Goal: Task Accomplishment & Management: Manage account settings

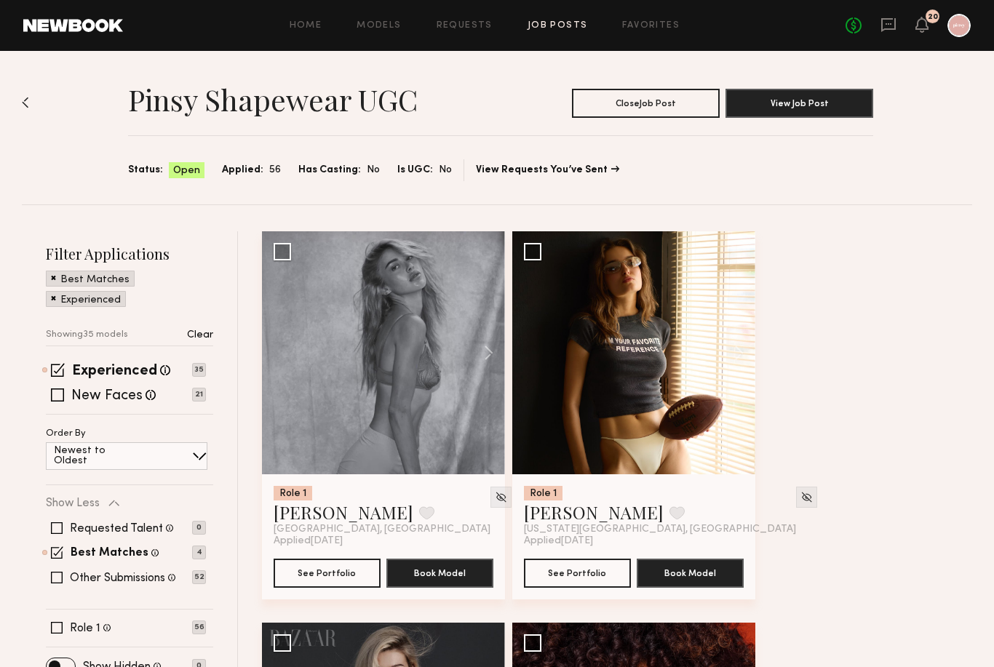
click at [105, 248] on h2 "Filter Applications" at bounding box center [129, 254] width 167 height 20
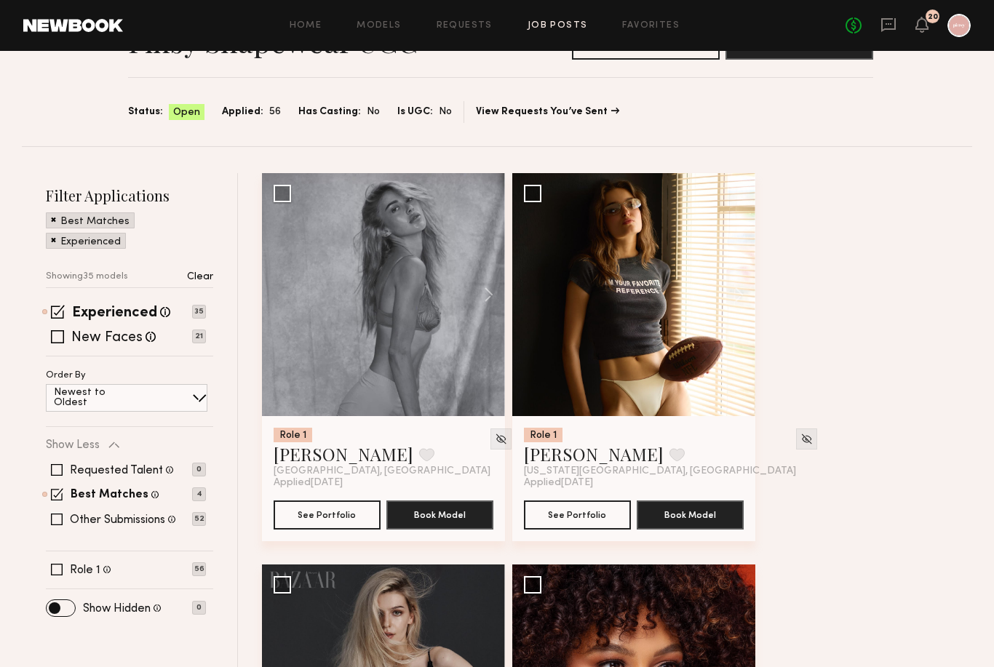
scroll to position [85, 0]
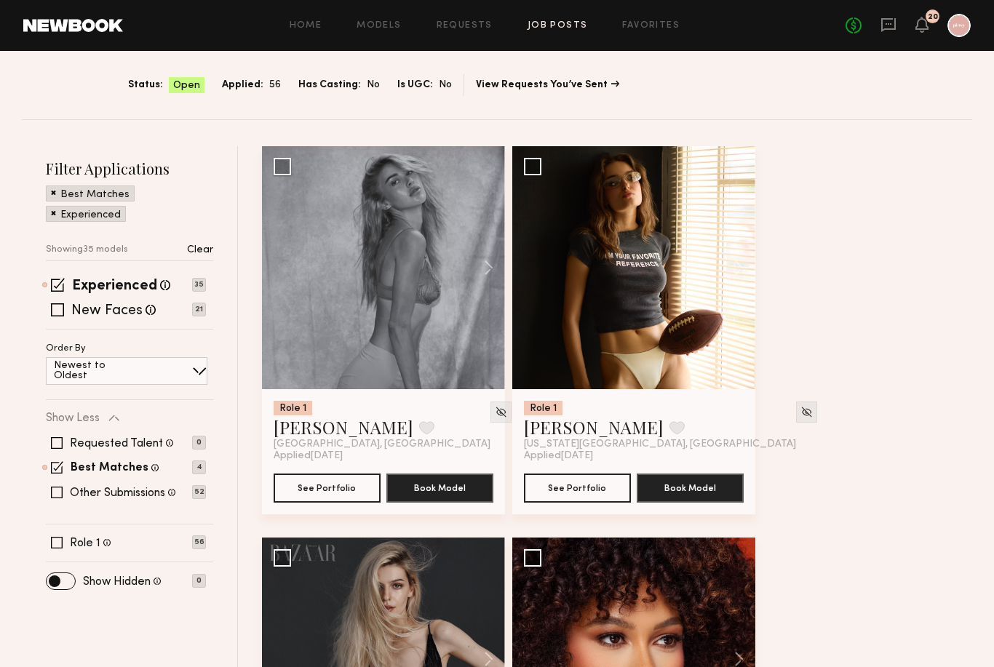
click at [96, 371] on p "Newest to Oldest" at bounding box center [97, 371] width 87 height 20
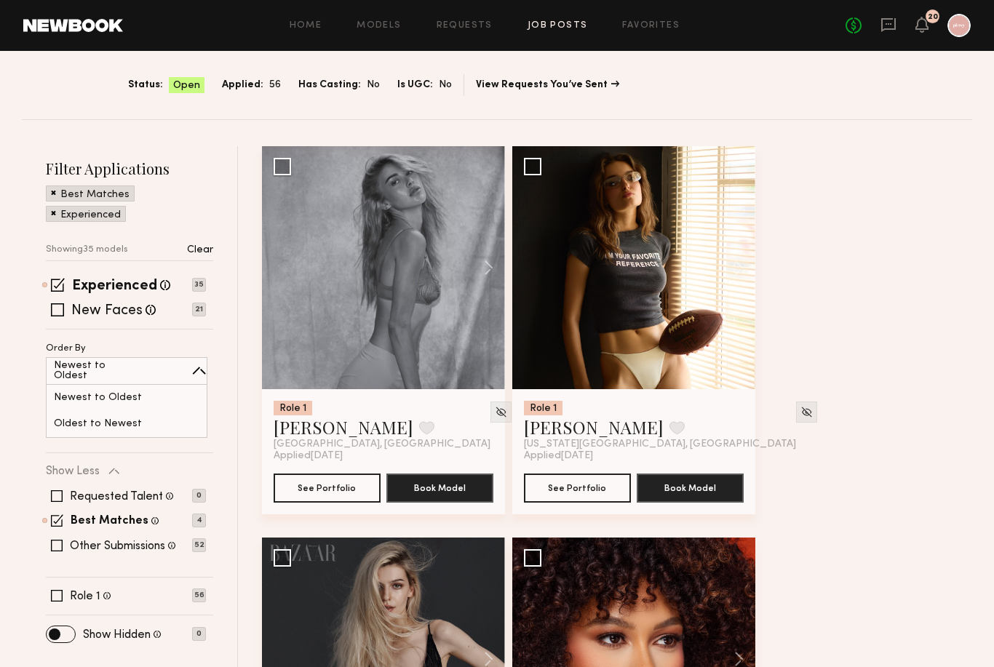
click at [96, 371] on p "Newest to Oldest" at bounding box center [97, 371] width 87 height 20
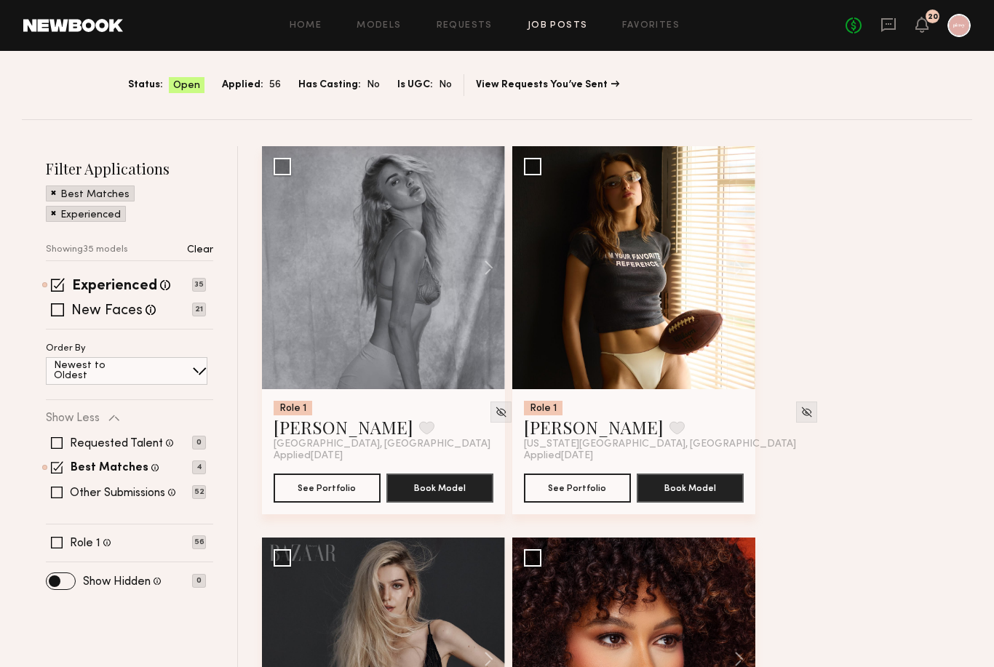
click at [570, 167] on div "Select model to send group request" at bounding box center [637, 166] width 179 height 10
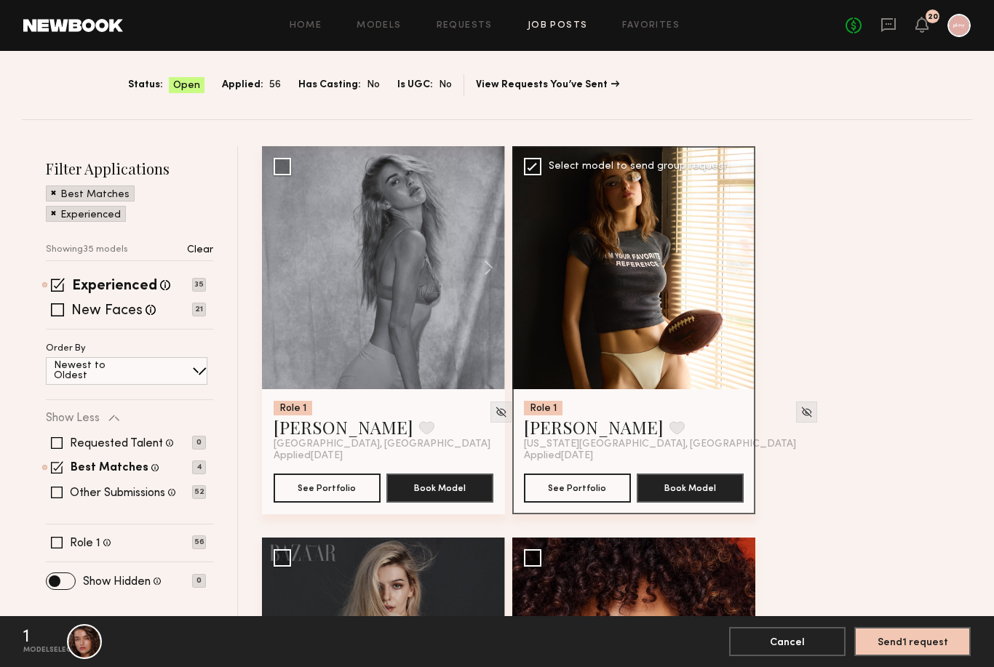
click at [570, 167] on div "Select model to send group request" at bounding box center [637, 166] width 179 height 10
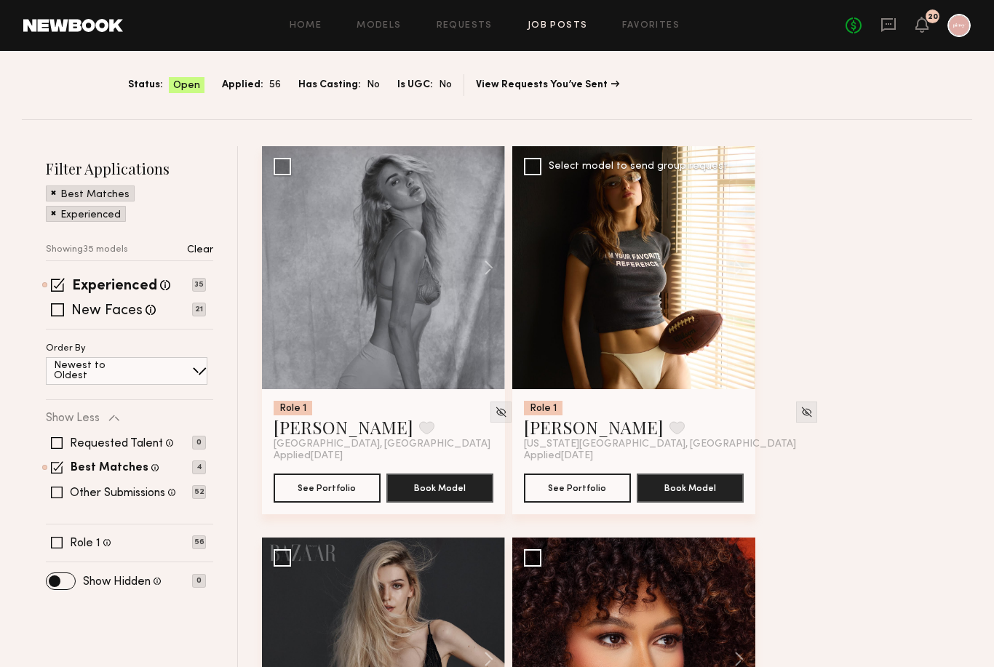
click at [570, 167] on div "Select model to send group request" at bounding box center [637, 166] width 179 height 10
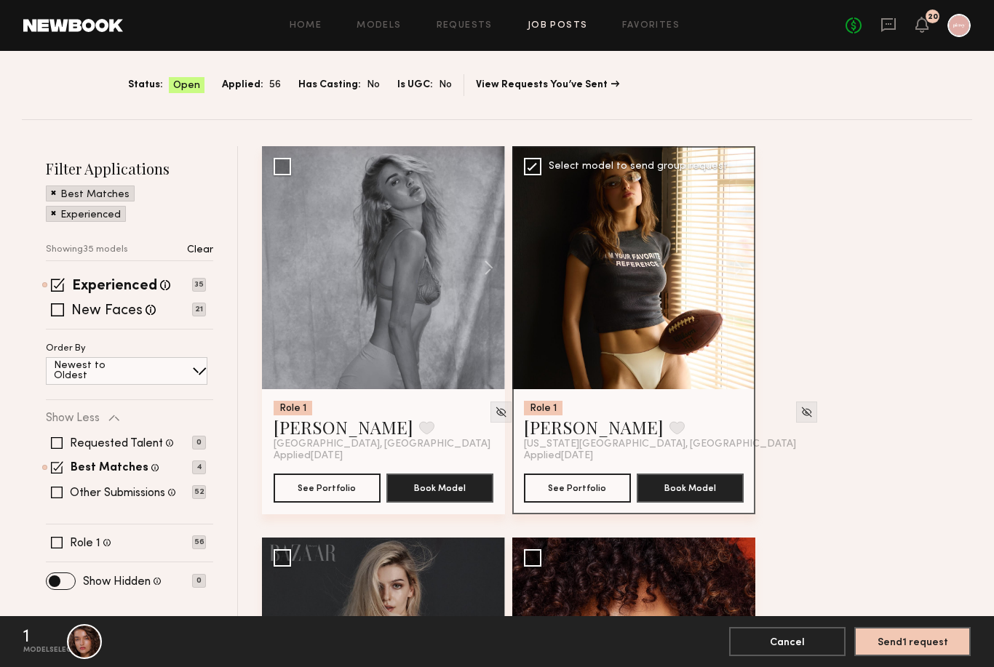
click at [570, 167] on div "Select model to send group request" at bounding box center [637, 166] width 179 height 10
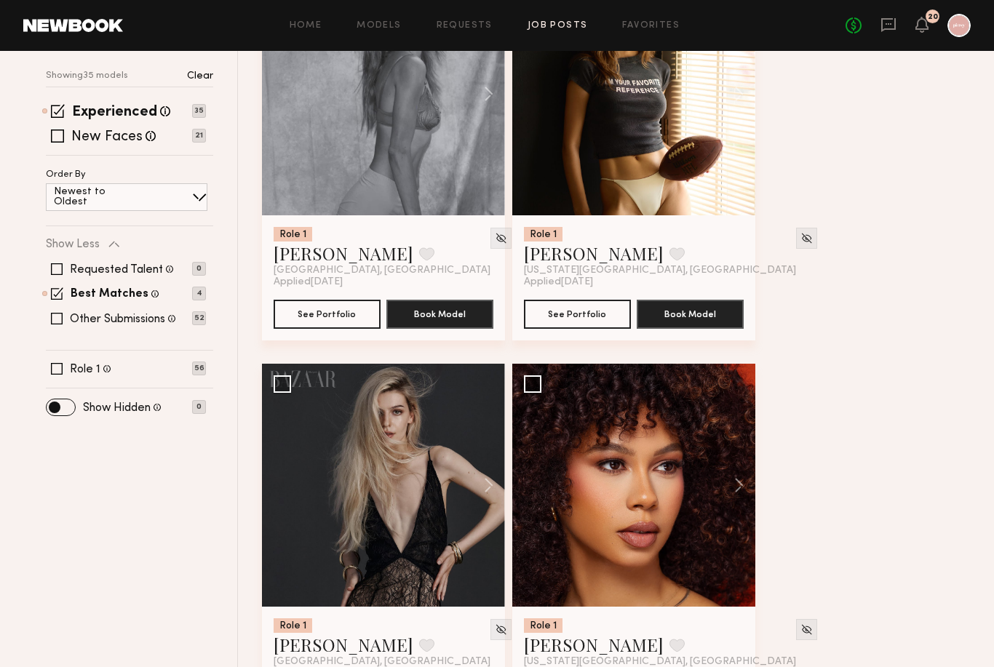
scroll to position [324, 0]
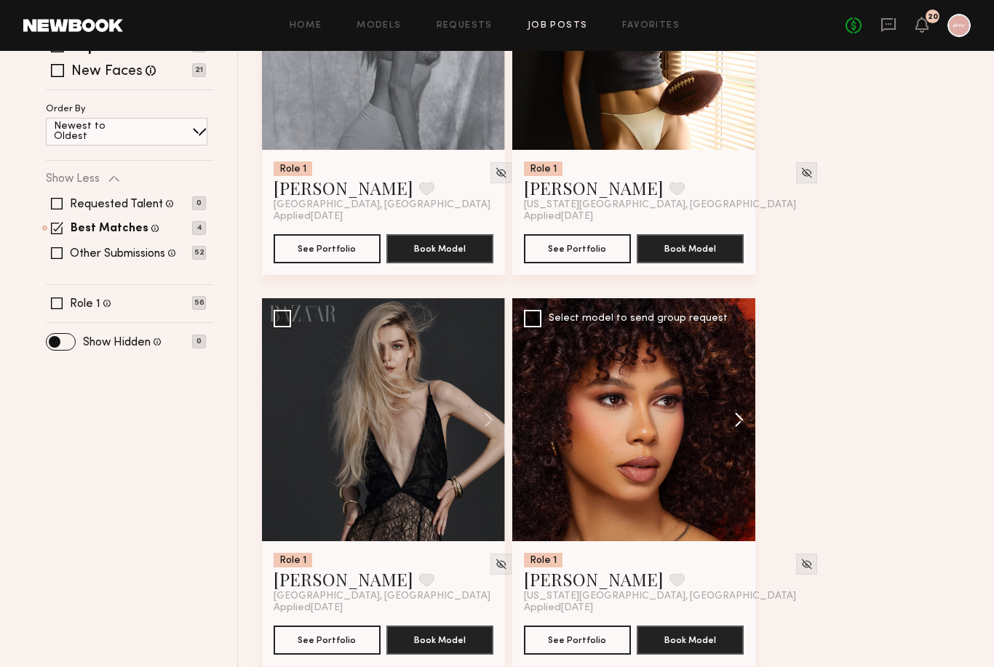
click at [741, 417] on button at bounding box center [732, 419] width 47 height 243
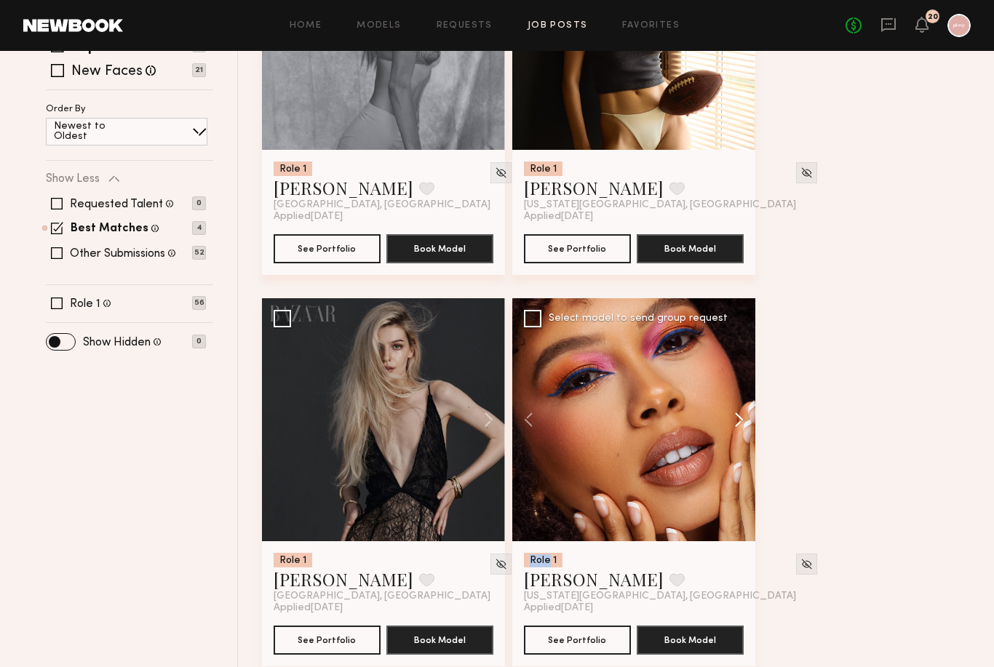
click at [741, 417] on button at bounding box center [732, 419] width 47 height 243
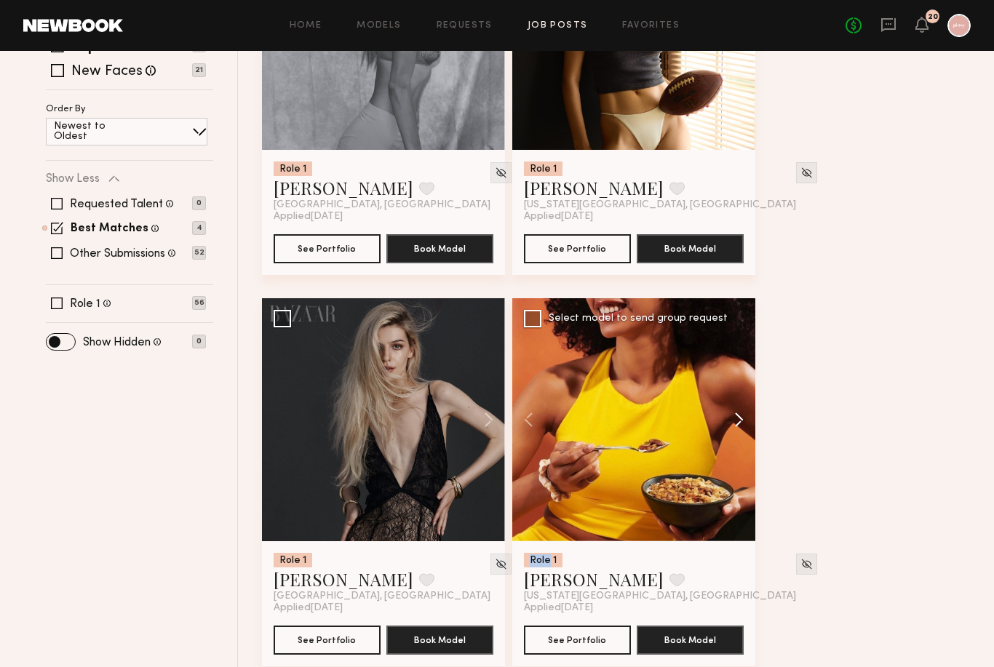
click at [741, 417] on button at bounding box center [732, 419] width 47 height 243
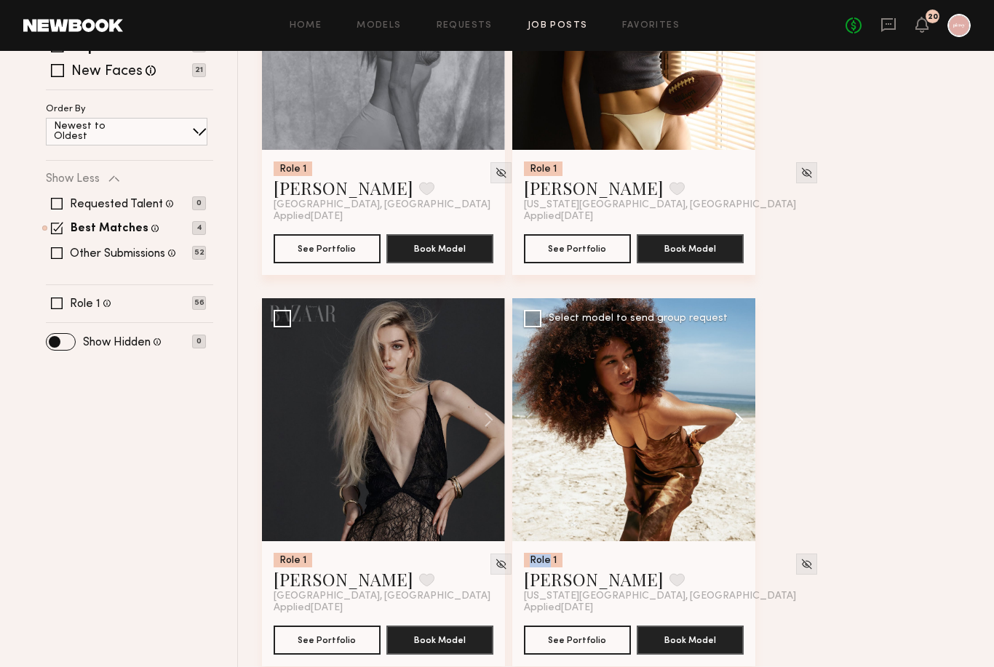
click at [741, 417] on button at bounding box center [732, 419] width 47 height 243
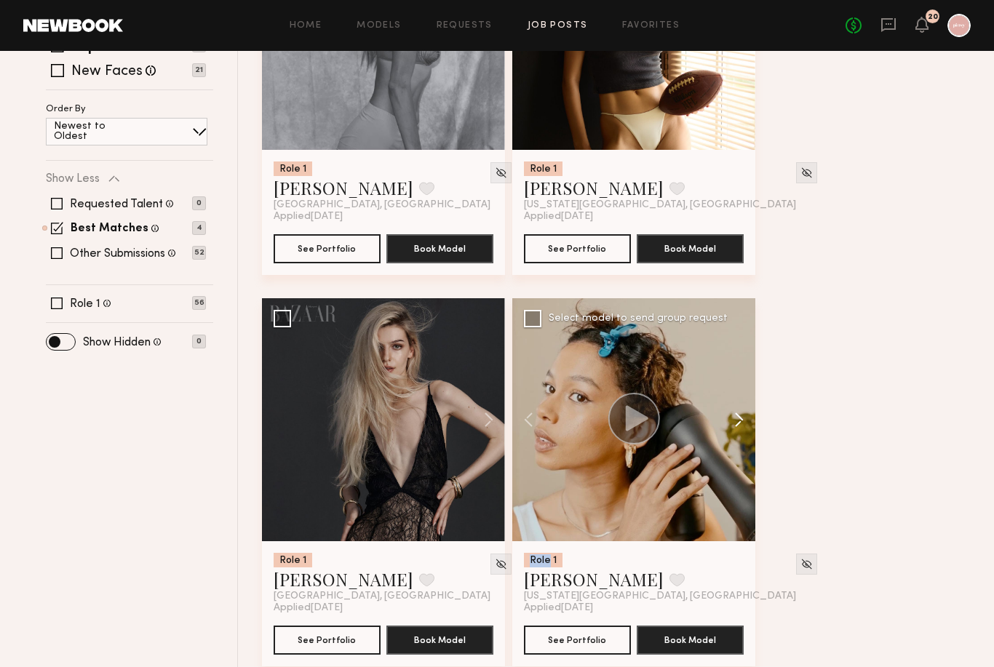
click at [741, 417] on button at bounding box center [732, 419] width 47 height 243
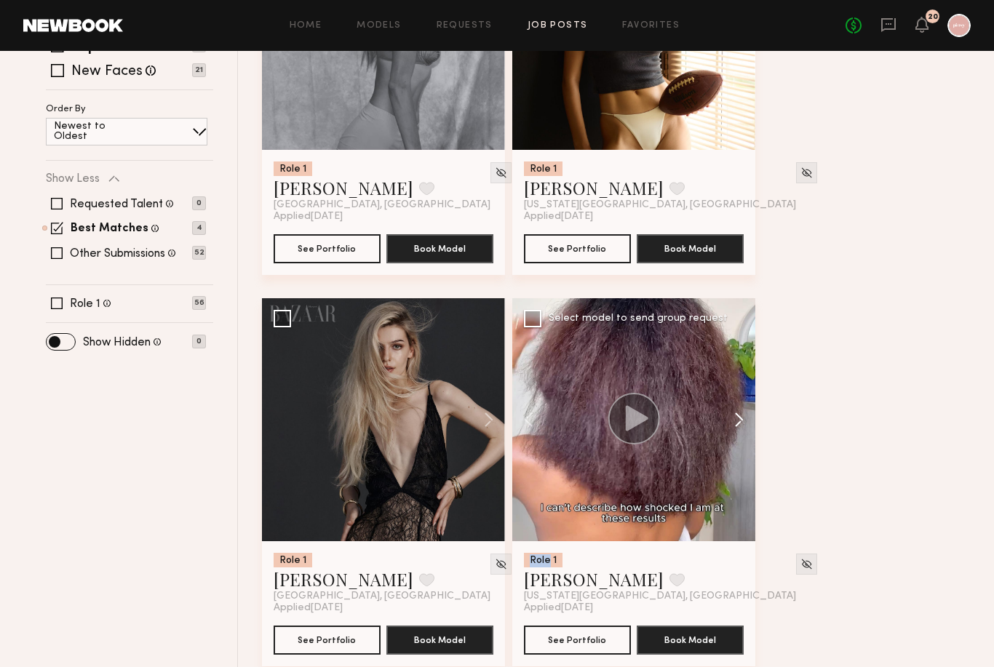
click at [741, 417] on button at bounding box center [732, 419] width 47 height 243
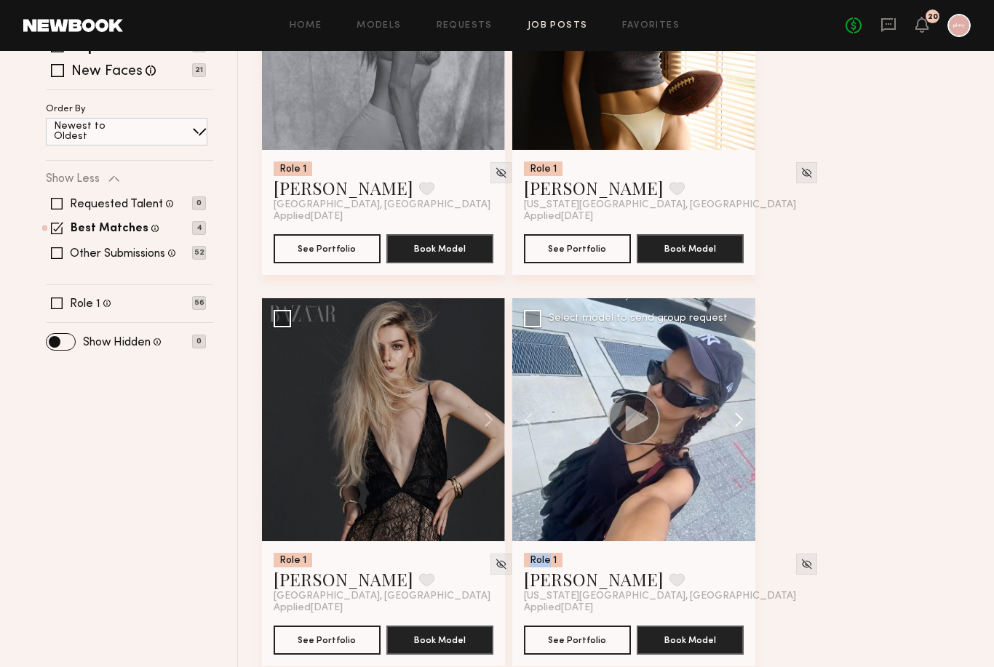
click at [741, 417] on button at bounding box center [732, 419] width 47 height 243
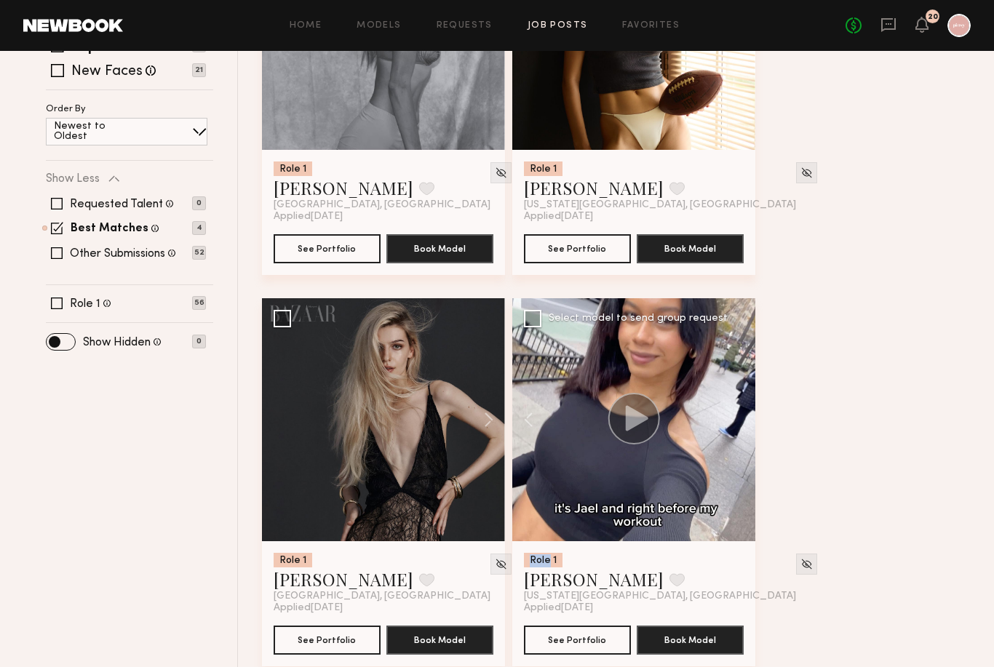
click at [741, 417] on div at bounding box center [633, 419] width 243 height 243
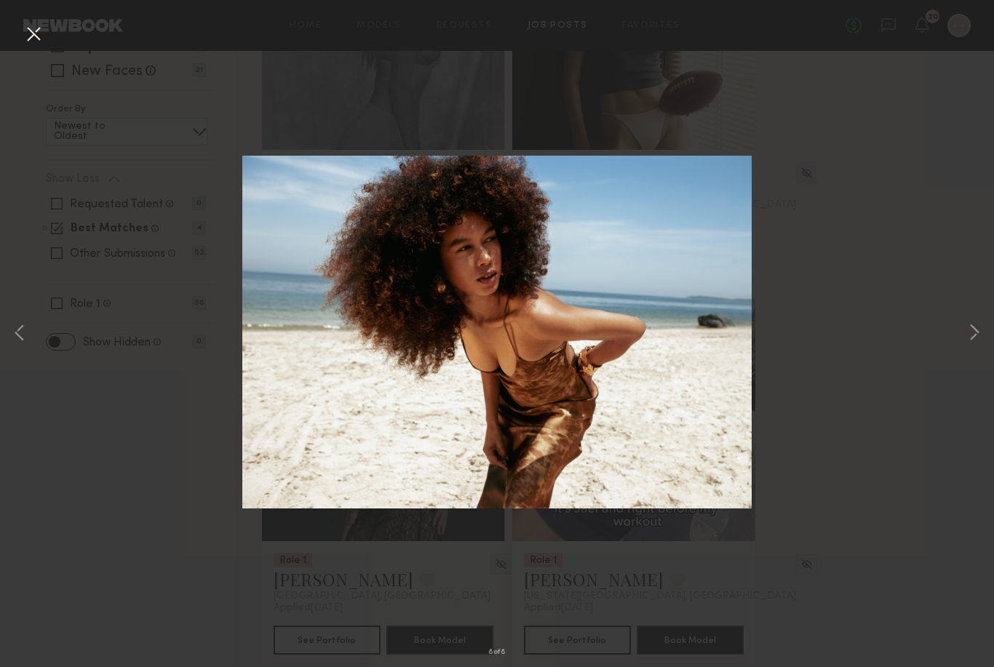
click at [120, 96] on div "8 of 8" at bounding box center [497, 333] width 994 height 667
click at [979, 346] on button at bounding box center [973, 334] width 17 height 534
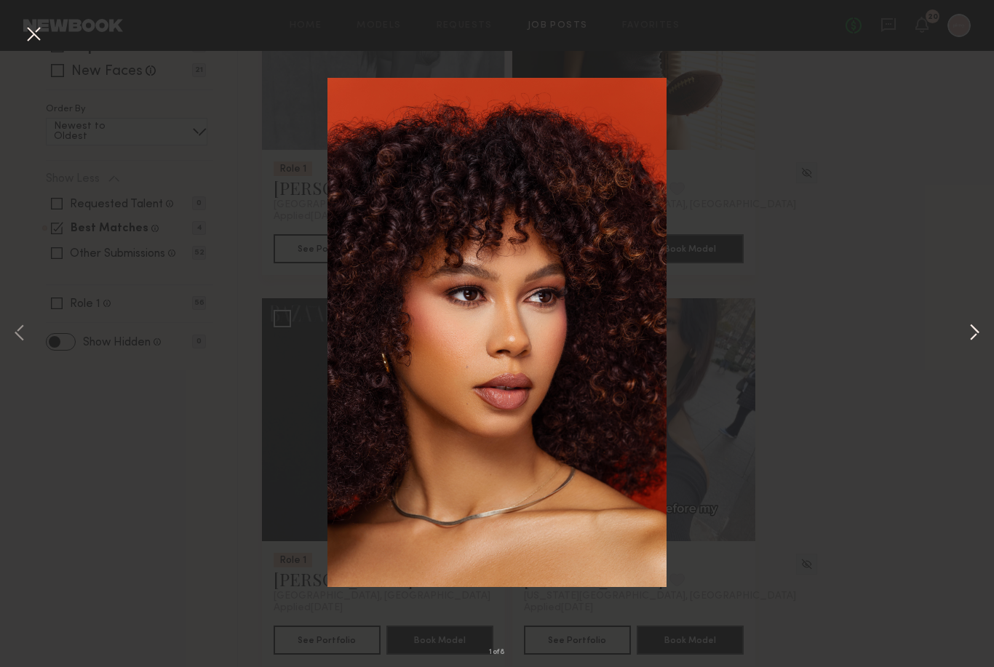
click at [979, 352] on button at bounding box center [973, 334] width 17 height 534
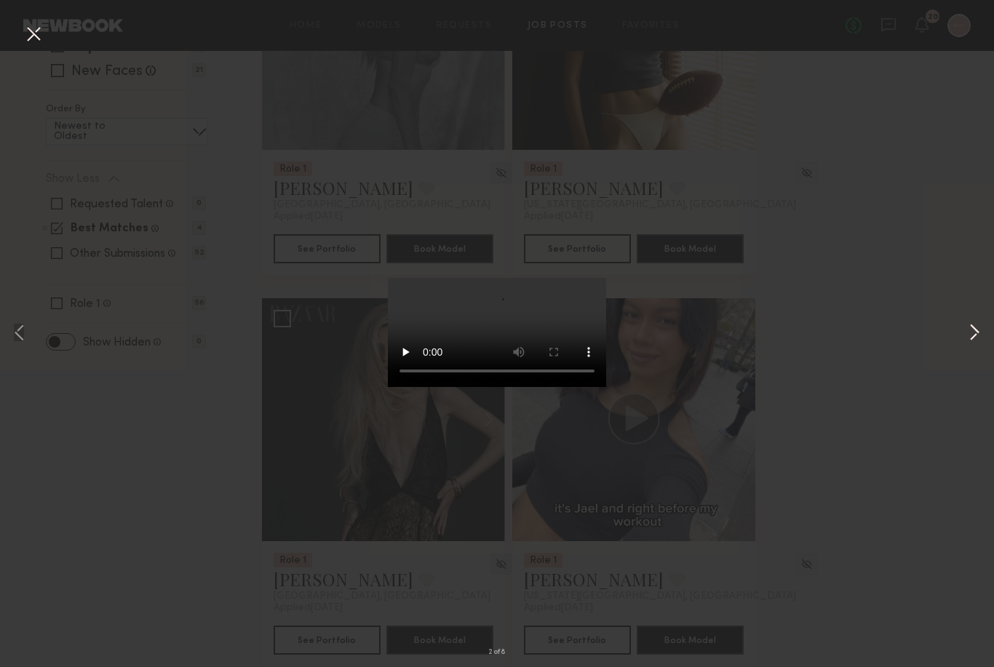
click at [979, 352] on button at bounding box center [973, 334] width 17 height 534
click at [44, 34] on button at bounding box center [33, 35] width 23 height 26
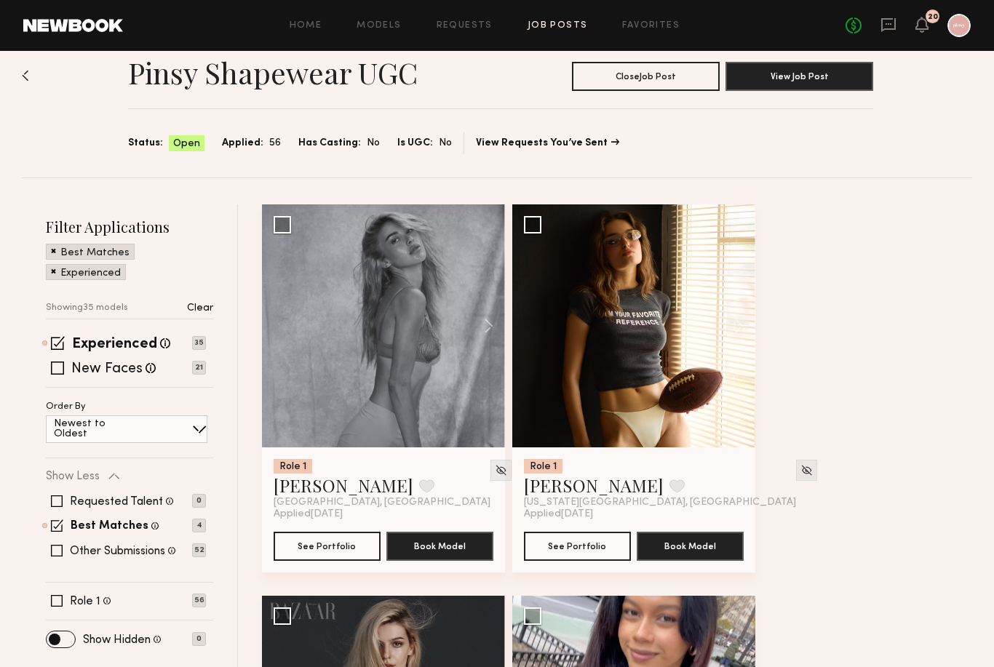
scroll to position [0, 0]
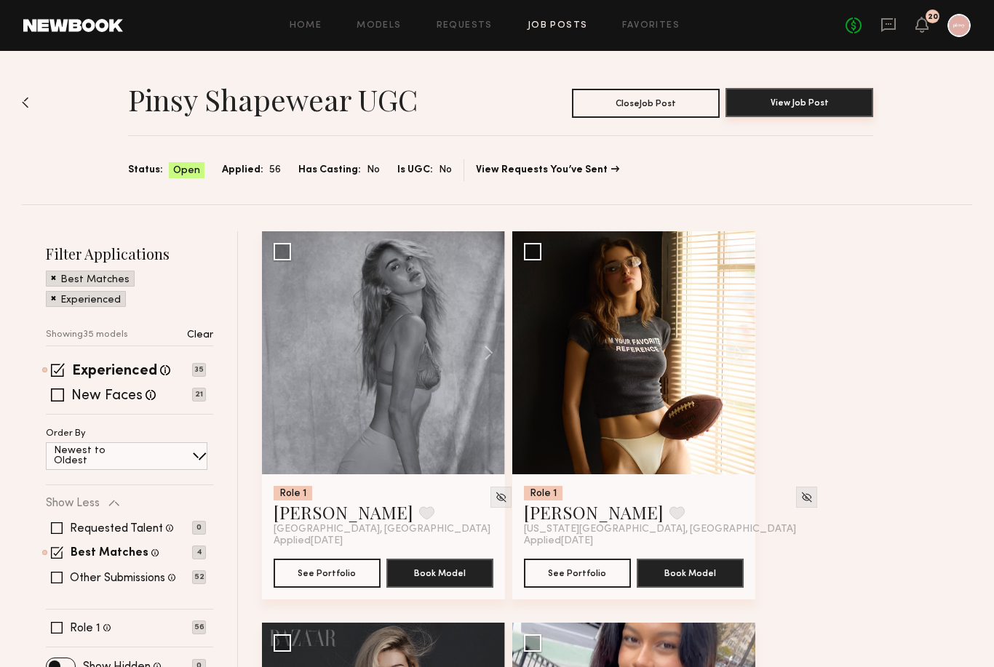
click at [837, 100] on button "View Job Post" at bounding box center [799, 102] width 148 height 29
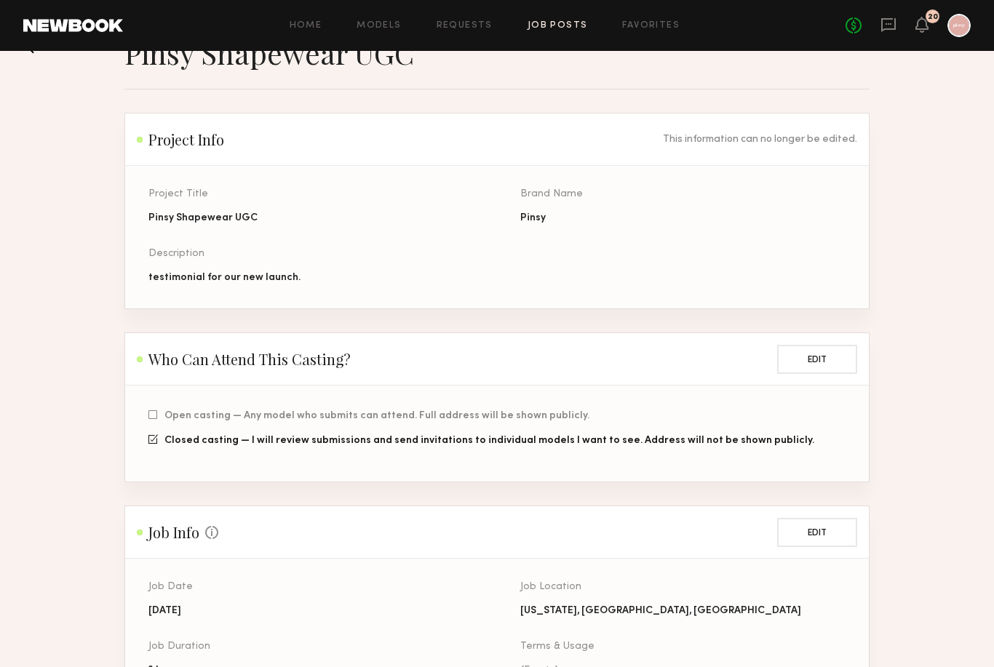
scroll to position [43, 0]
click at [255, 284] on div "testimonial for our new launch." at bounding box center [310, 277] width 325 height 15
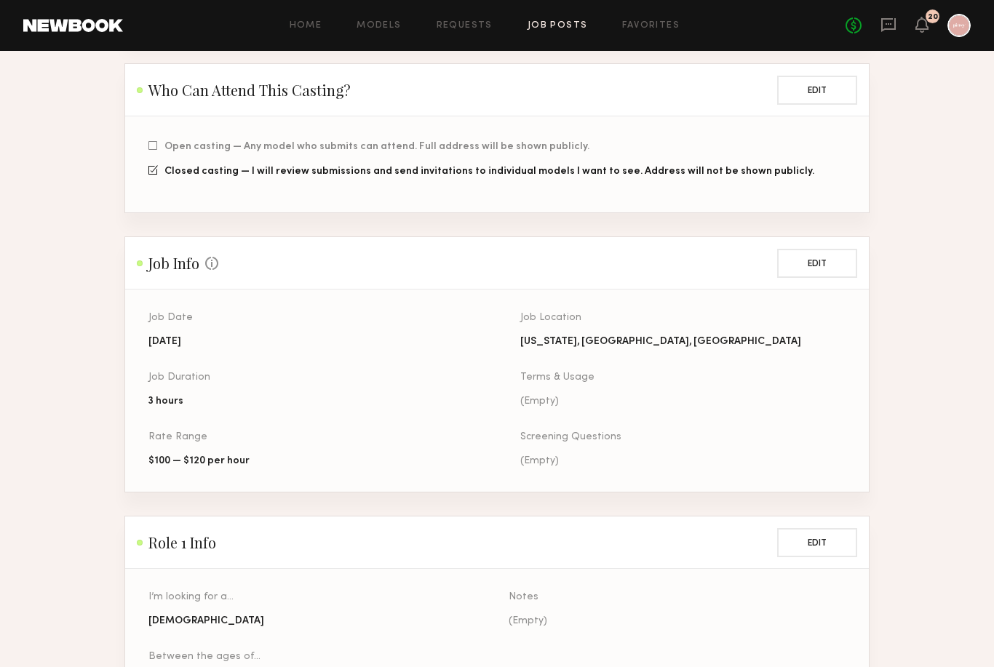
scroll to position [0, 0]
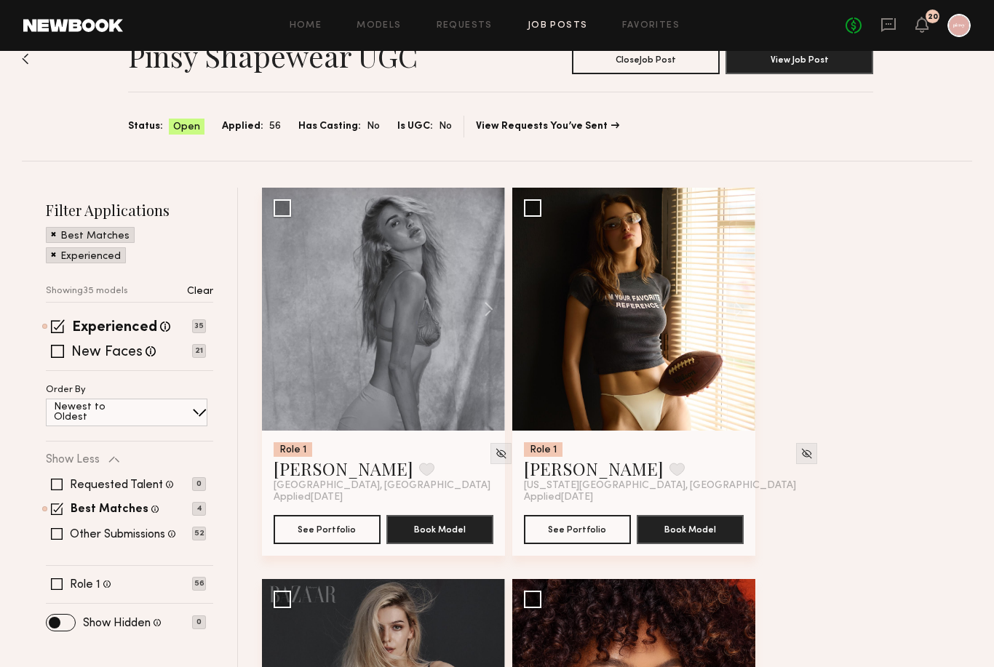
scroll to position [47, 0]
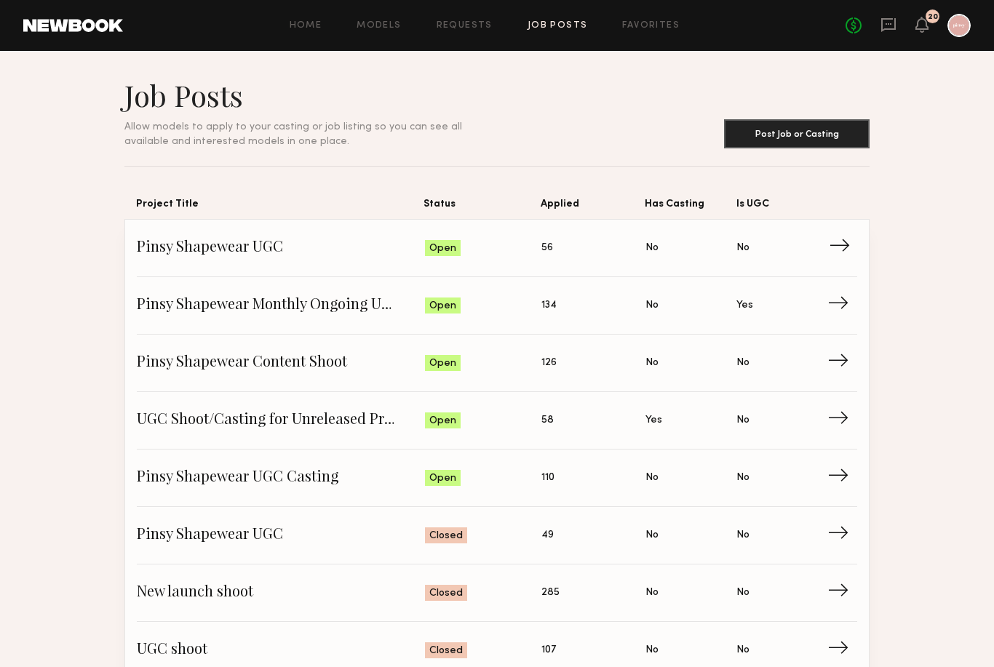
click at [841, 247] on span "→" at bounding box center [844, 248] width 30 height 22
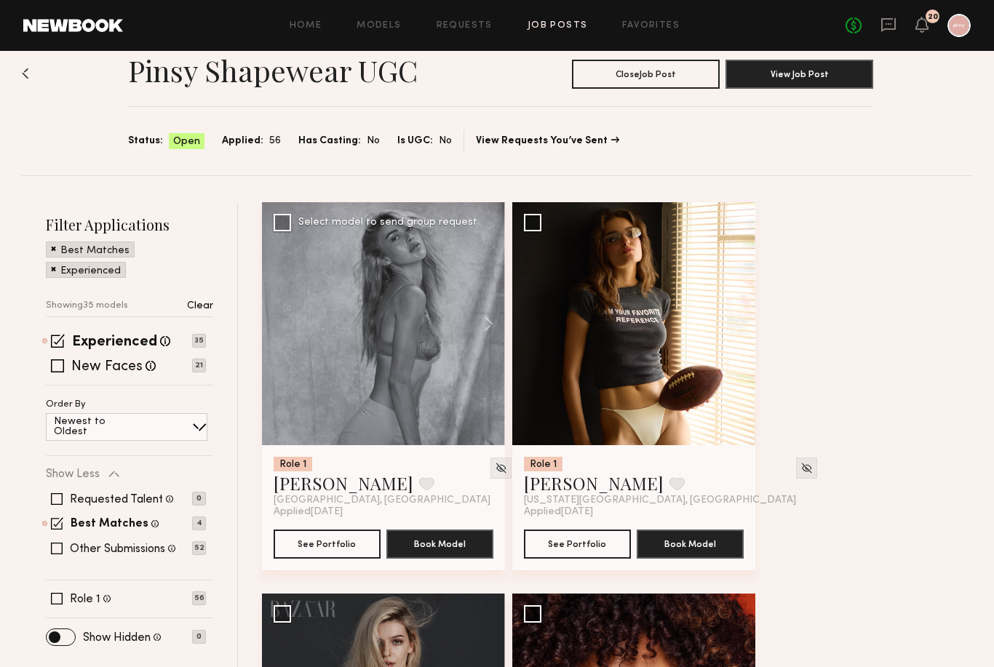
scroll to position [29, 0]
click at [157, 428] on div "Newest to Oldest" at bounding box center [126, 427] width 161 height 28
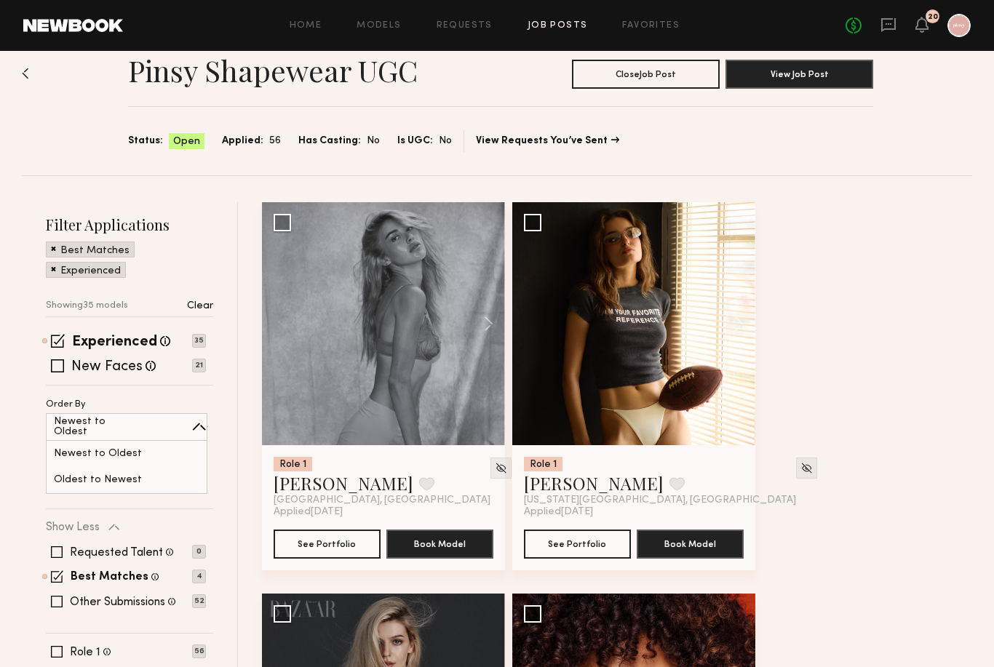
click at [157, 428] on div "Newest to Oldest" at bounding box center [126, 427] width 161 height 28
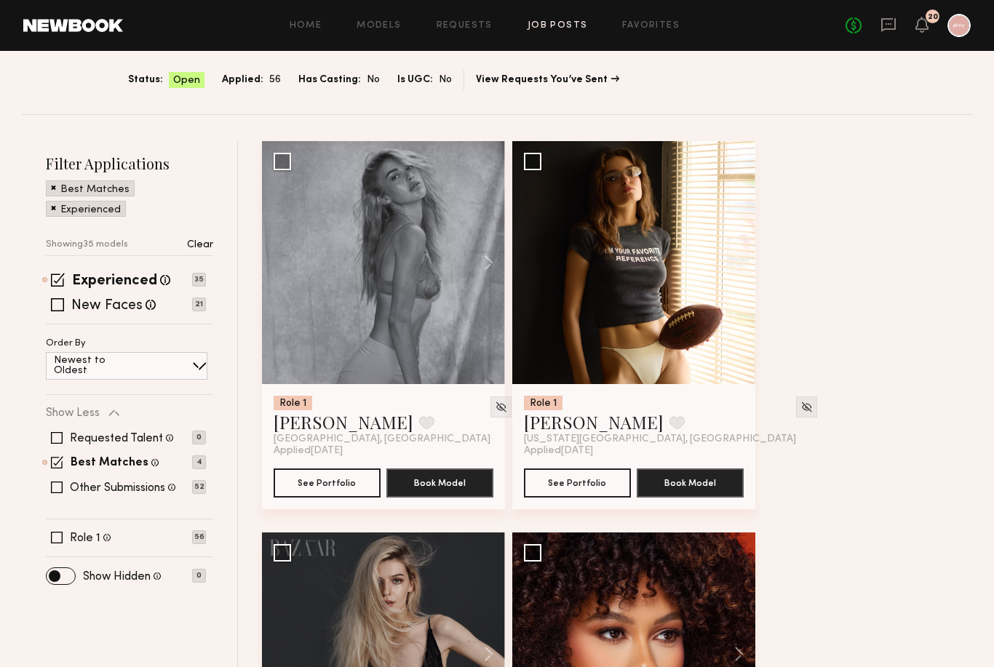
scroll to position [0, 0]
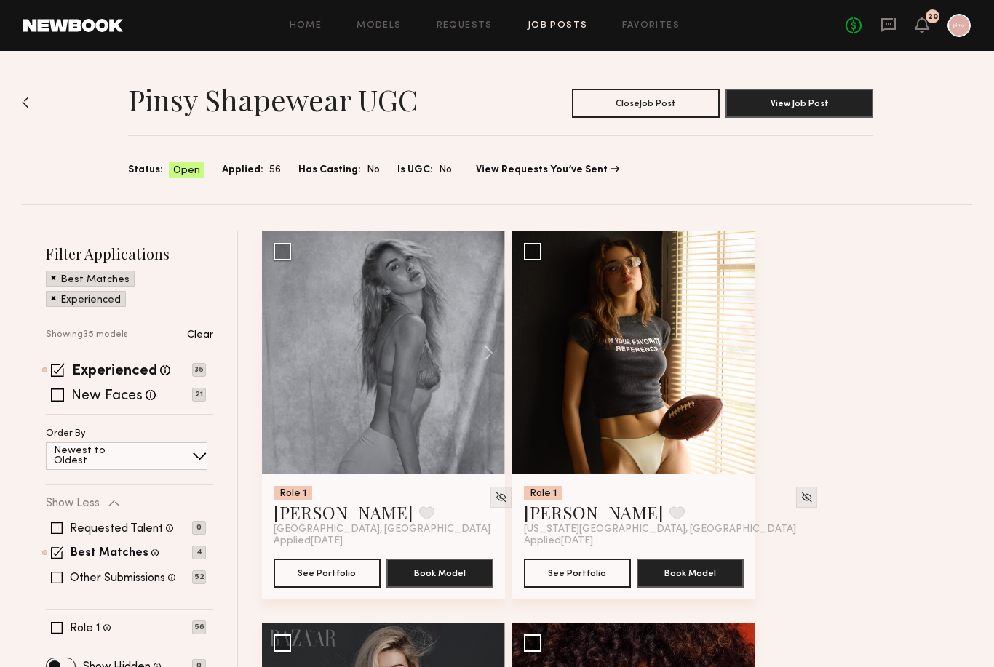
click at [254, 167] on span "Applied:" at bounding box center [242, 170] width 41 height 16
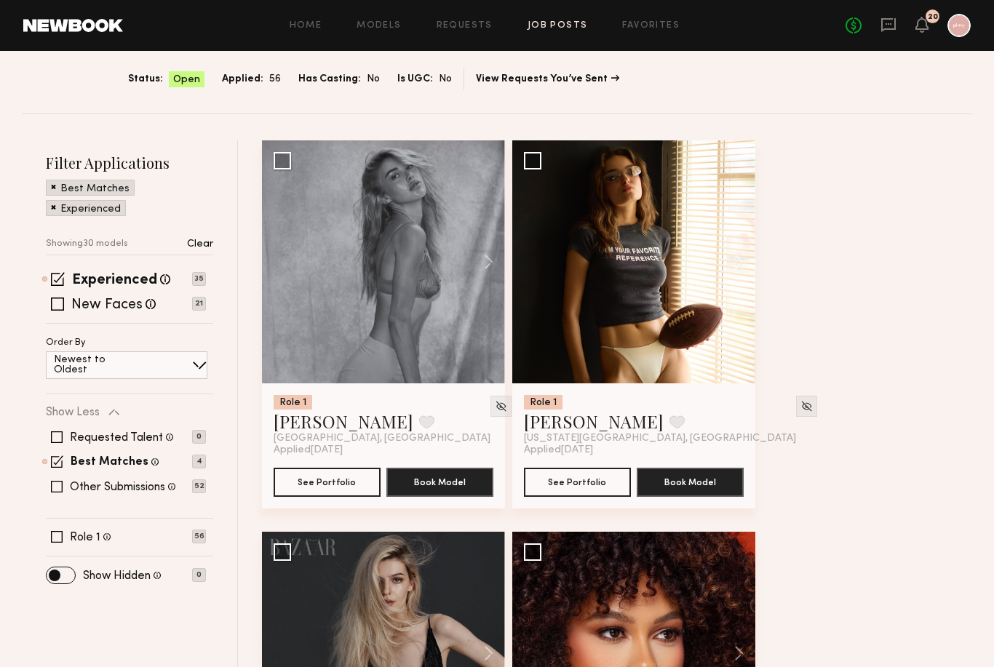
scroll to position [35, 0]
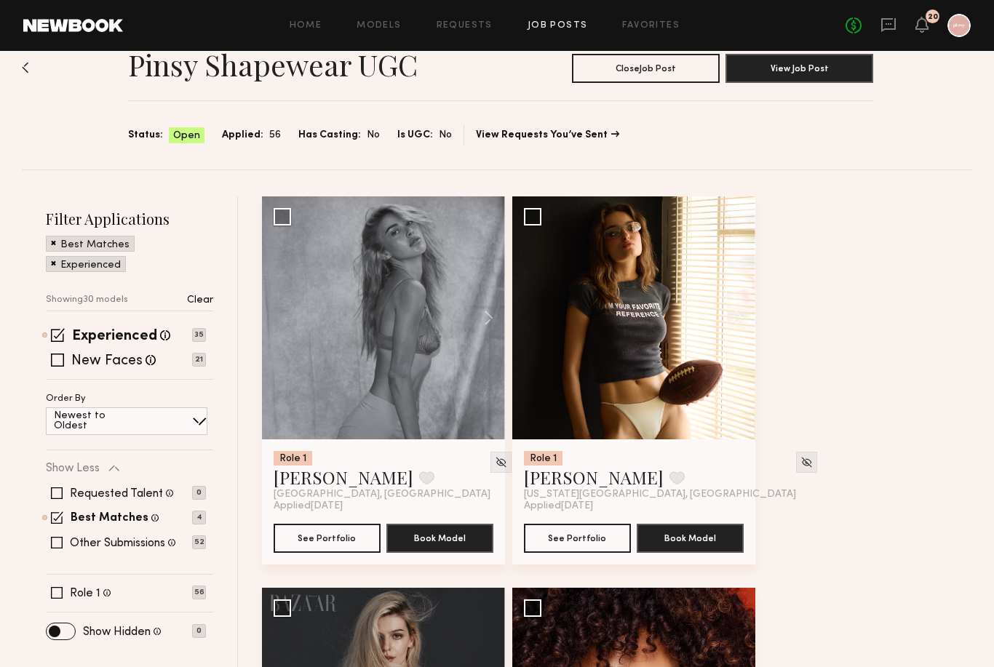
click at [136, 424] on div "Newest to Oldest" at bounding box center [126, 421] width 161 height 28
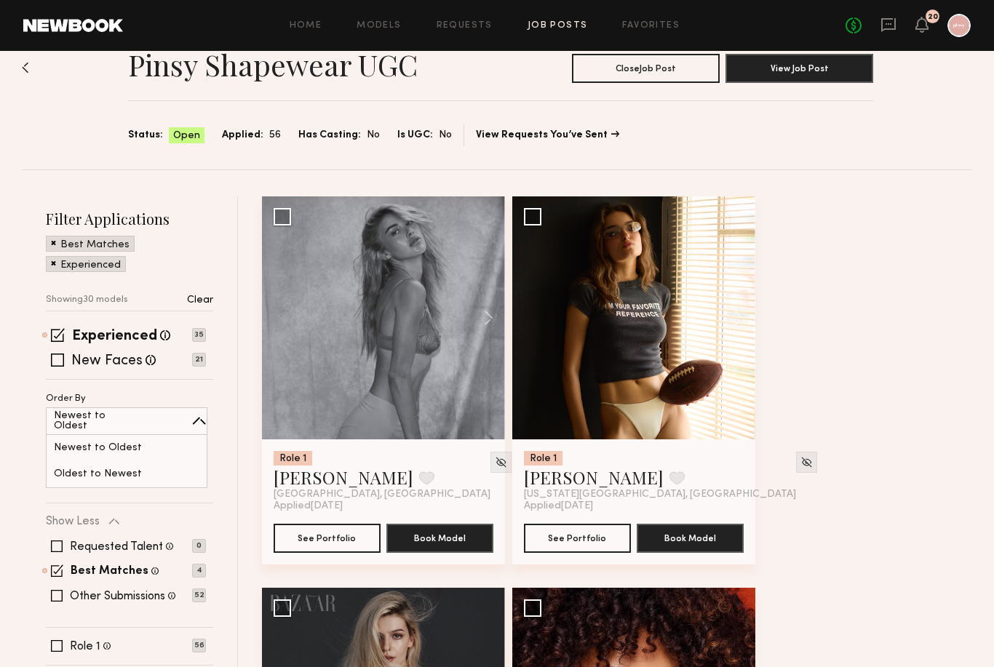
click at [108, 396] on div "Order By Newest to Oldest Newest to Oldest Oldest to Newest" at bounding box center [126, 441] width 160 height 94
click at [134, 440] on div "Newest to Oldest" at bounding box center [126, 448] width 161 height 26
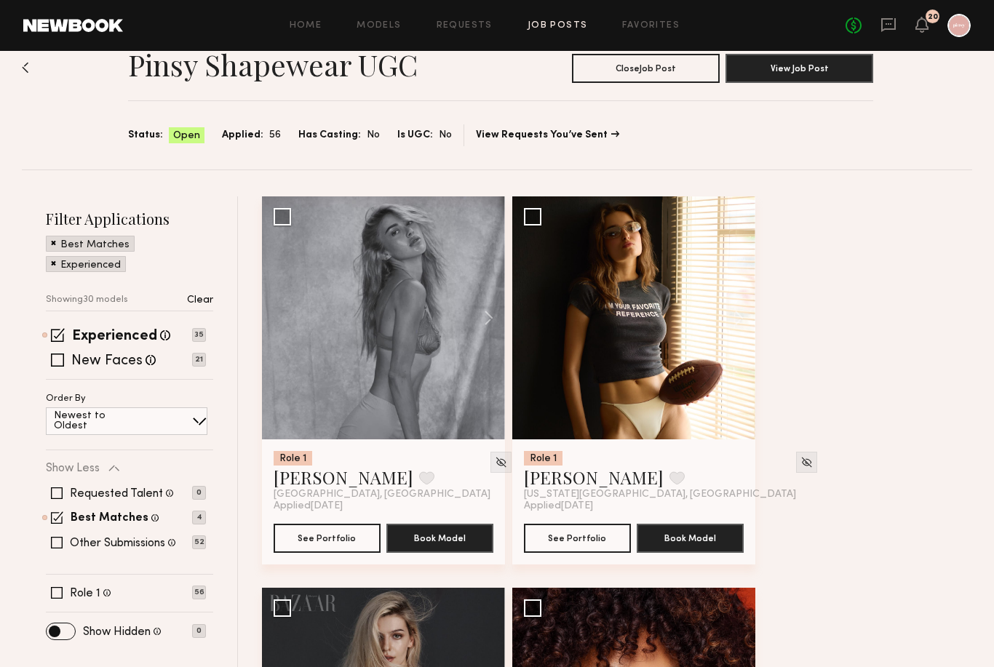
click at [116, 391] on div "Filter Applications Best Matches Experienced Showing 30 models Clear Experience…" at bounding box center [129, 423] width 167 height 428
click at [134, 423] on div "Newest to Oldest" at bounding box center [126, 421] width 161 height 28
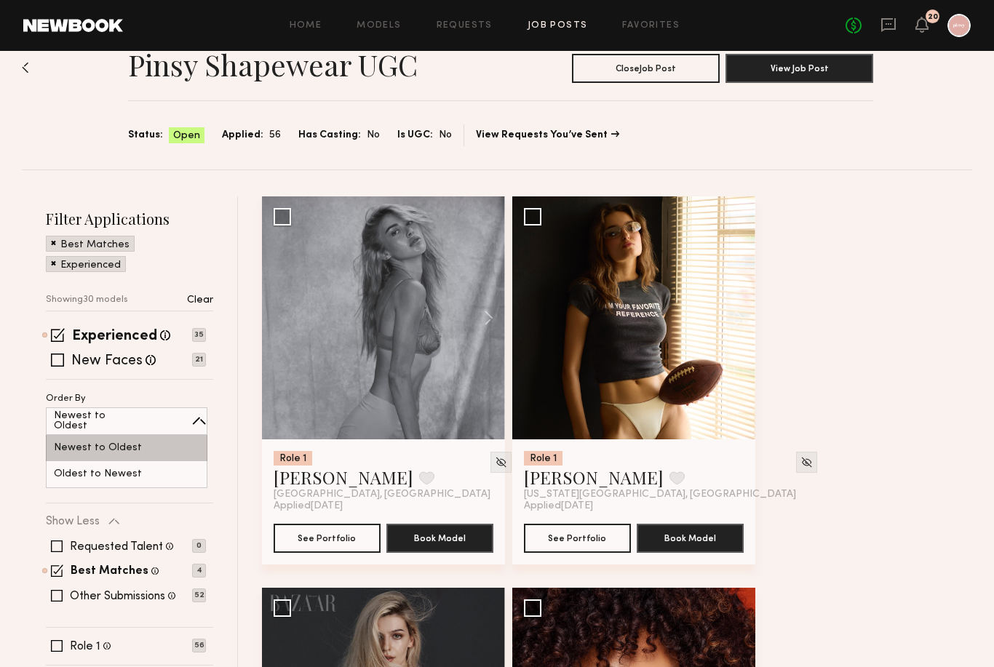
click at [137, 452] on div "Newest to Oldest" at bounding box center [126, 448] width 161 height 26
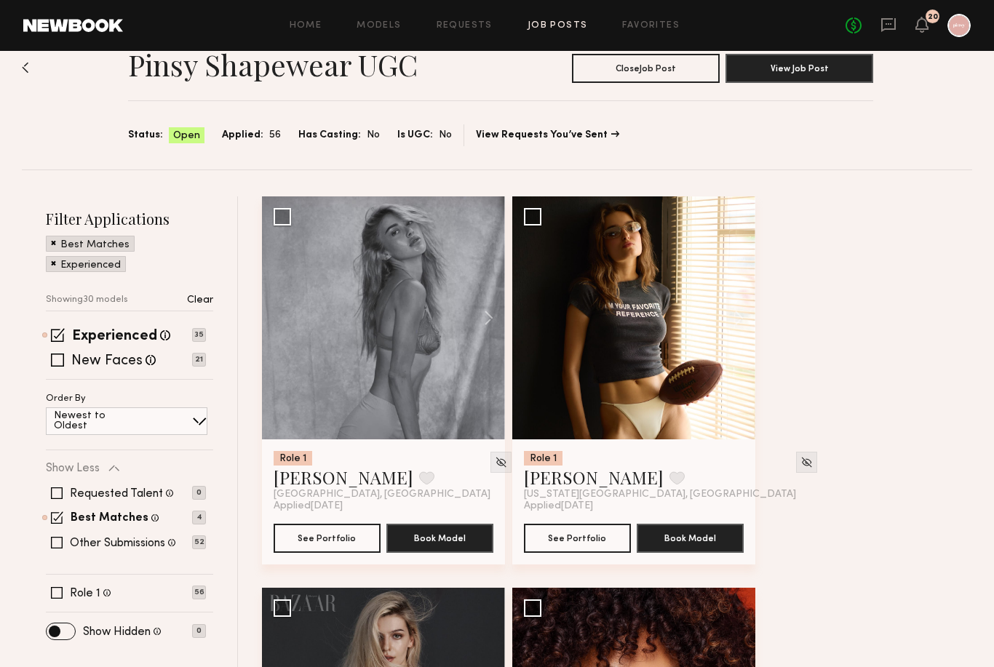
click at [196, 436] on div "Filter Applications Best Matches Experienced Showing 30 models Clear Experience…" at bounding box center [129, 423] width 167 height 428
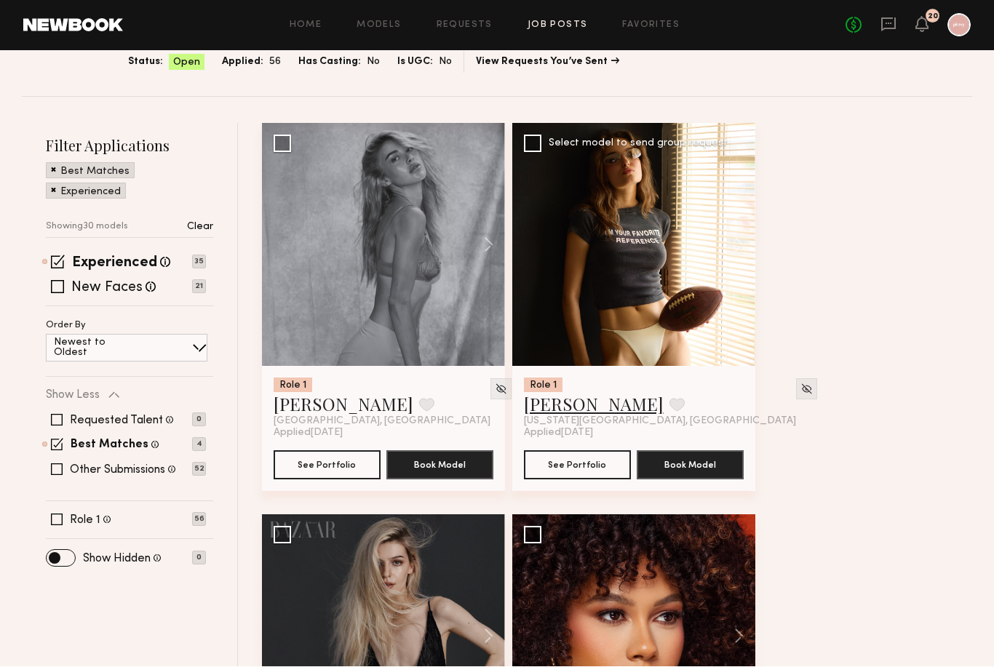
scroll to position [108, 0]
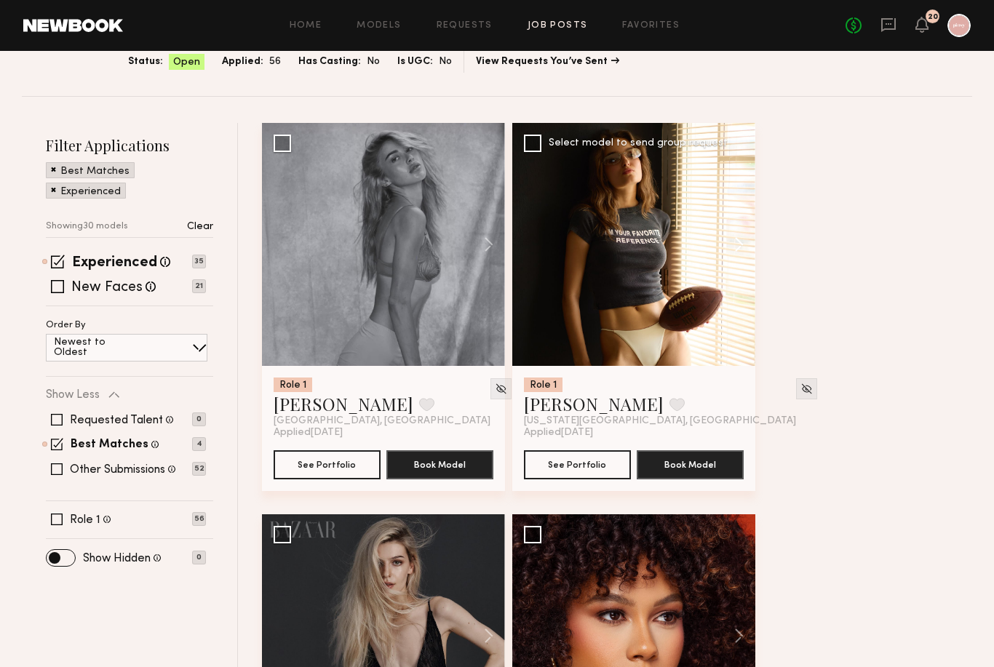
click at [729, 239] on button at bounding box center [732, 244] width 47 height 243
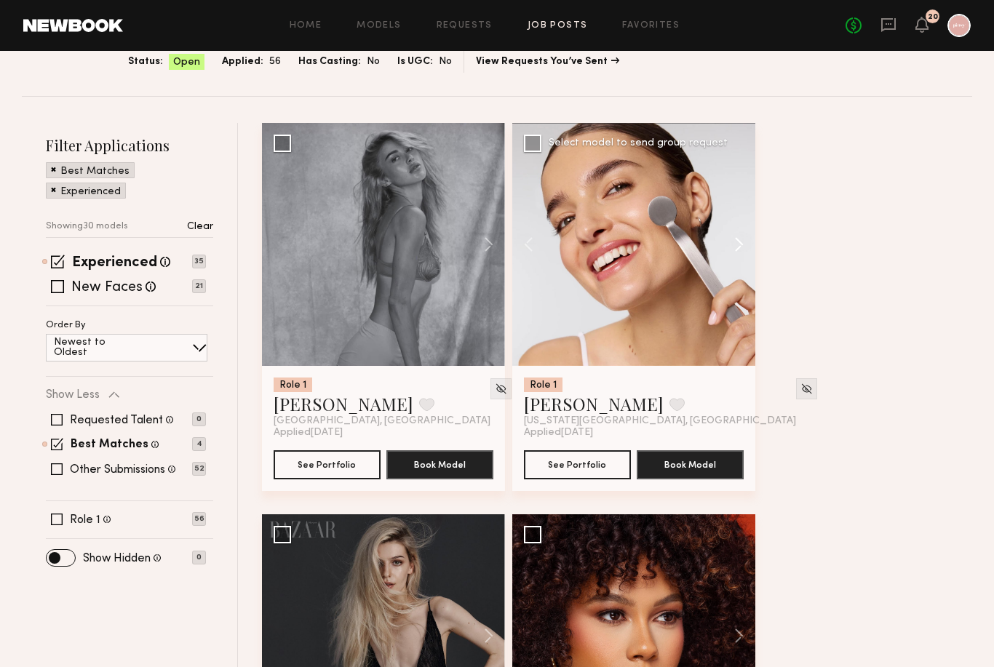
click at [729, 239] on button at bounding box center [732, 244] width 47 height 243
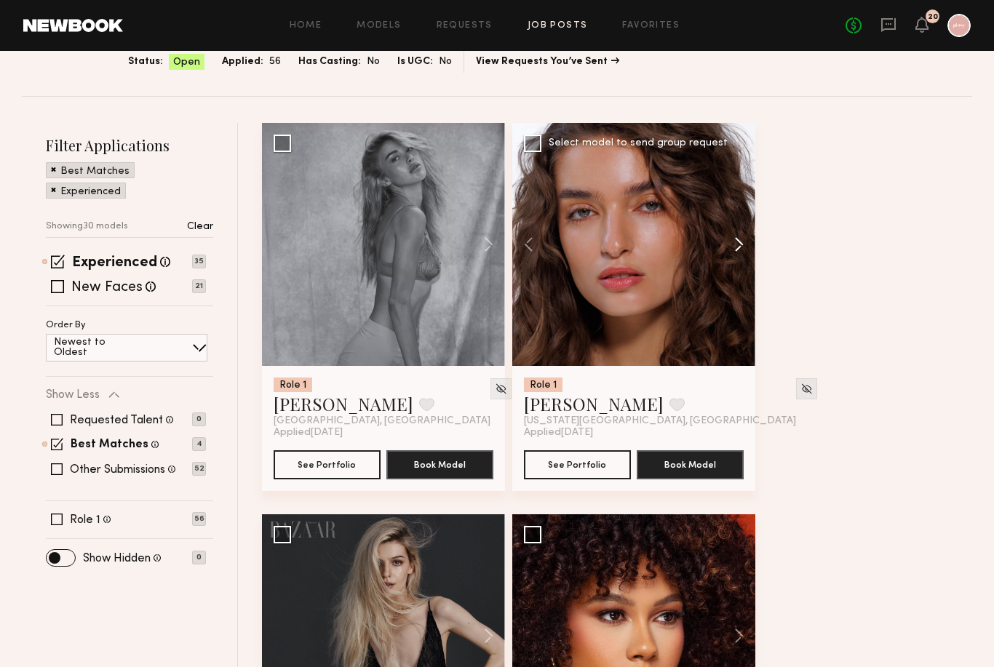
click at [729, 239] on button at bounding box center [732, 244] width 47 height 243
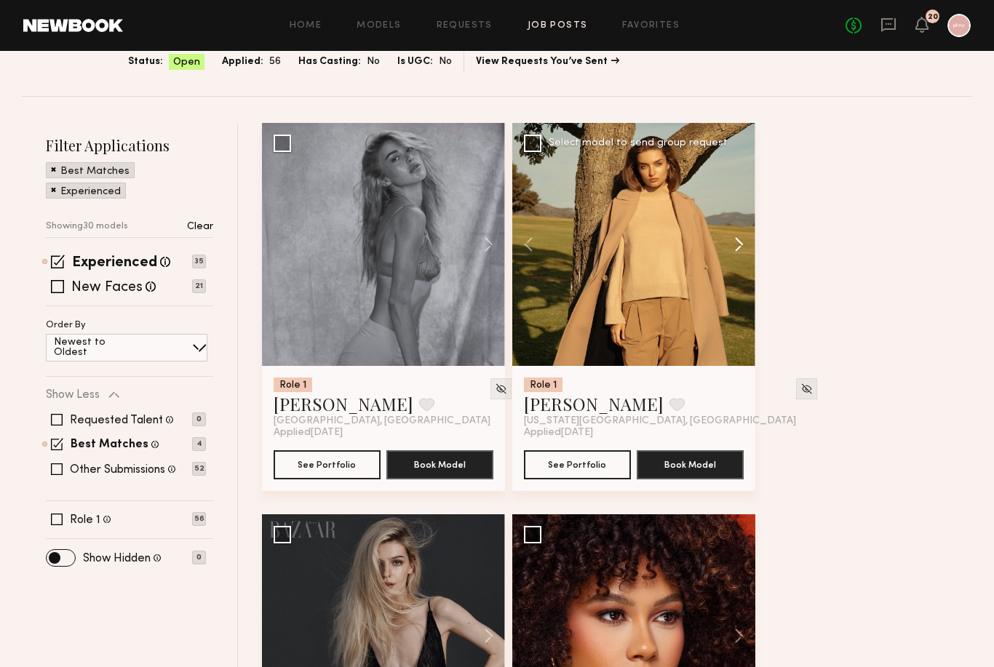
click at [729, 240] on button at bounding box center [732, 244] width 47 height 243
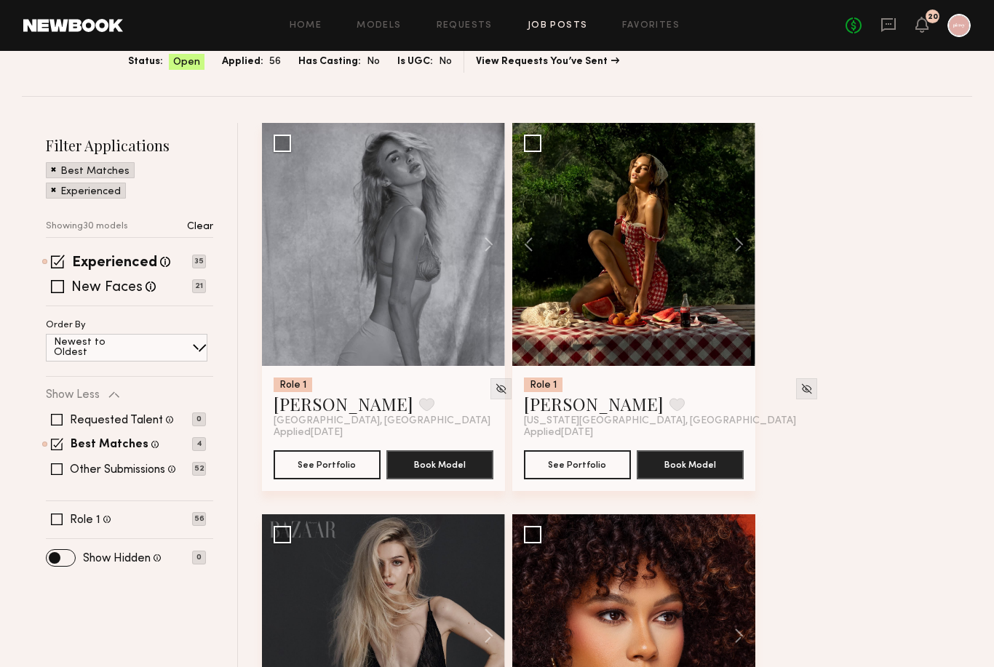
click at [720, 235] on button at bounding box center [732, 244] width 47 height 243
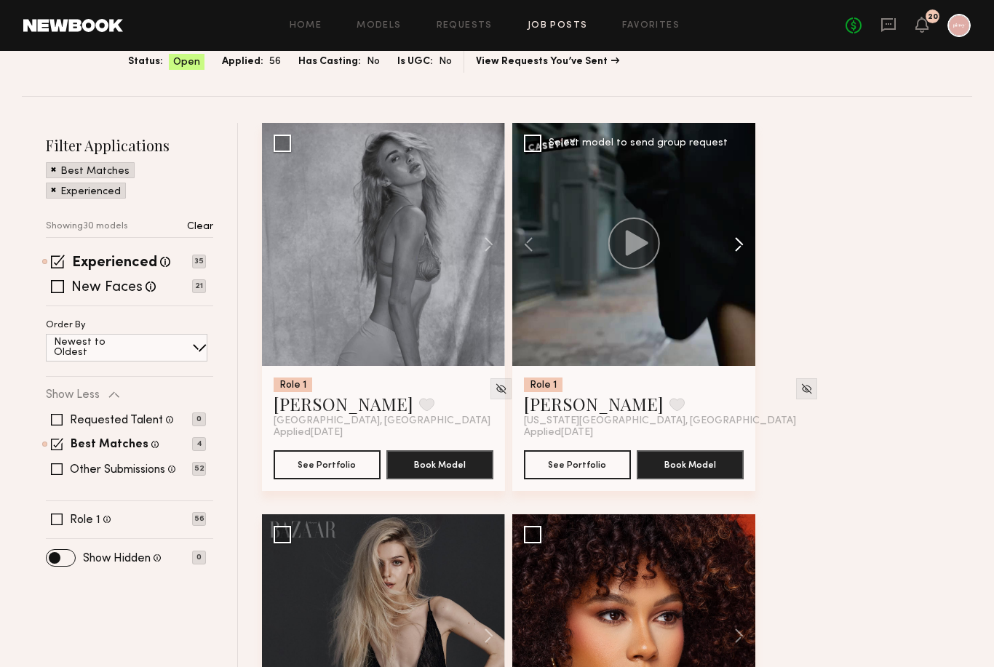
click at [730, 236] on button at bounding box center [732, 244] width 47 height 243
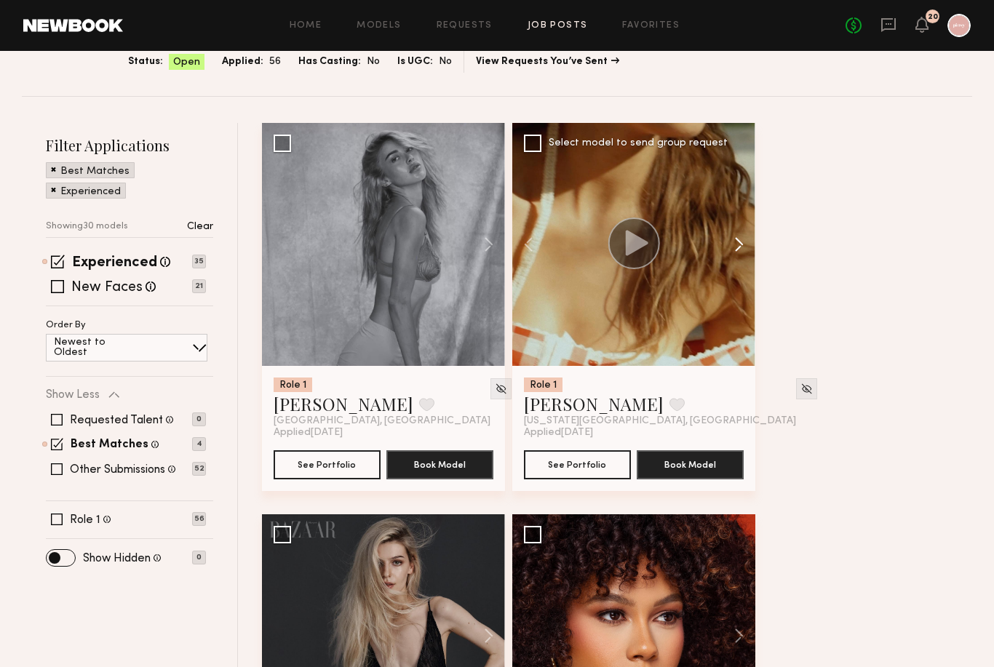
click at [730, 236] on button at bounding box center [732, 244] width 47 height 243
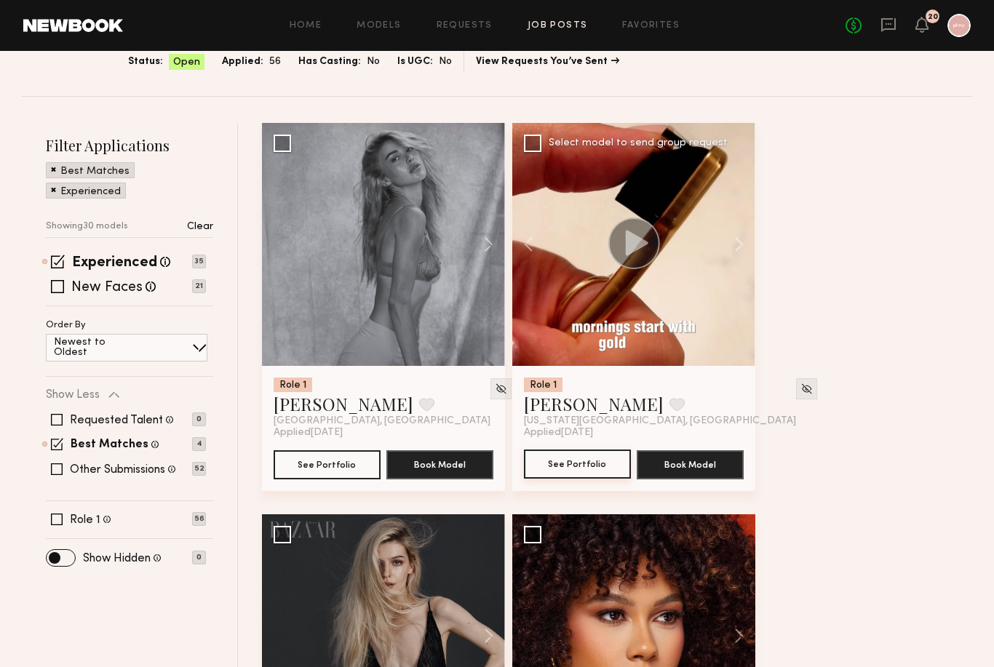
click at [555, 460] on button "See Portfolio" at bounding box center [577, 464] width 107 height 29
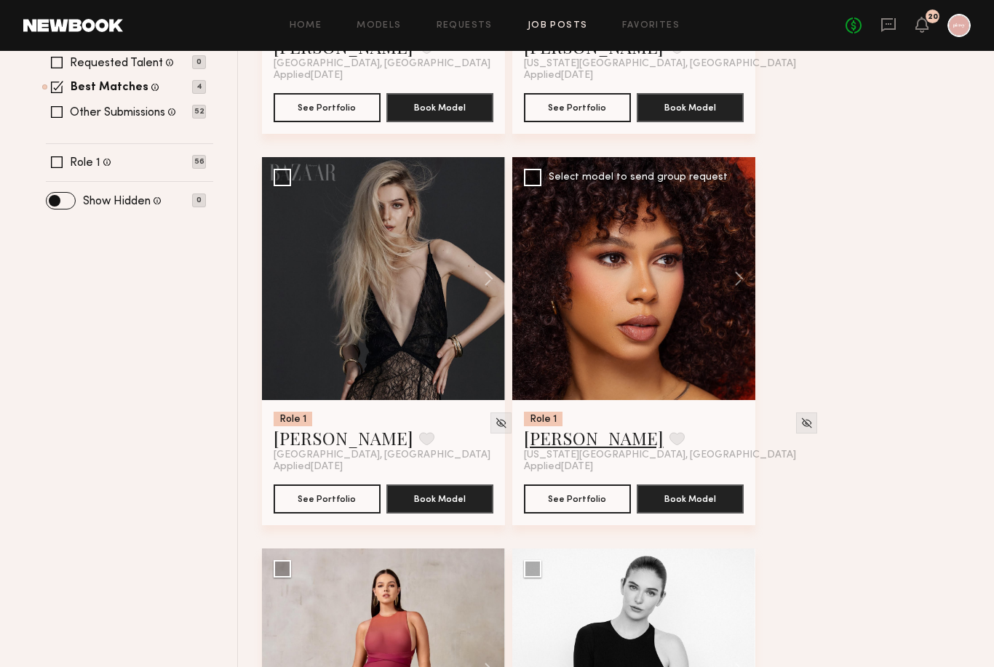
scroll to position [466, 0]
click at [555, 447] on link "[PERSON_NAME]" at bounding box center [594, 437] width 140 height 23
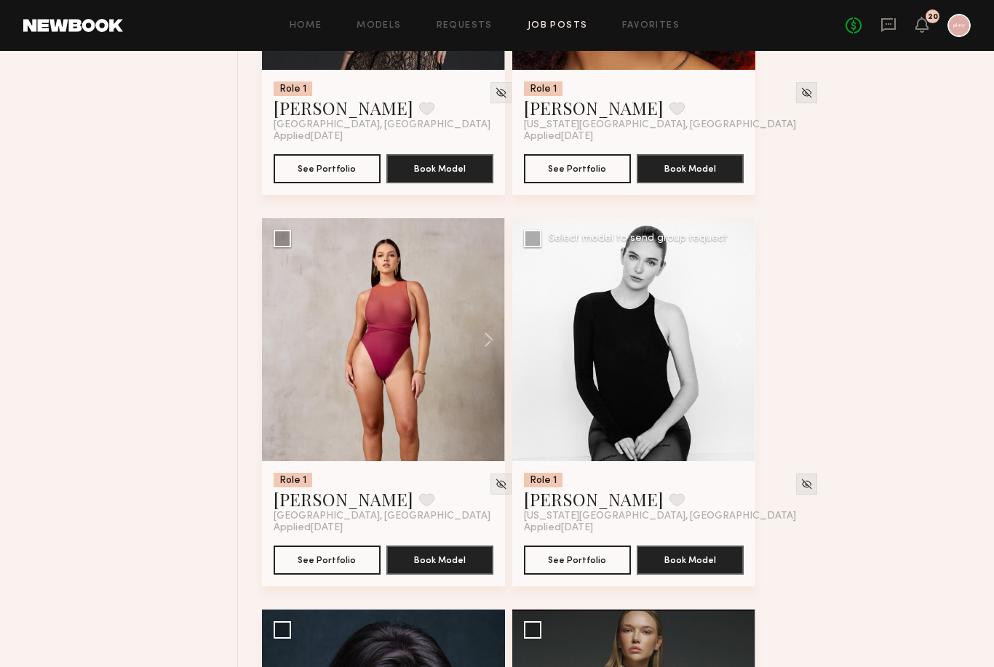
scroll to position [796, 0]
click at [574, 508] on link "[PERSON_NAME]" at bounding box center [594, 498] width 140 height 23
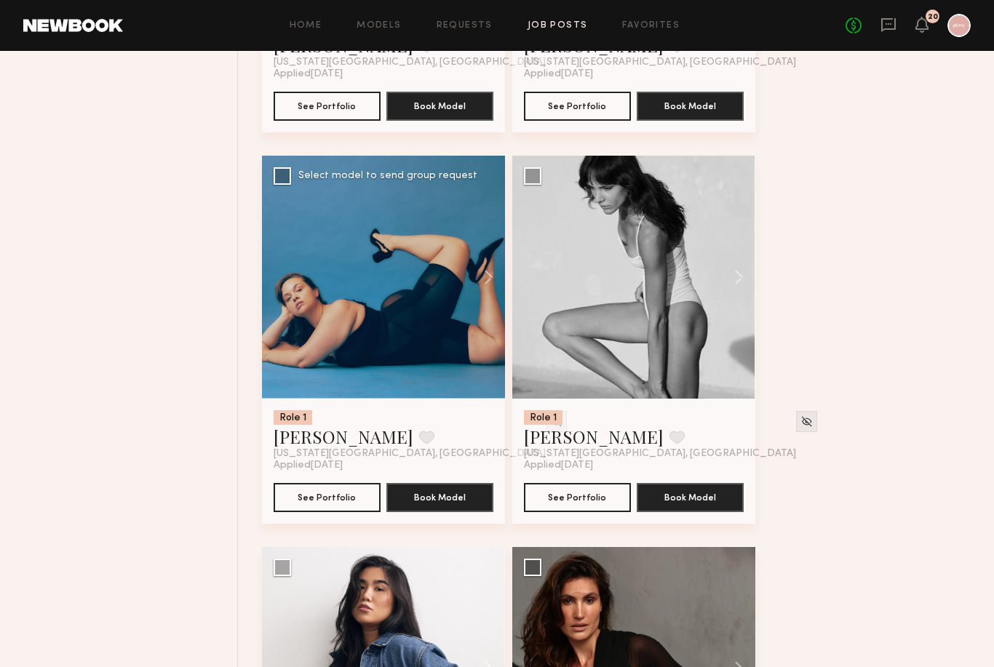
scroll to position [1641, 0]
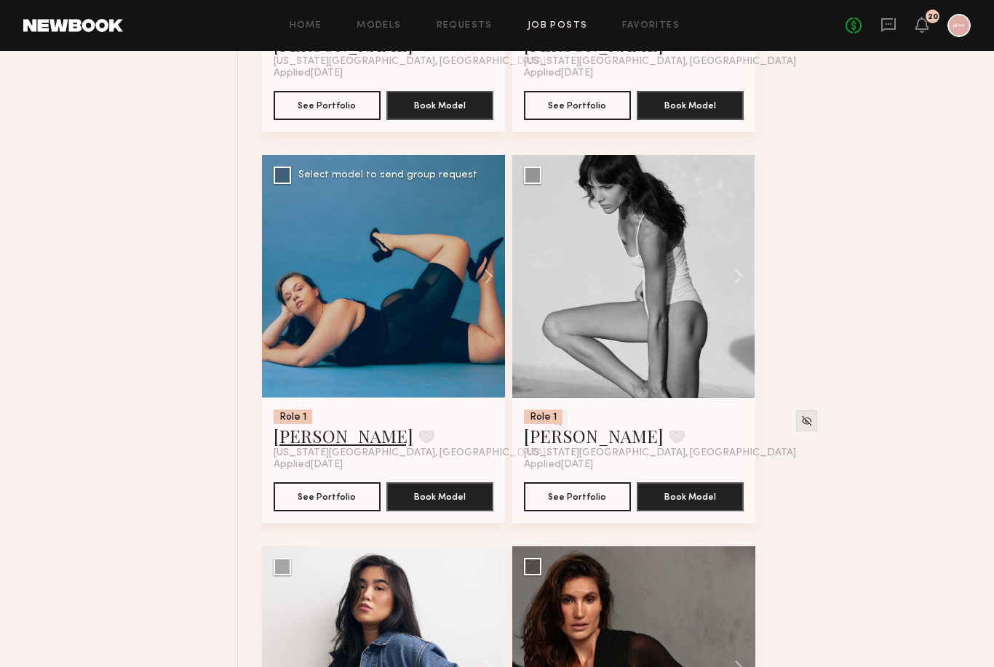
click at [310, 444] on link "[PERSON_NAME]" at bounding box center [344, 436] width 140 height 23
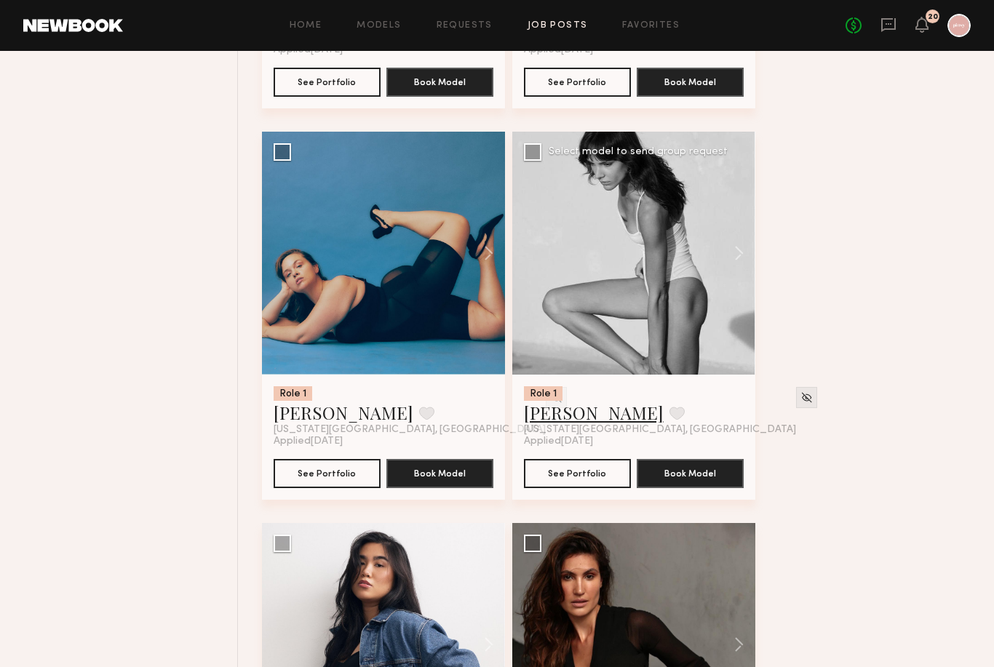
click at [551, 421] on link "[PERSON_NAME]" at bounding box center [594, 412] width 140 height 23
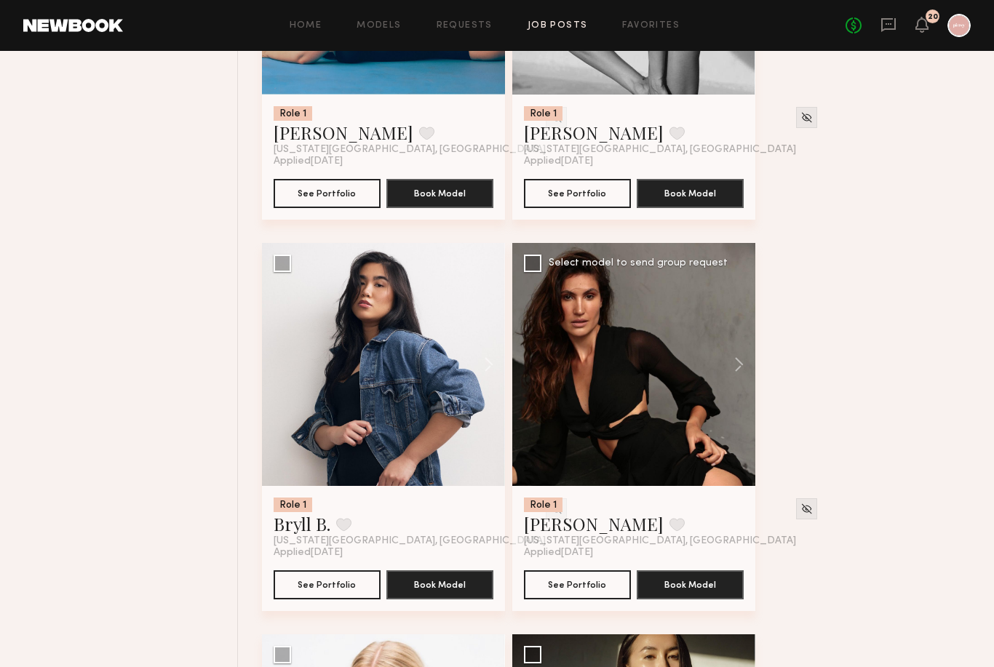
scroll to position [1945, 0]
click at [308, 535] on link "Bryll B." at bounding box center [302, 523] width 57 height 23
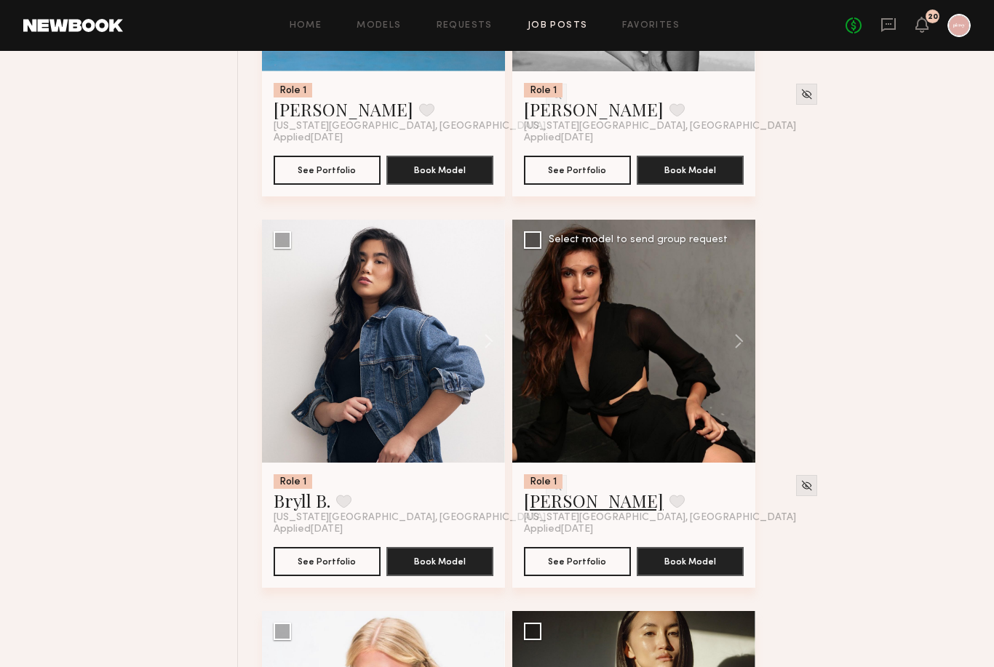
click at [571, 509] on link "Camila S." at bounding box center [594, 500] width 140 height 23
click at [384, 418] on div at bounding box center [383, 341] width 243 height 243
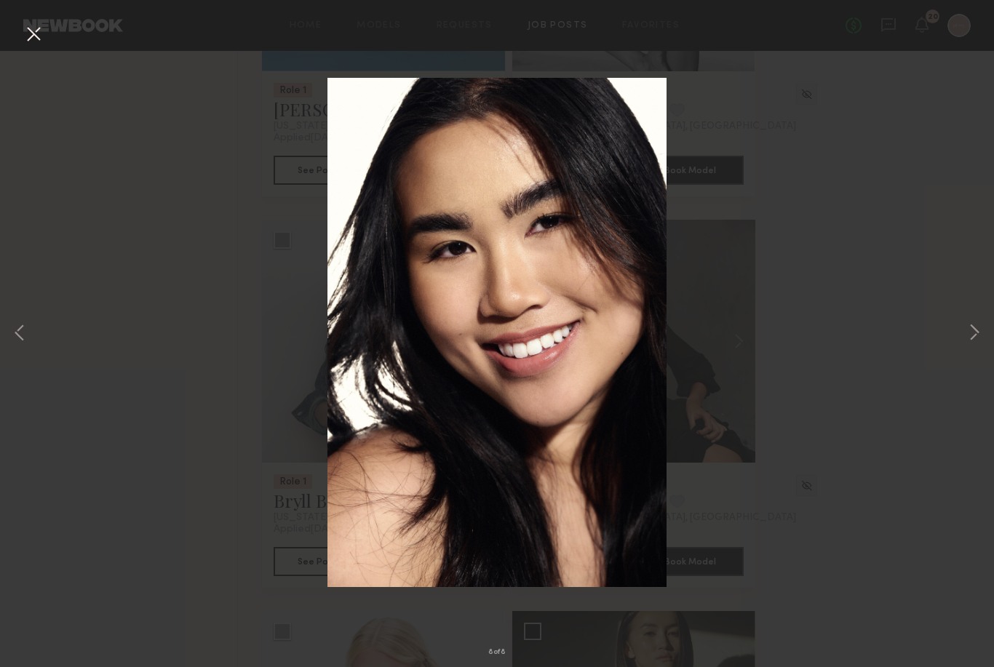
click at [247, 521] on div "8 of 8" at bounding box center [497, 333] width 994 height 667
click at [232, 501] on div "8 of 8" at bounding box center [497, 333] width 994 height 667
click at [34, 36] on button at bounding box center [33, 35] width 23 height 26
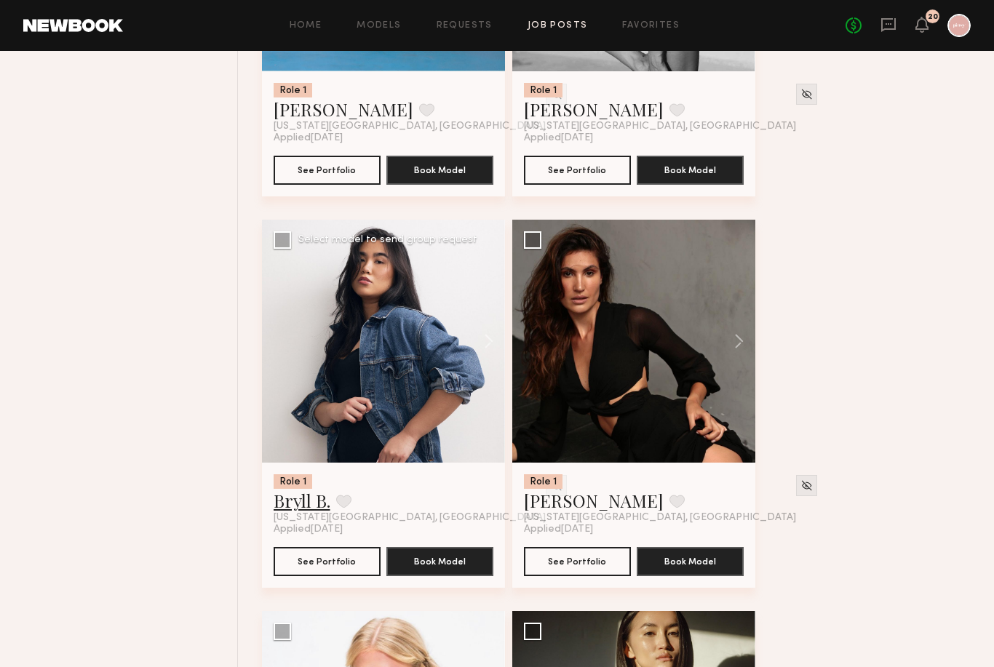
click at [297, 508] on link "Bryll B." at bounding box center [302, 500] width 57 height 23
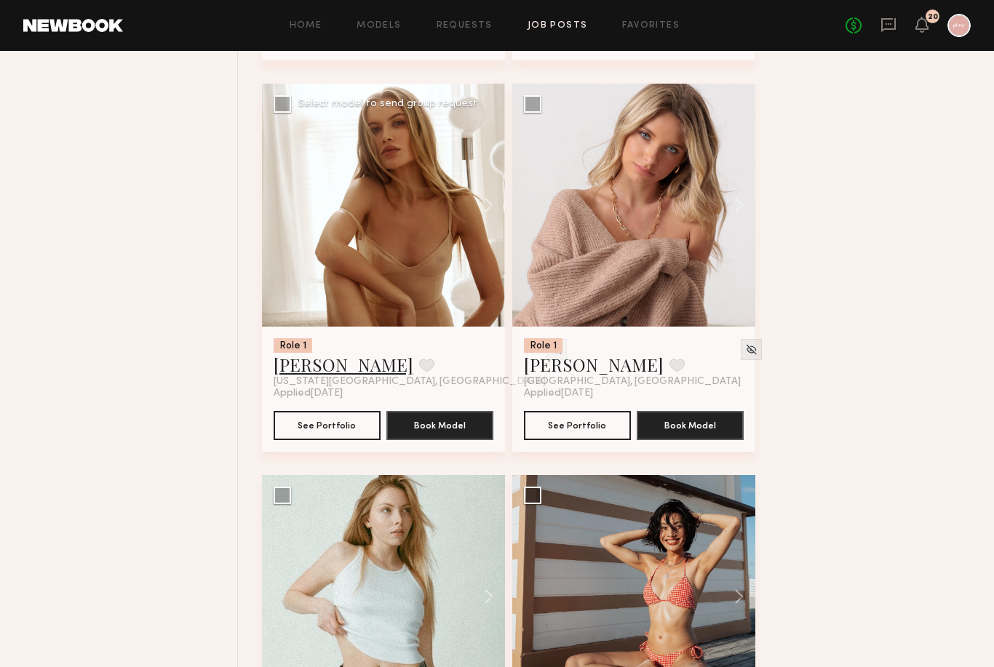
scroll to position [3279, 0]
click at [328, 376] on link "[PERSON_NAME]" at bounding box center [344, 364] width 140 height 23
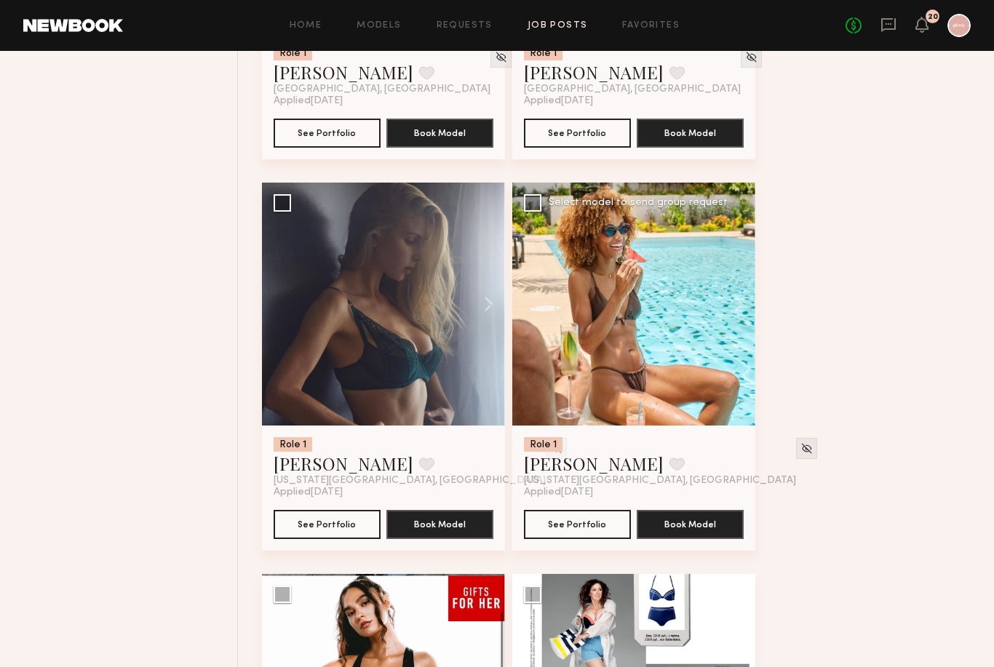
scroll to position [3963, 0]
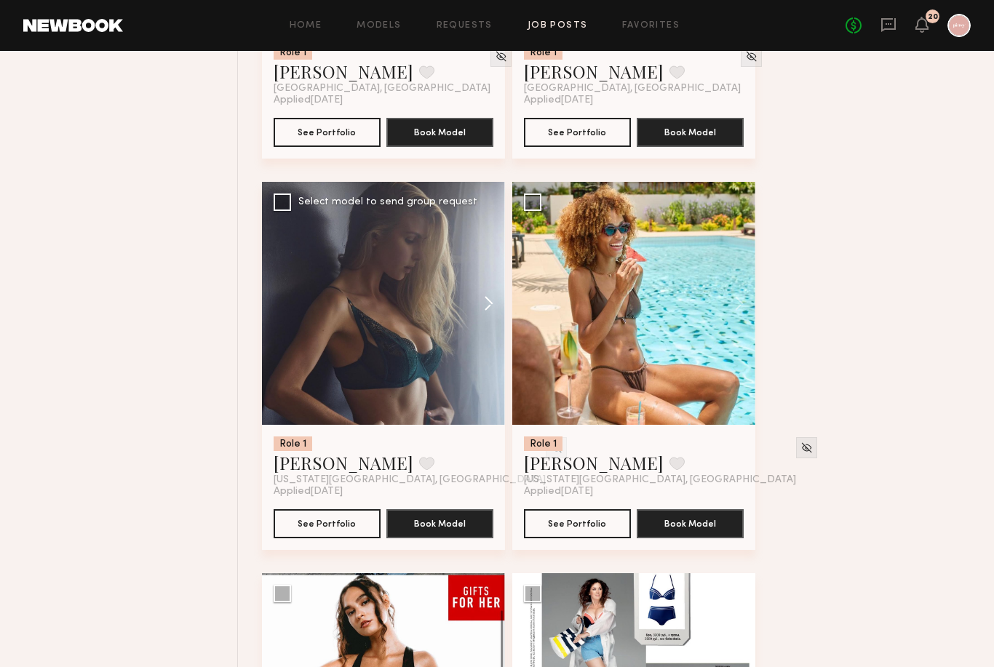
click at [487, 330] on button at bounding box center [481, 303] width 47 height 243
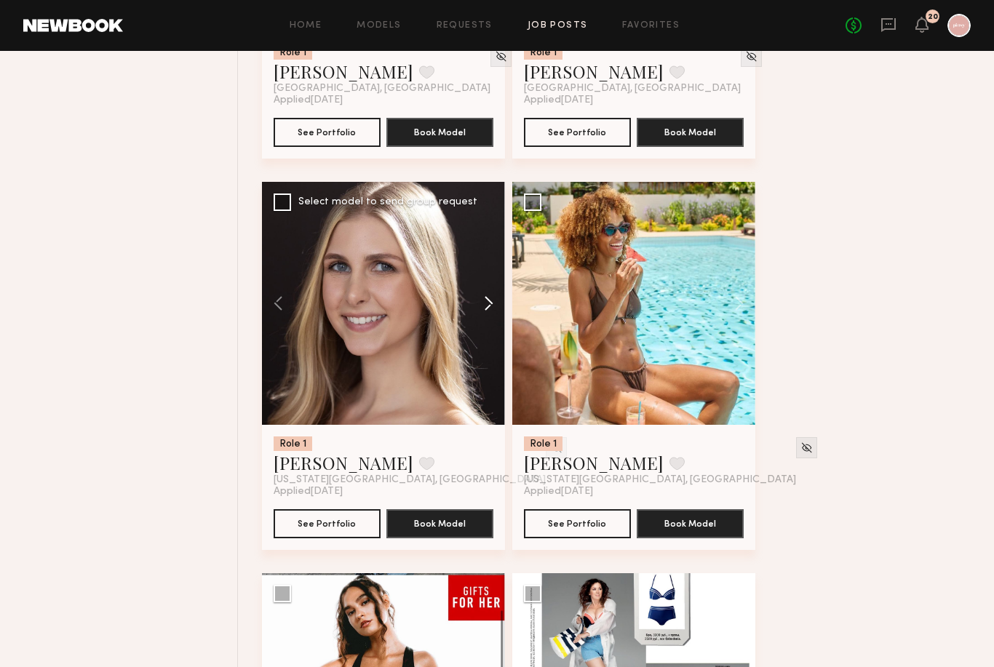
click at [483, 321] on button at bounding box center [481, 303] width 47 height 243
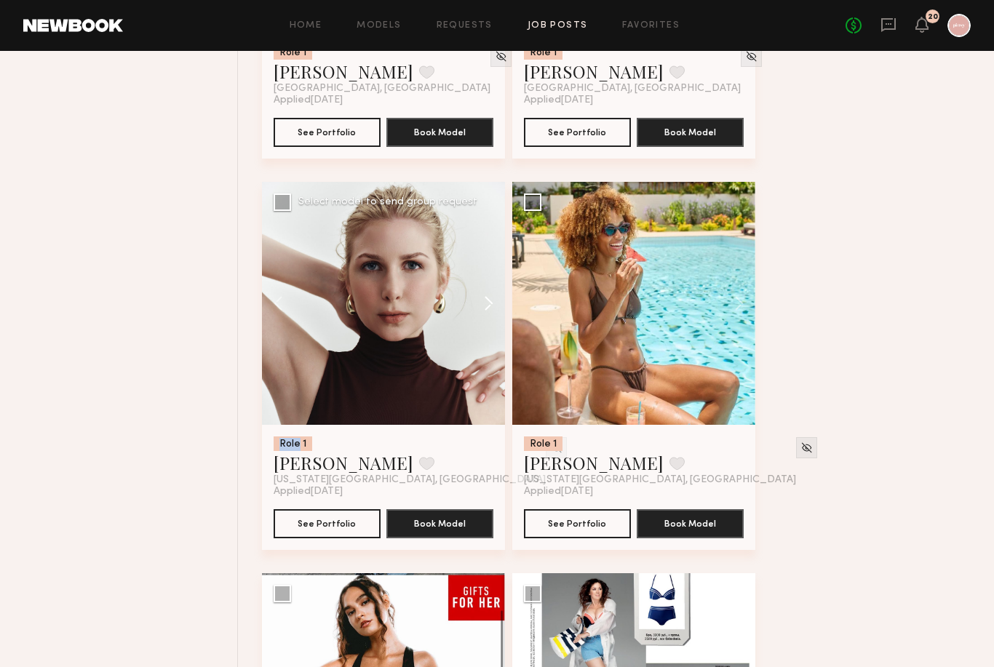
click at [483, 321] on button at bounding box center [481, 303] width 47 height 243
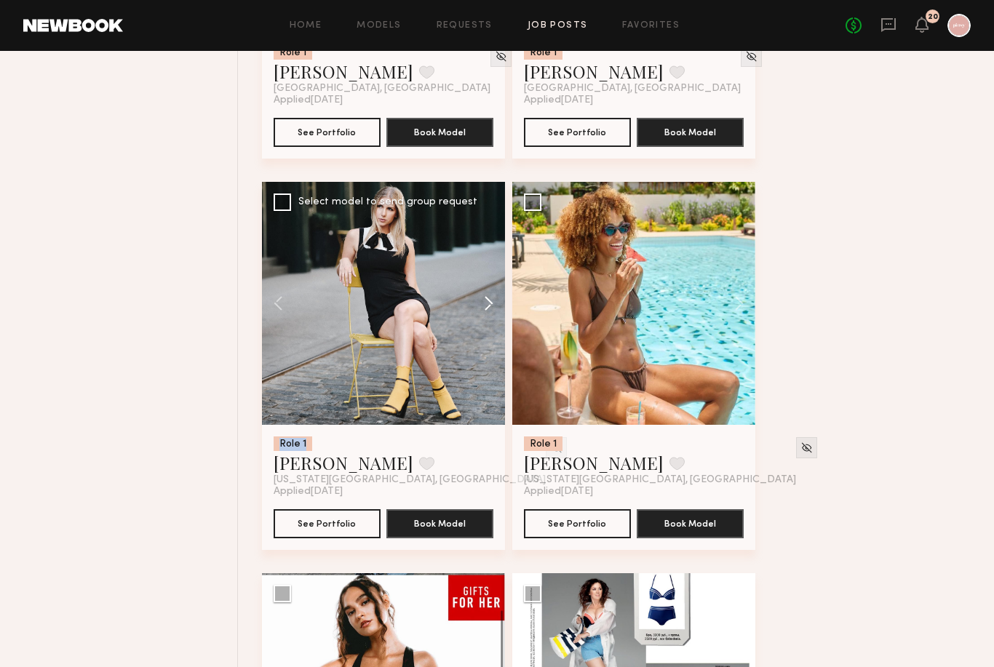
click at [483, 321] on button at bounding box center [481, 303] width 47 height 243
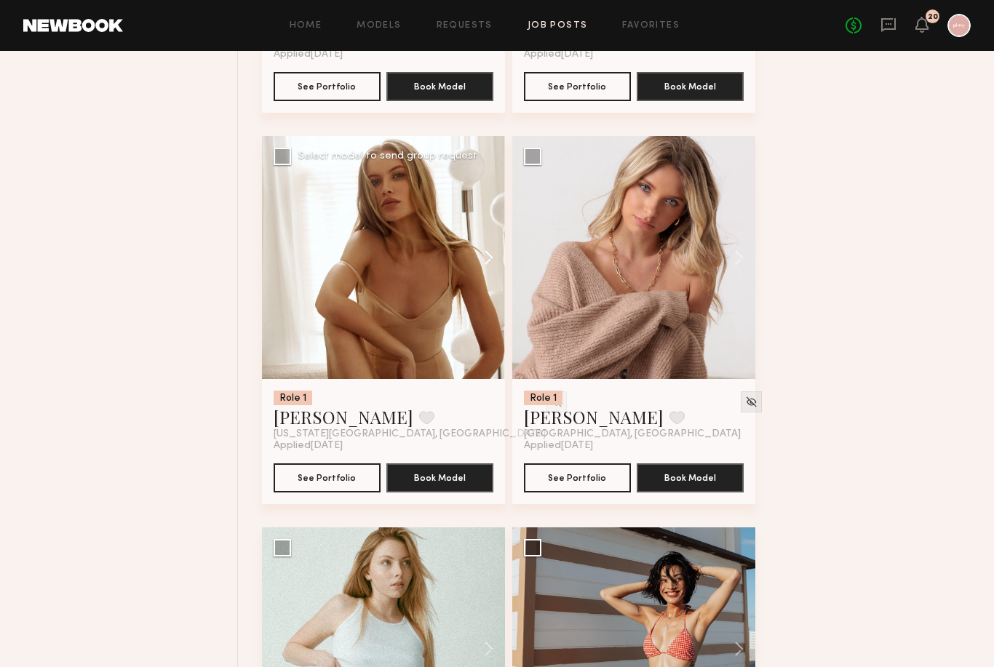
scroll to position [3218, 0]
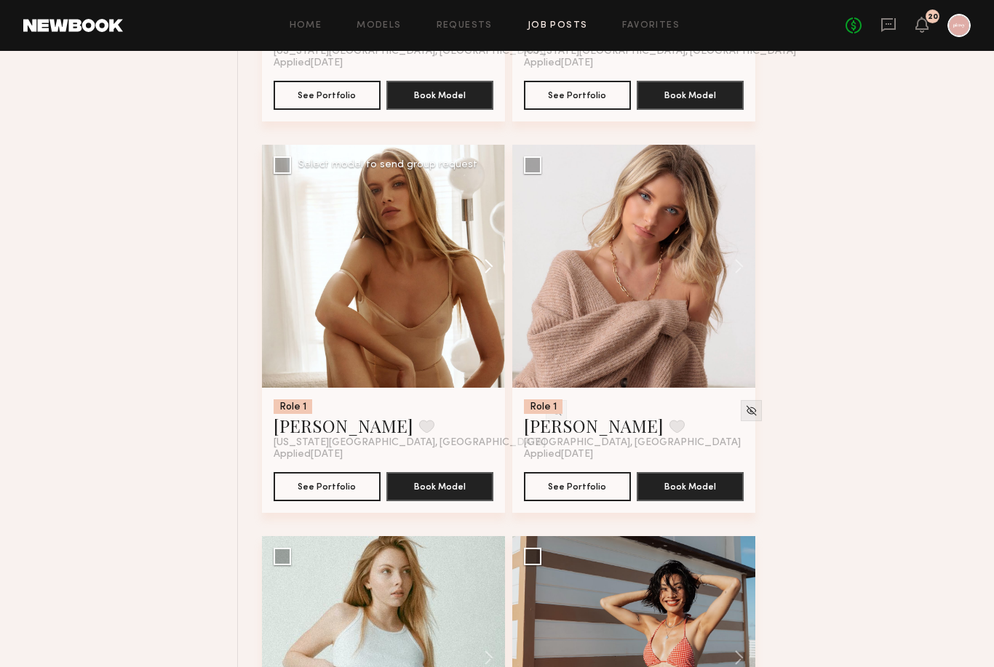
click at [486, 274] on button at bounding box center [481, 266] width 47 height 243
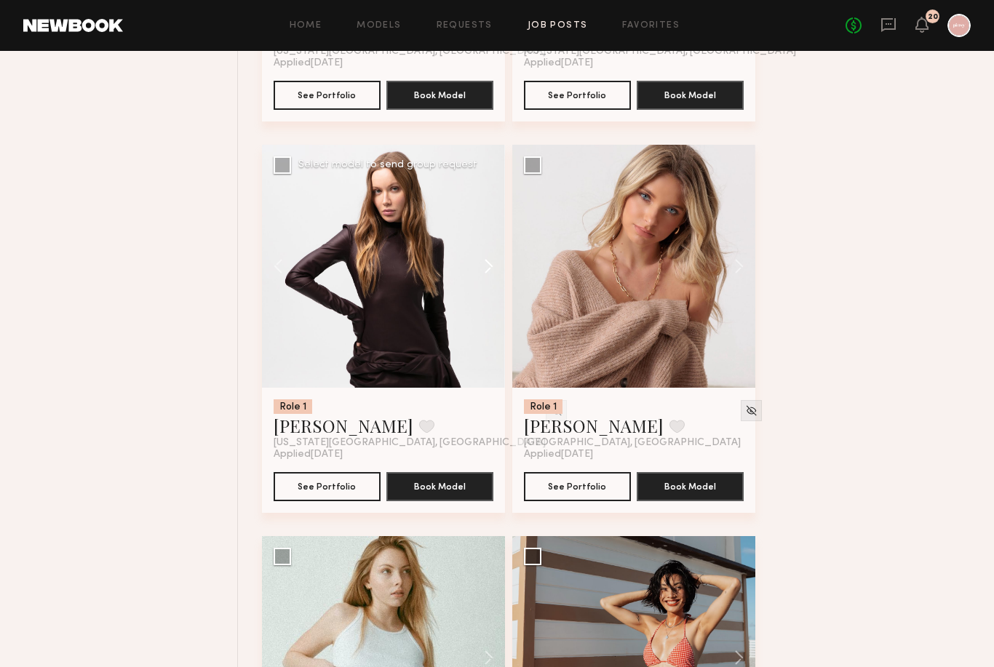
click at [486, 274] on button at bounding box center [481, 266] width 47 height 243
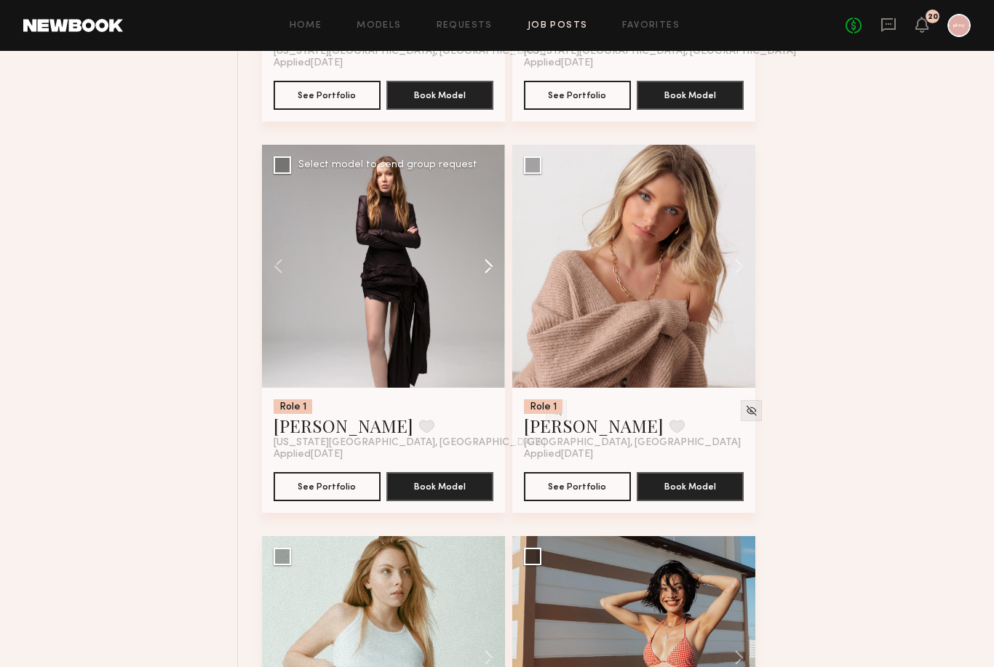
click at [486, 274] on button at bounding box center [481, 266] width 47 height 243
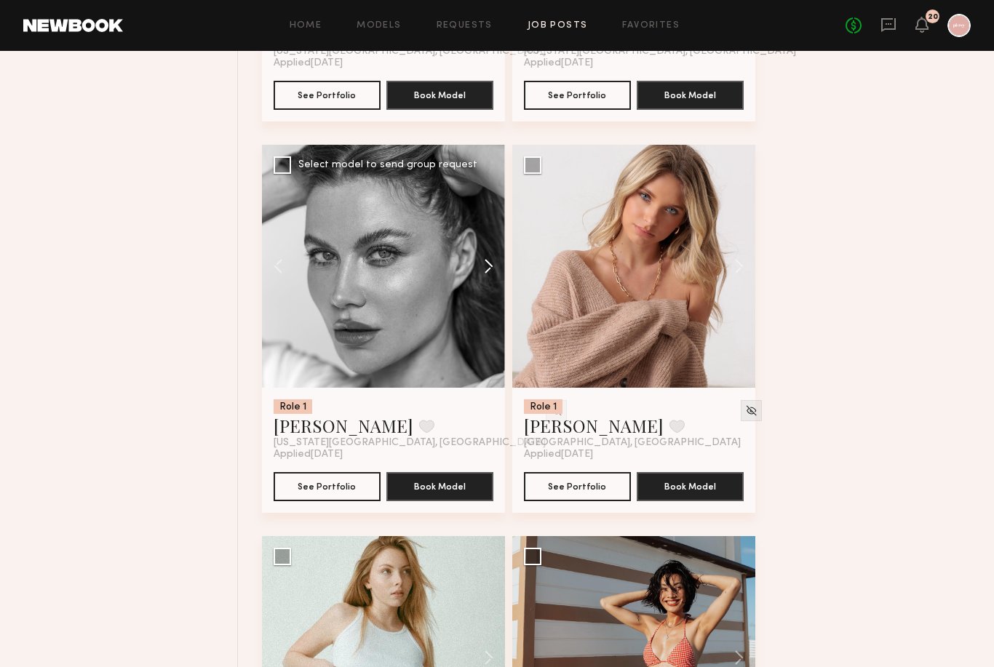
click at [486, 274] on button at bounding box center [481, 266] width 47 height 243
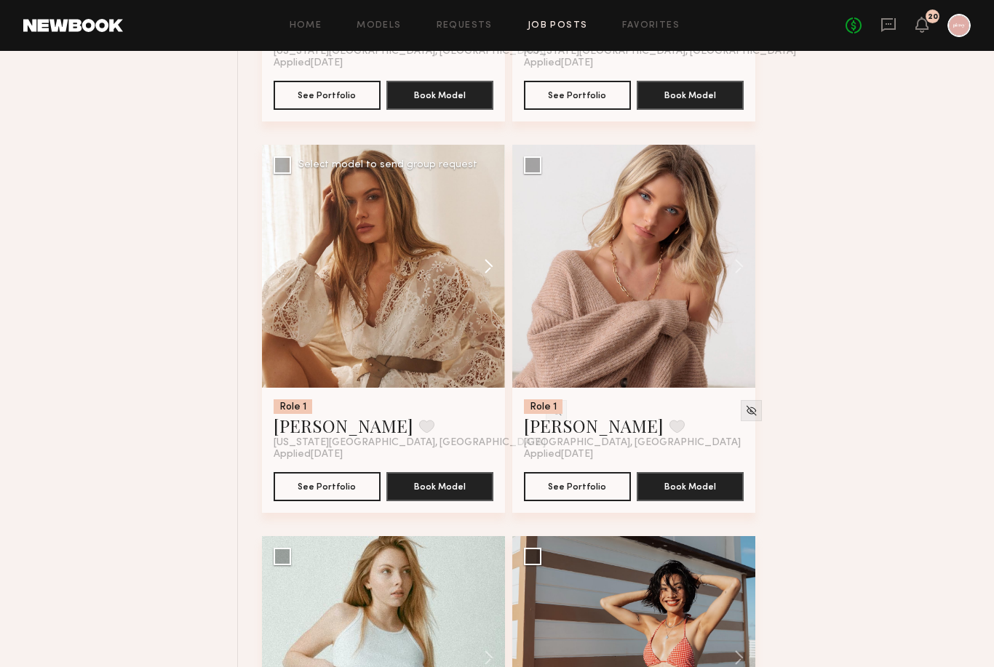
click at [486, 274] on button at bounding box center [481, 266] width 47 height 243
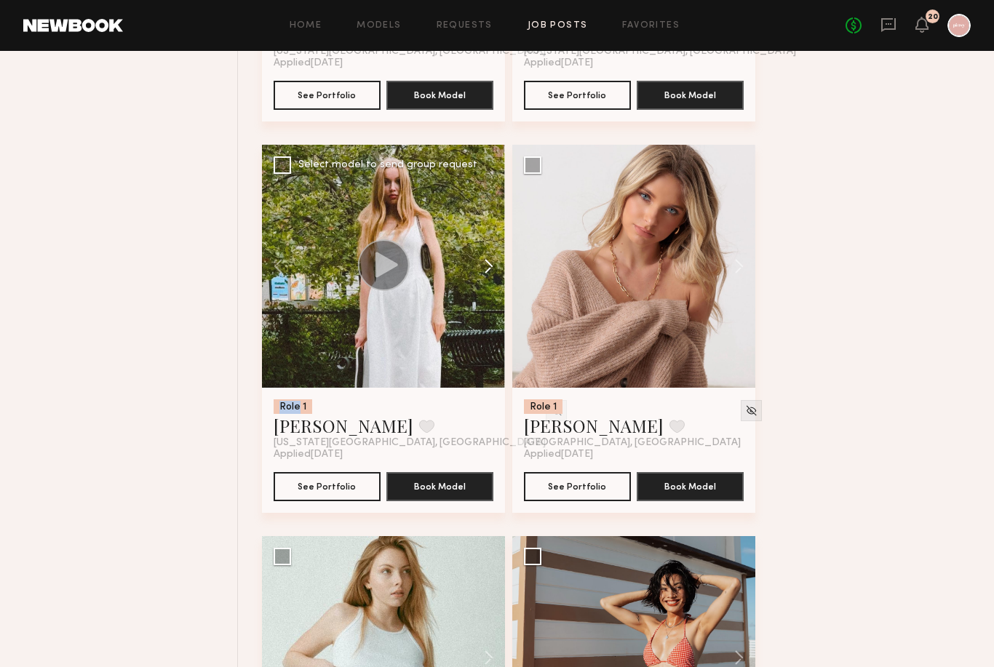
click at [486, 274] on button at bounding box center [481, 266] width 47 height 243
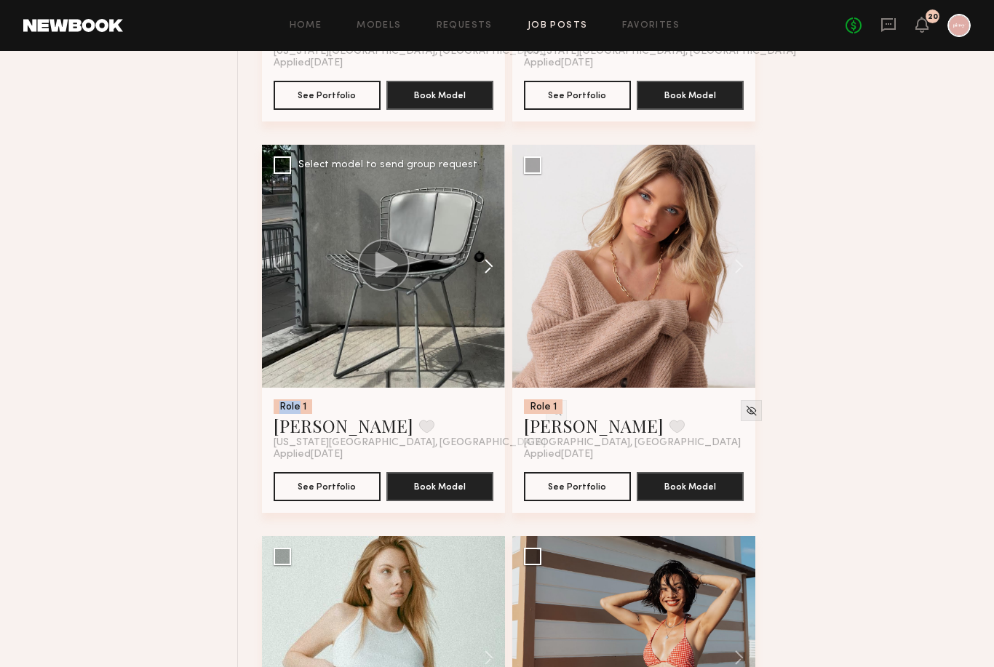
click at [486, 274] on button at bounding box center [481, 266] width 47 height 243
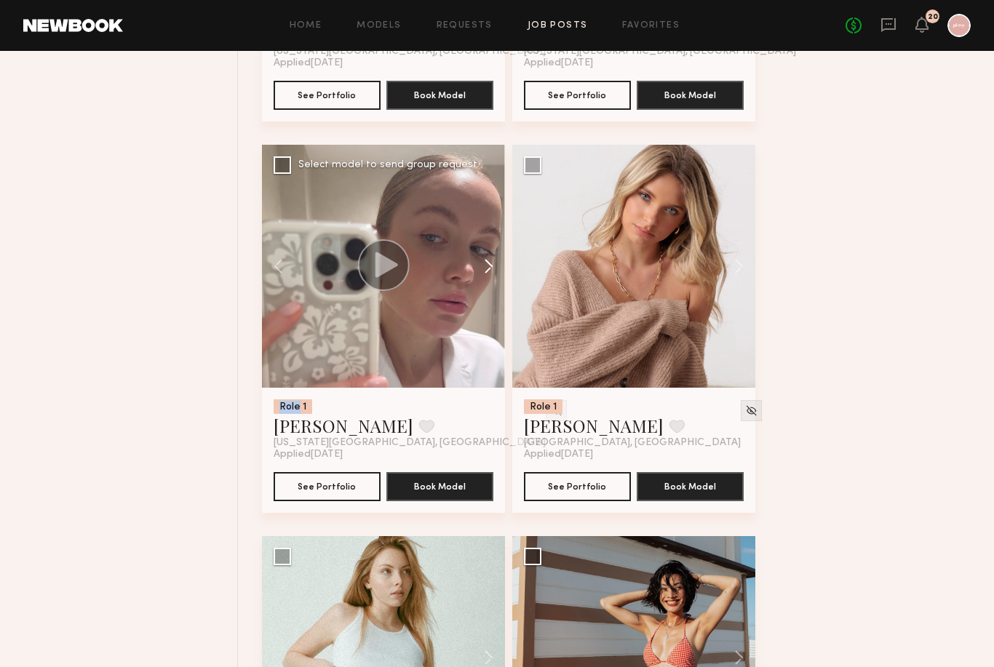
click at [486, 274] on button at bounding box center [481, 266] width 47 height 243
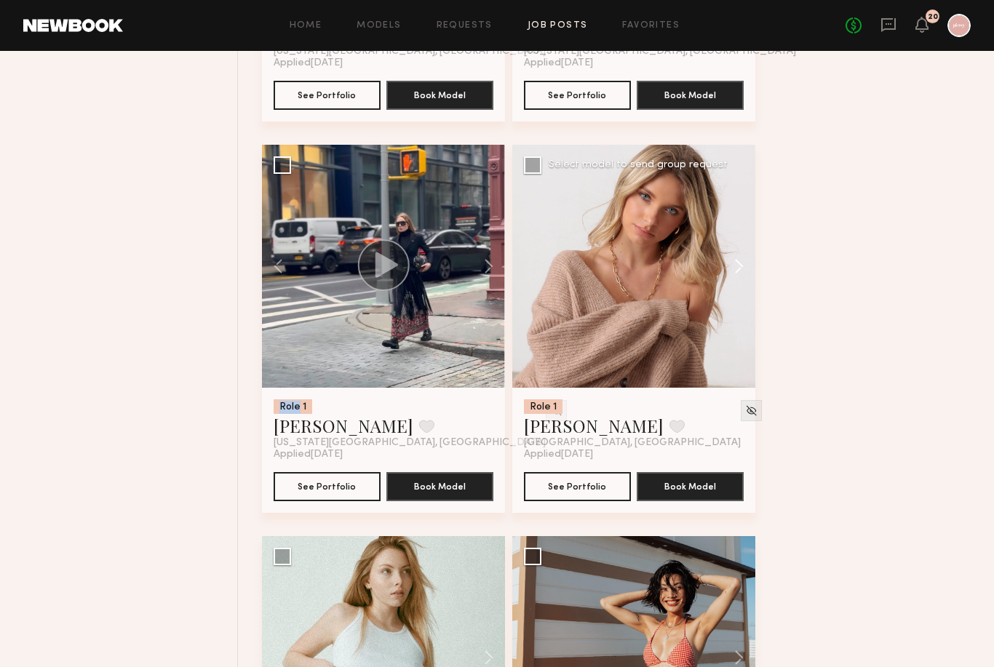
click at [736, 280] on button at bounding box center [732, 266] width 47 height 243
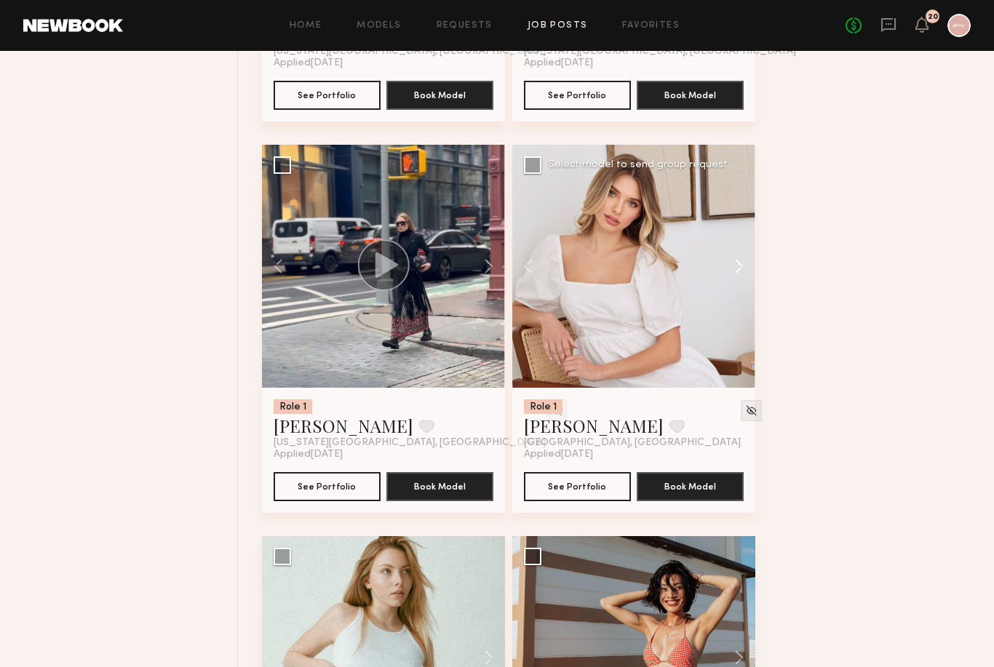
click at [740, 282] on button at bounding box center [732, 266] width 47 height 243
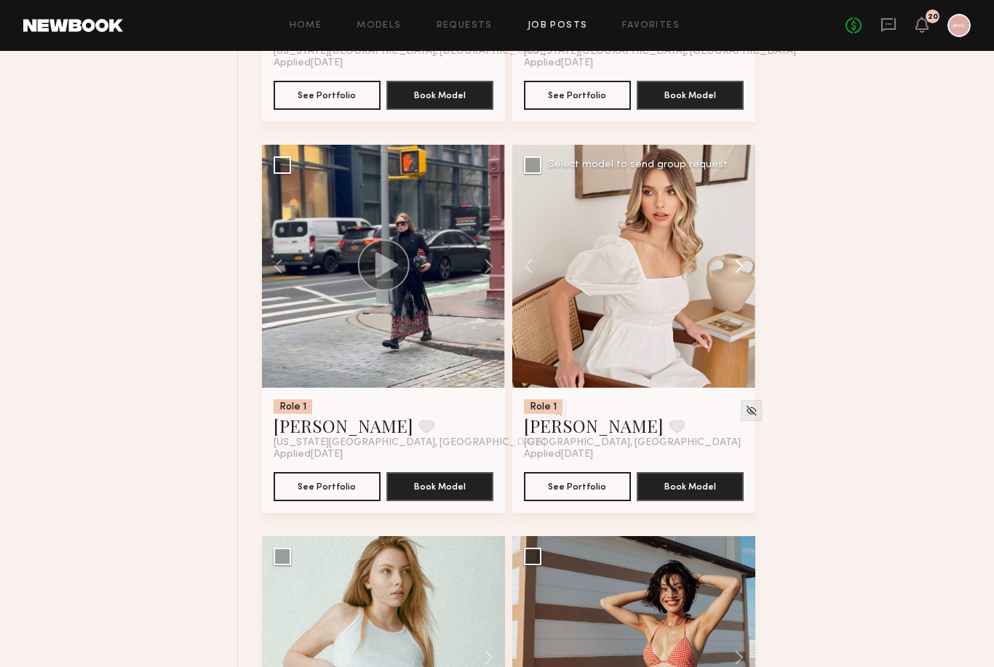
click at [739, 281] on button at bounding box center [732, 266] width 47 height 243
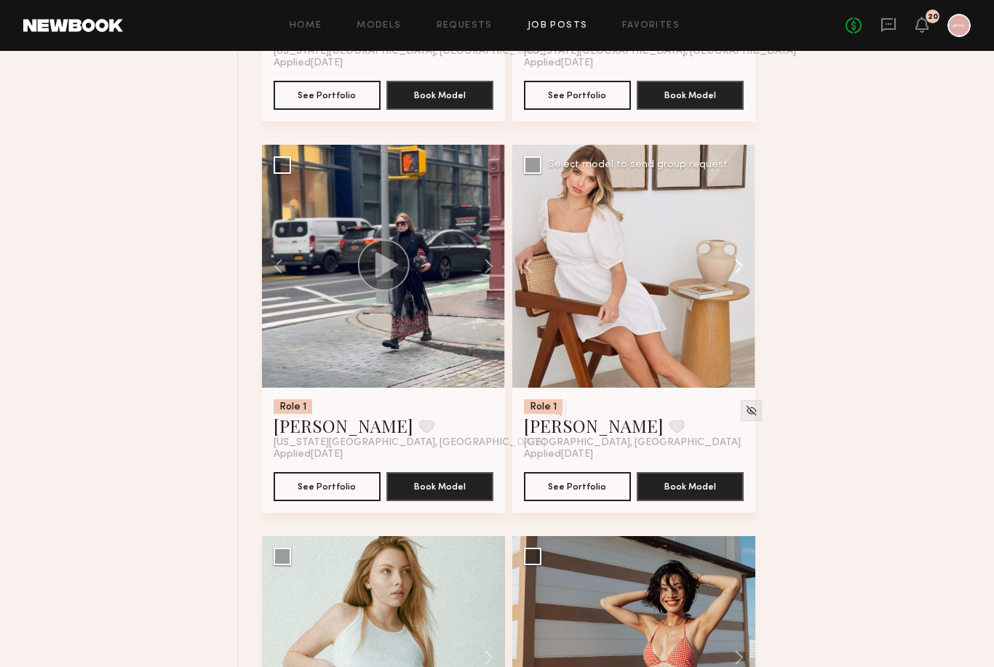
click at [739, 281] on button at bounding box center [732, 266] width 47 height 243
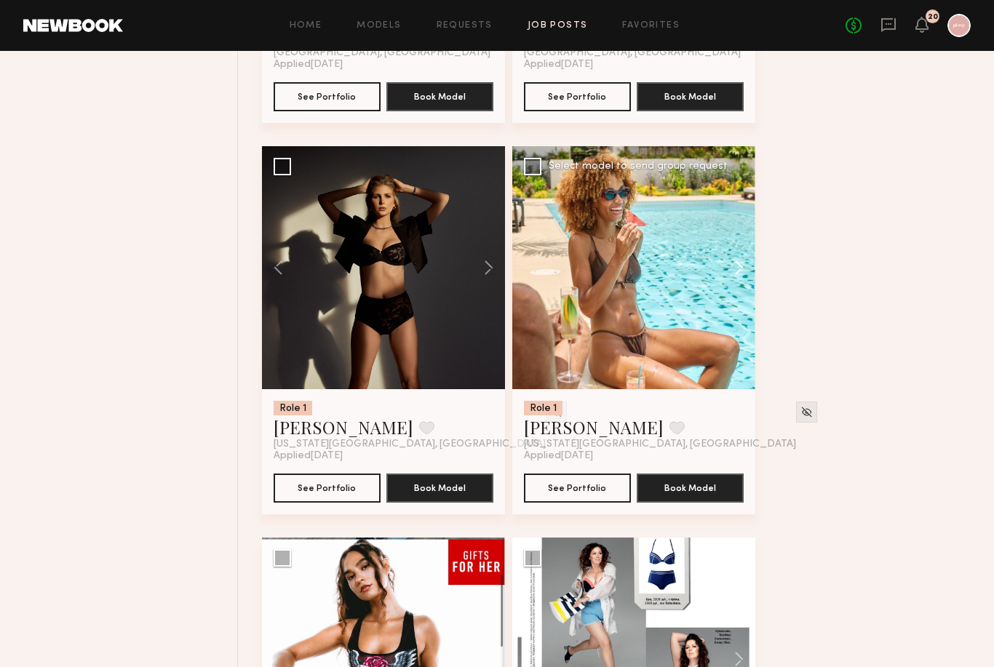
scroll to position [3999, 0]
click at [484, 287] on button at bounding box center [481, 267] width 47 height 243
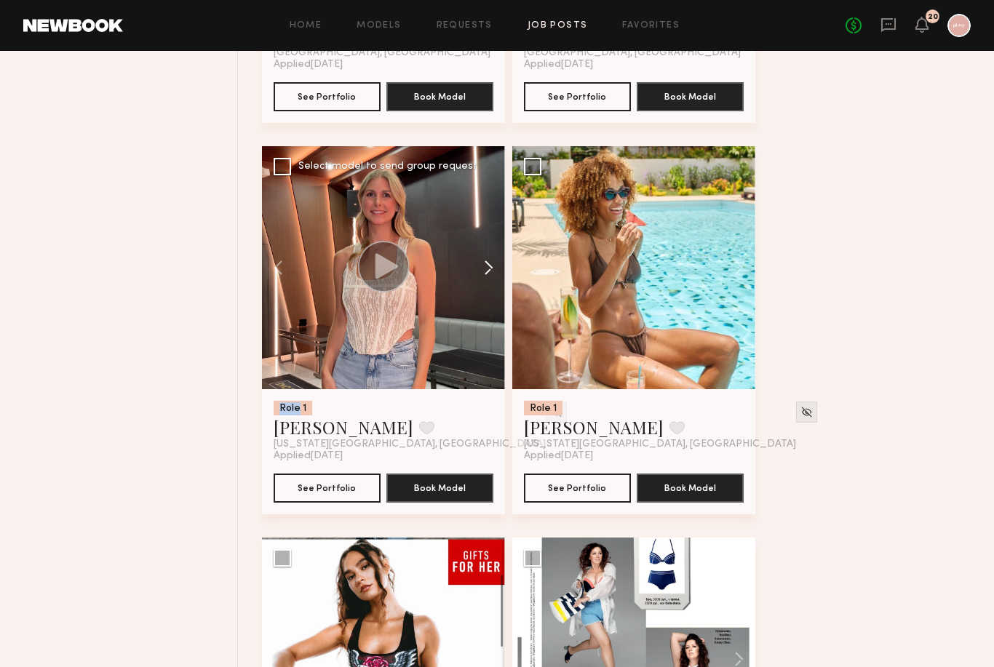
click at [484, 287] on button at bounding box center [481, 267] width 47 height 243
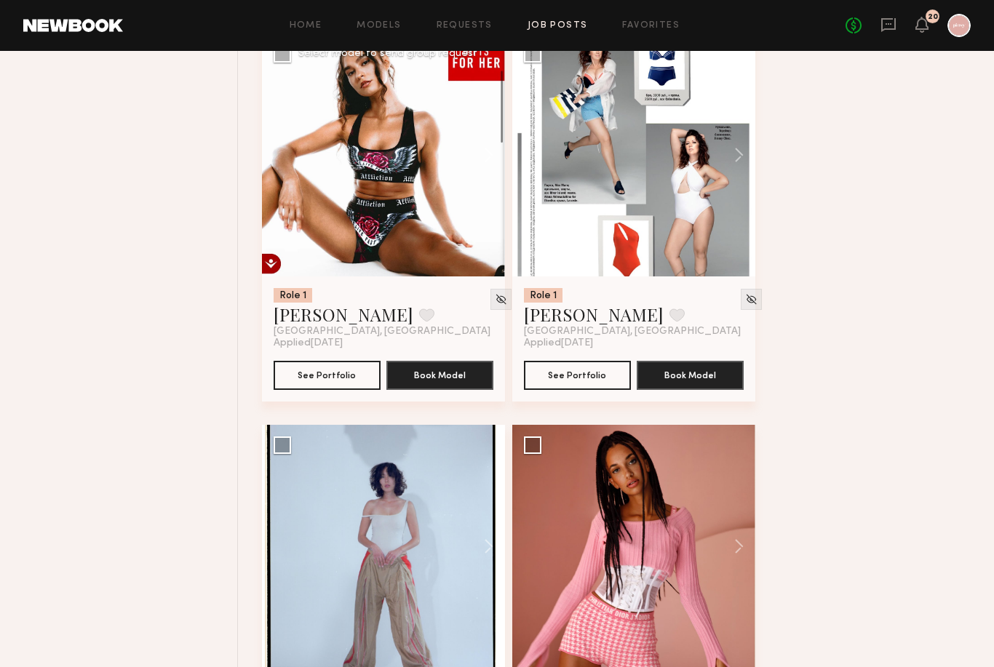
scroll to position [4504, 0]
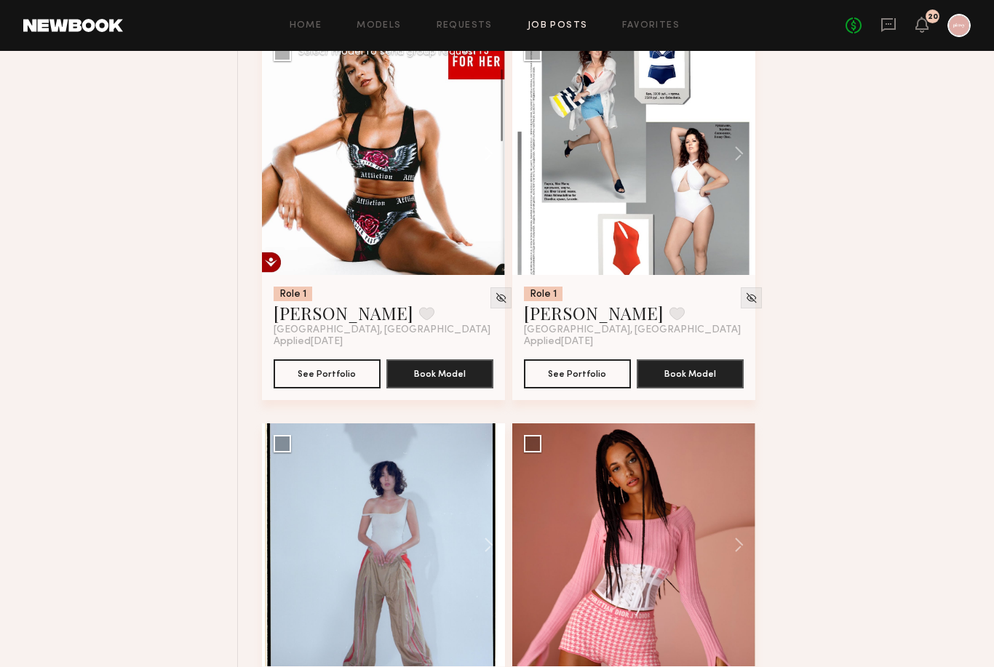
click at [487, 171] on button at bounding box center [481, 153] width 47 height 243
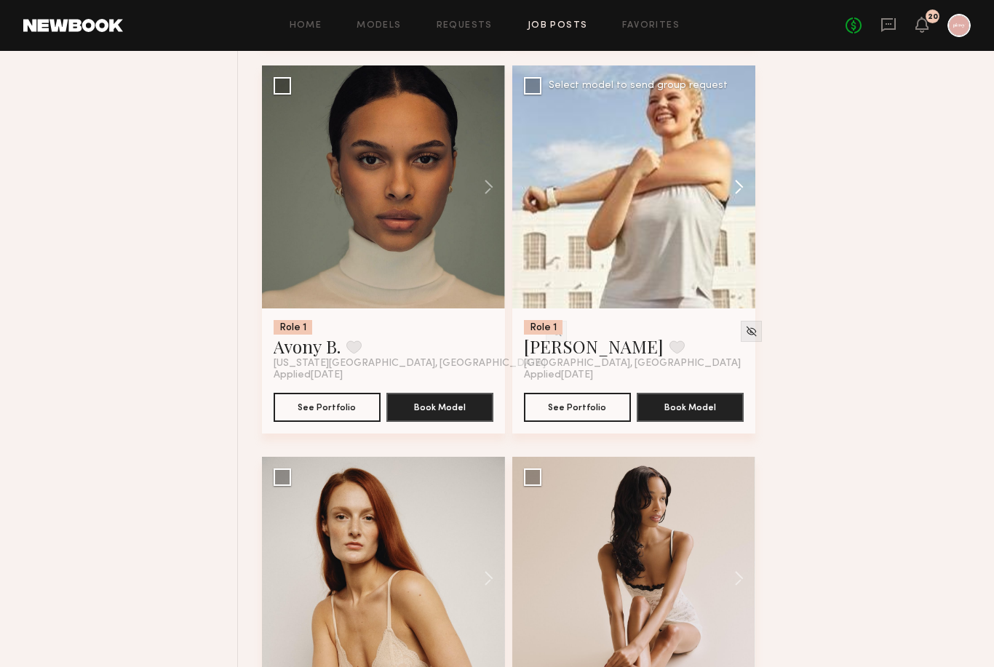
scroll to position [5254, 0]
click at [484, 206] on button at bounding box center [481, 186] width 47 height 243
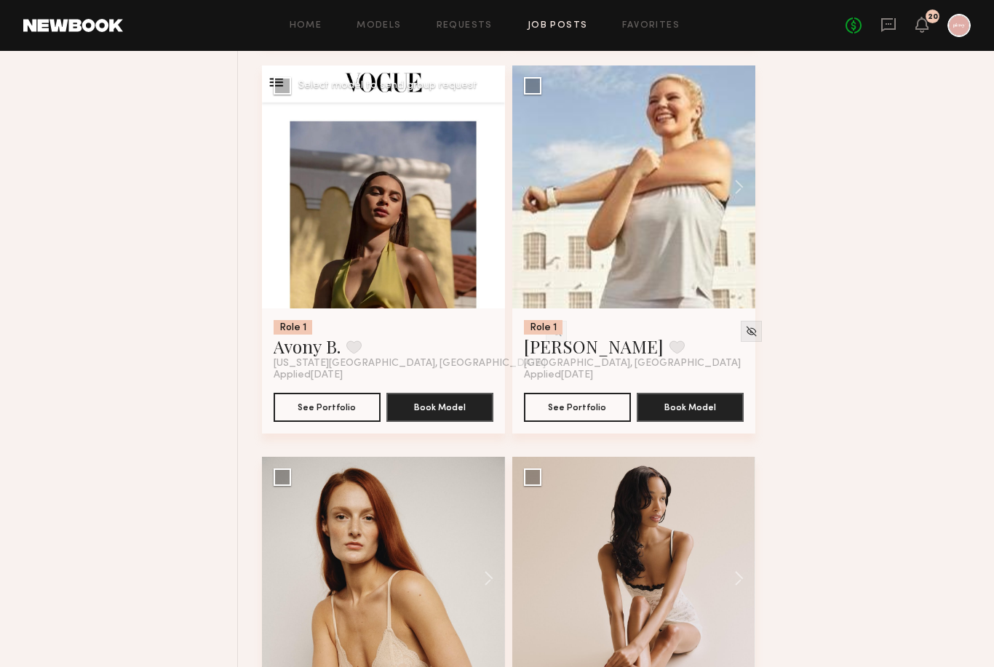
click at [484, 206] on button at bounding box center [481, 186] width 47 height 243
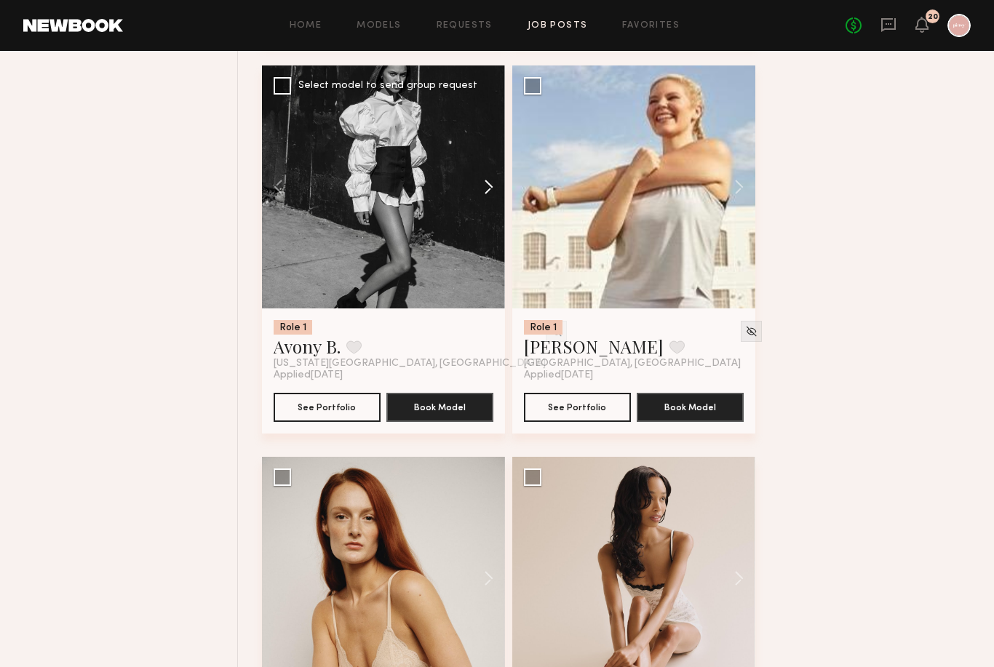
click at [485, 207] on button at bounding box center [481, 186] width 47 height 243
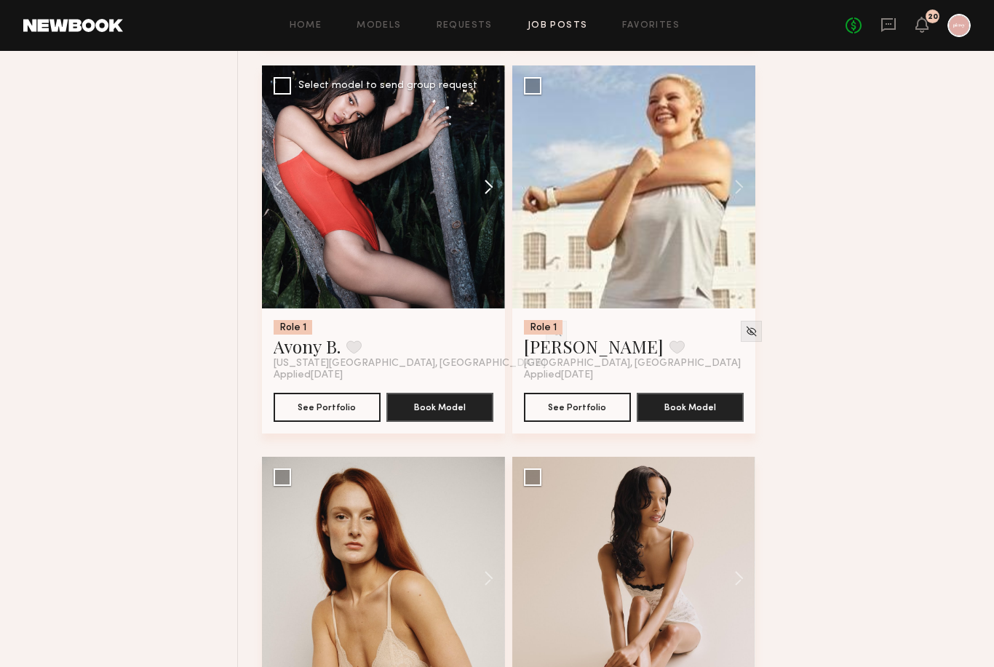
click at [485, 207] on button at bounding box center [481, 186] width 47 height 243
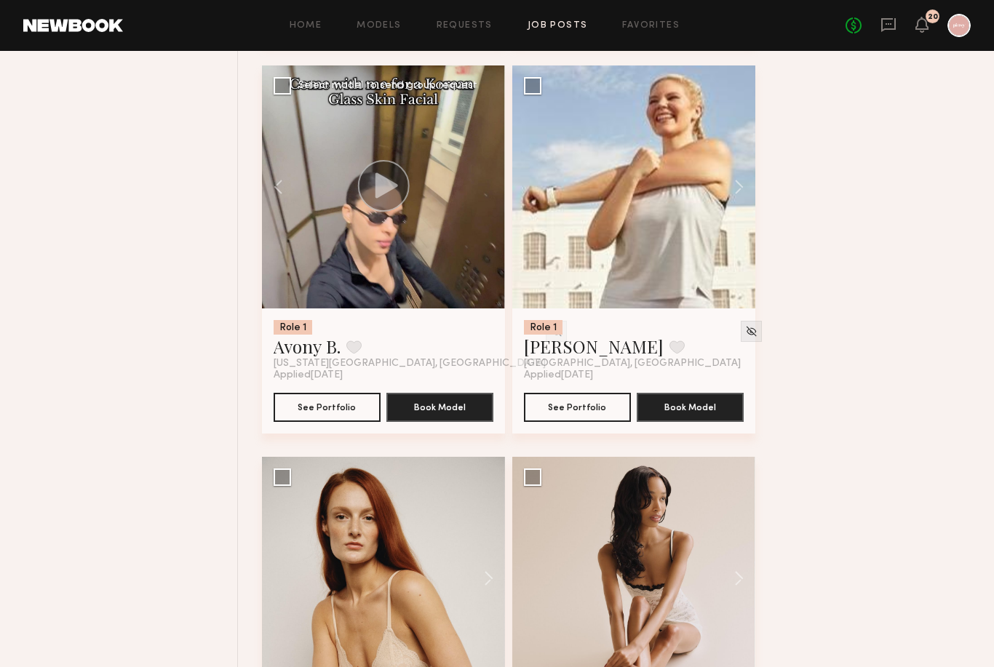
click at [484, 207] on div at bounding box center [383, 186] width 243 height 243
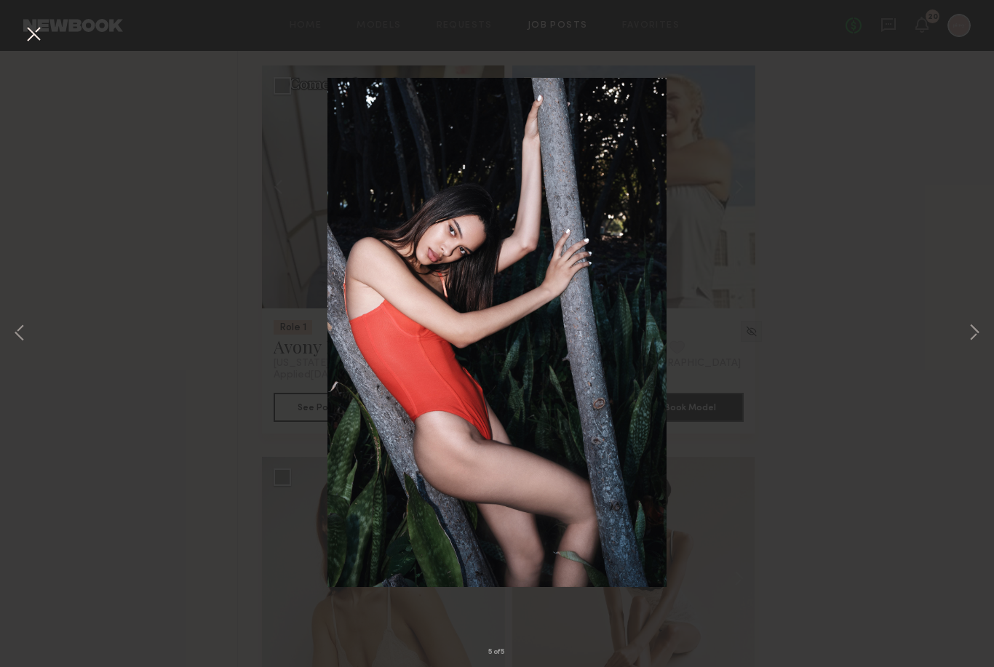
click at [656, 101] on img at bounding box center [497, 332] width 340 height 509
click at [846, 99] on div "5 of 5" at bounding box center [497, 333] width 994 height 667
click at [42, 31] on button at bounding box center [33, 35] width 23 height 26
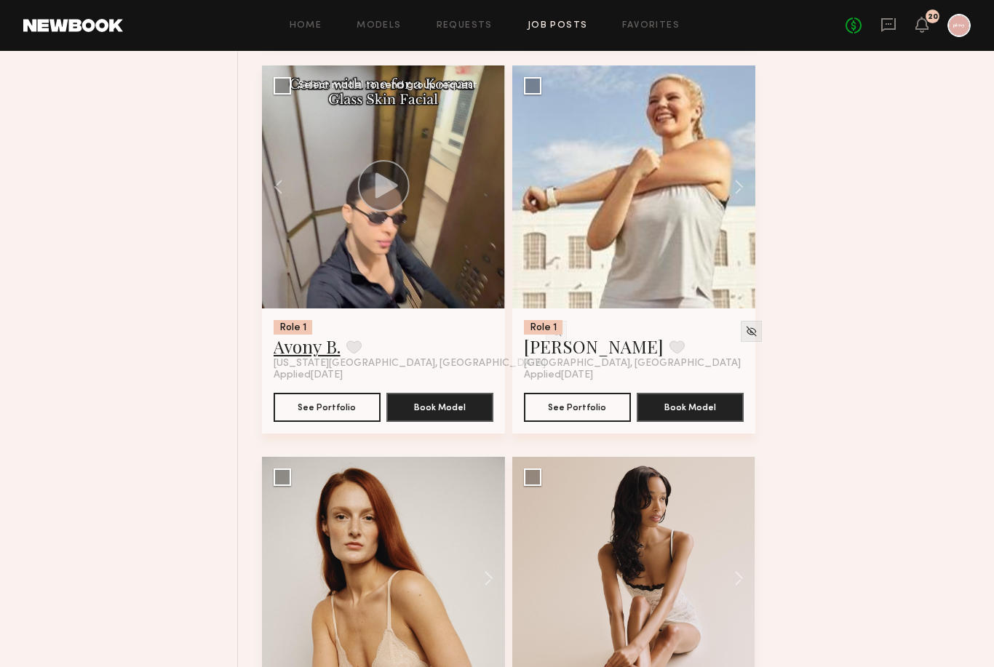
click at [319, 358] on link "Avony B." at bounding box center [307, 346] width 67 height 23
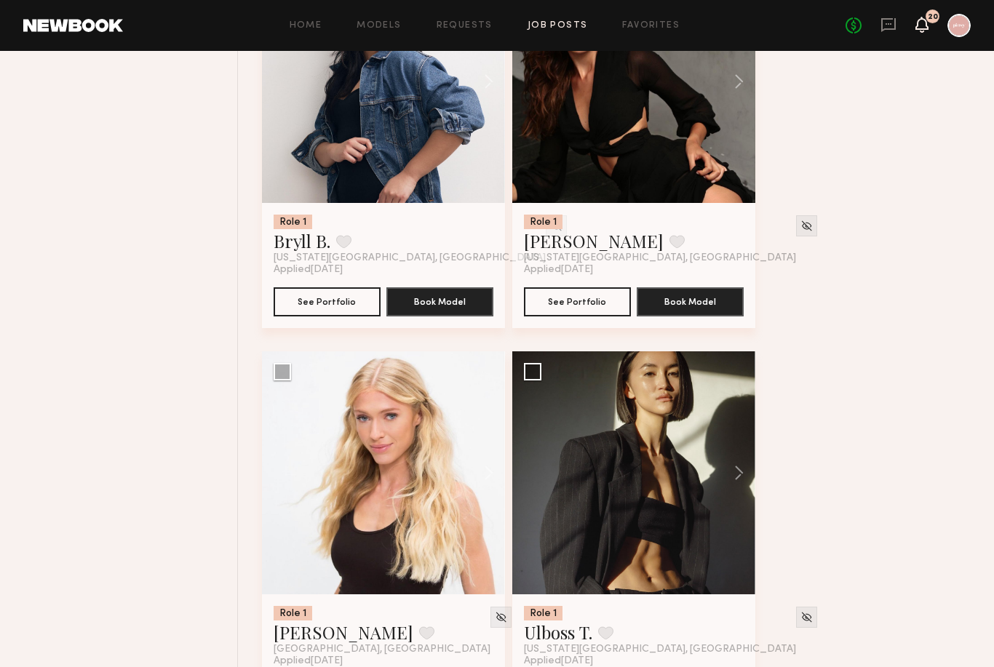
scroll to position [2228, 0]
click at [917, 25] on icon at bounding box center [922, 24] width 12 height 10
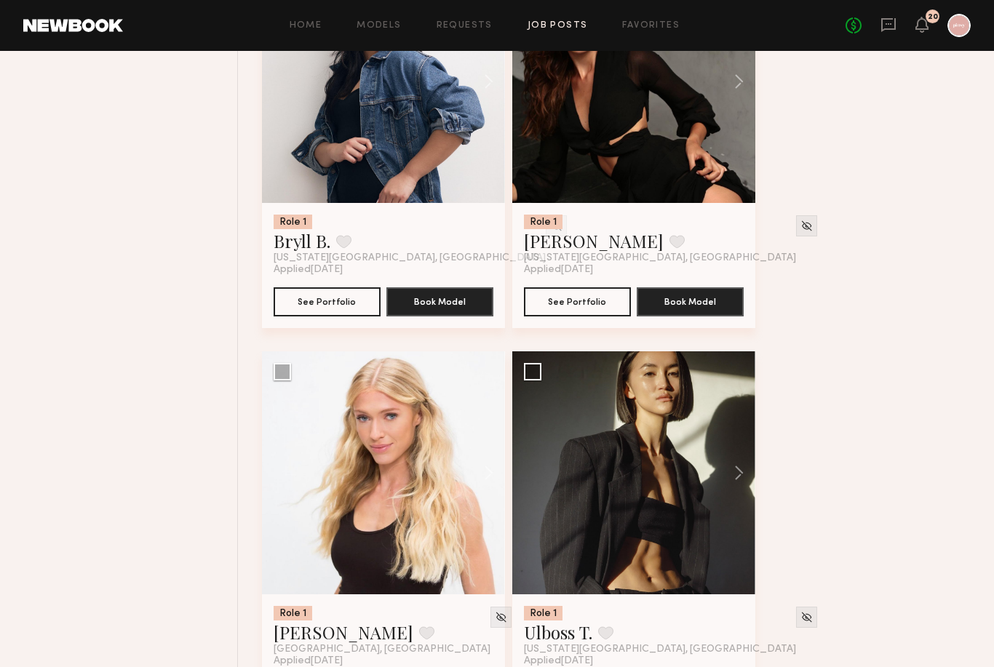
click at [549, 24] on link "Job Posts" at bounding box center [557, 25] width 60 height 9
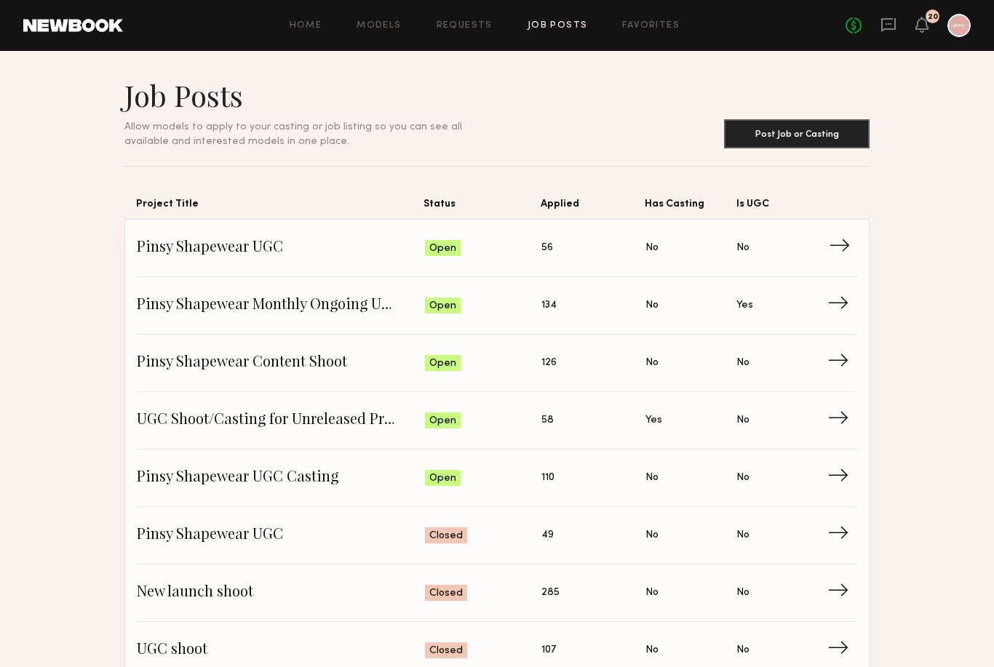
click at [196, 237] on link "Pinsy Shapewear UGC Status: Open Applied: 56 Has Casting: No Is UGC: No →" at bounding box center [497, 248] width 720 height 57
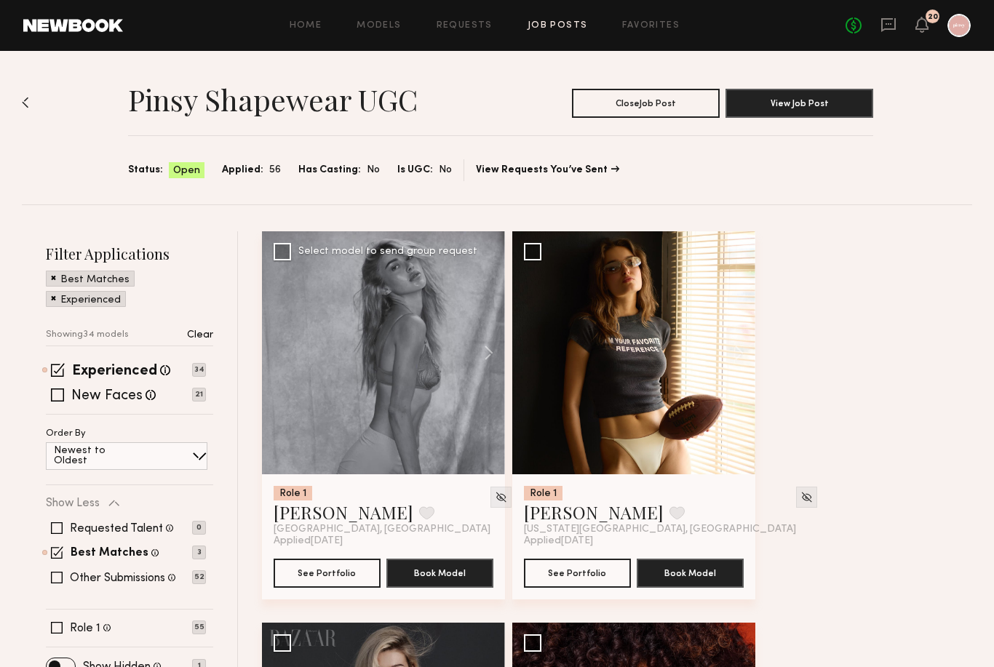
click at [394, 362] on div at bounding box center [383, 352] width 243 height 243
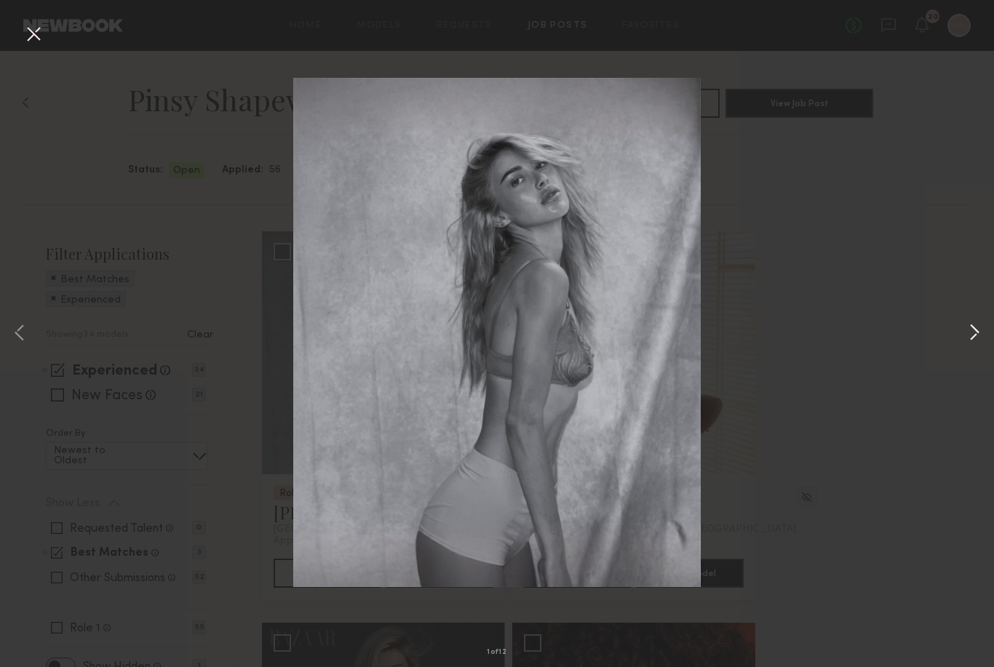
click at [976, 326] on button at bounding box center [973, 334] width 17 height 534
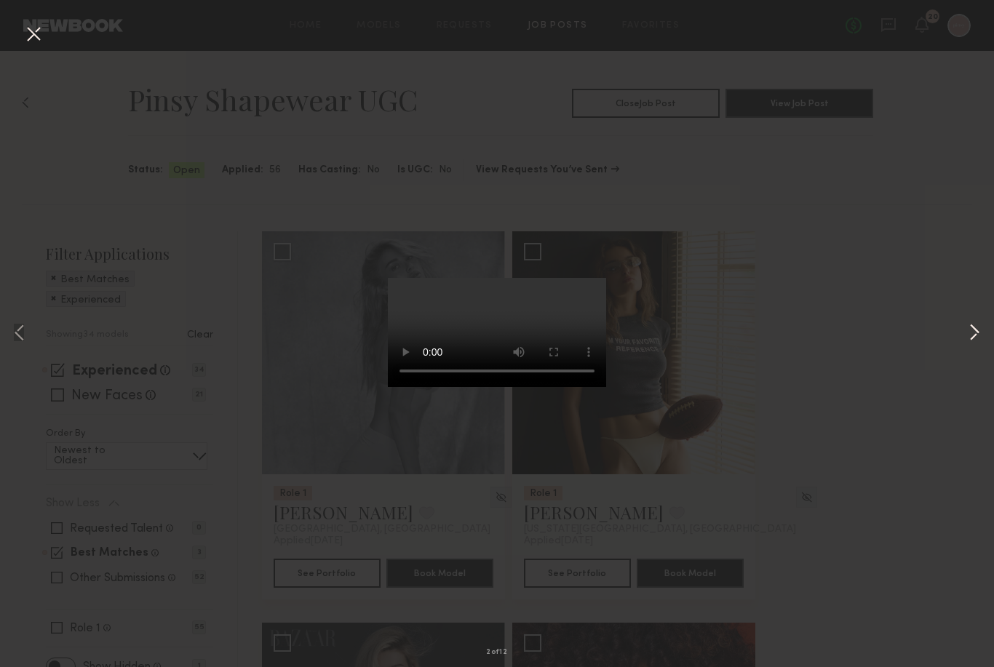
click at [976, 326] on button at bounding box center [973, 334] width 17 height 534
click at [974, 326] on button at bounding box center [973, 334] width 17 height 534
drag, startPoint x: 871, startPoint y: 103, endPoint x: 871, endPoint y: 84, distance: 18.2
click at [871, 102] on div "4 of 12" at bounding box center [497, 333] width 994 height 667
click at [869, 82] on div "4 of 12" at bounding box center [497, 333] width 994 height 667
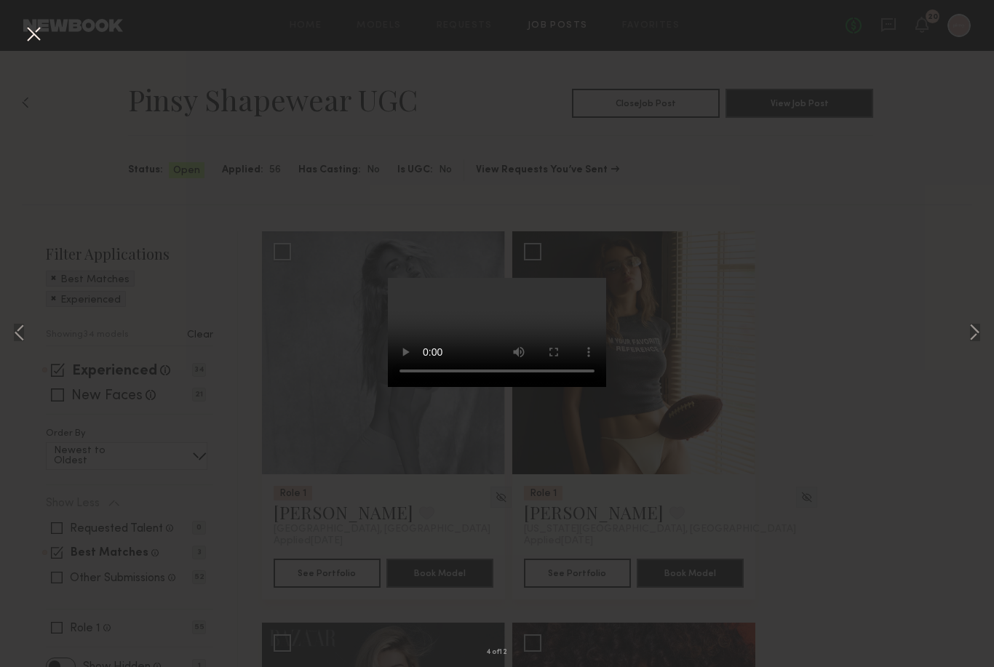
click at [32, 36] on button at bounding box center [33, 35] width 23 height 26
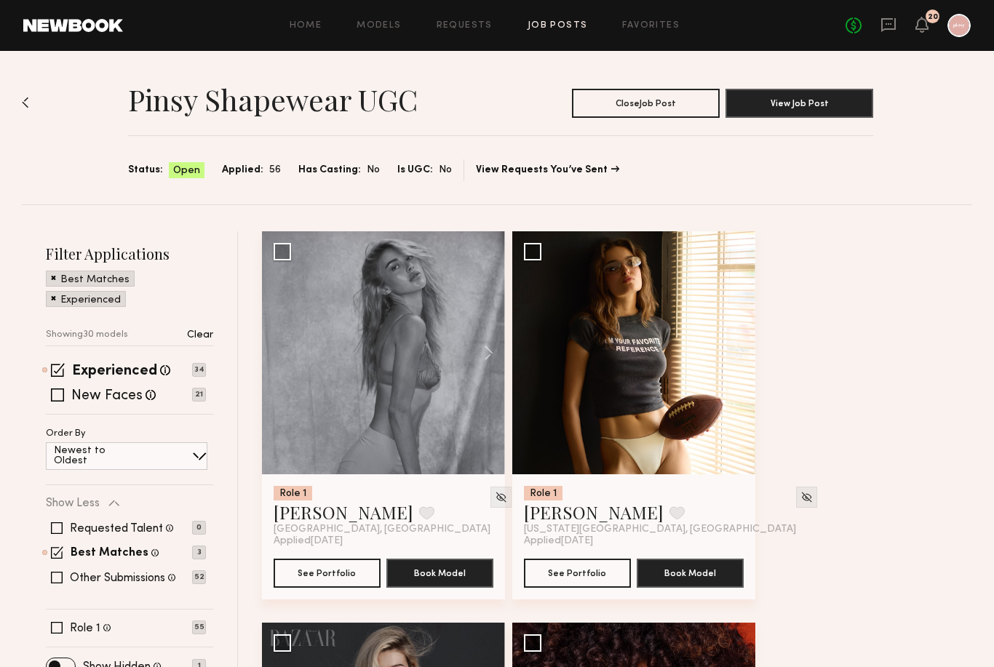
click at [222, 169] on span "Applied:" at bounding box center [242, 170] width 41 height 16
click at [271, 169] on span "56" at bounding box center [275, 170] width 12 height 16
click at [311, 169] on span "Has Casting:" at bounding box center [329, 170] width 63 height 16
click at [380, 166] on div "Status: Open Applied: 56 Has Casting: No Is UGC: No" at bounding box center [290, 170] width 324 height 17
click at [751, 117] on button "View Job Post" at bounding box center [799, 102] width 148 height 29
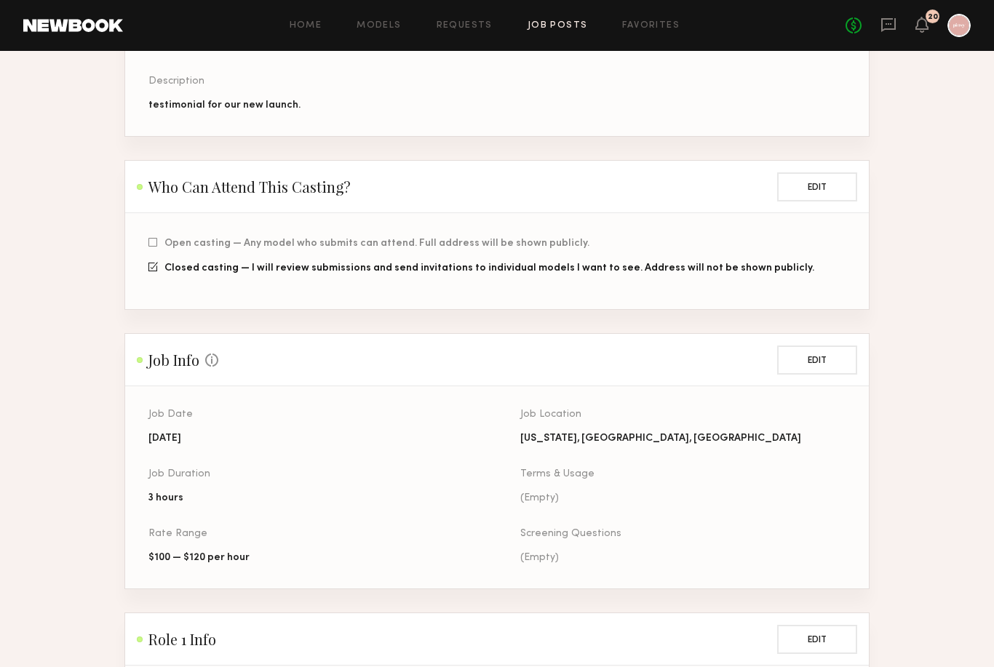
scroll to position [220, 0]
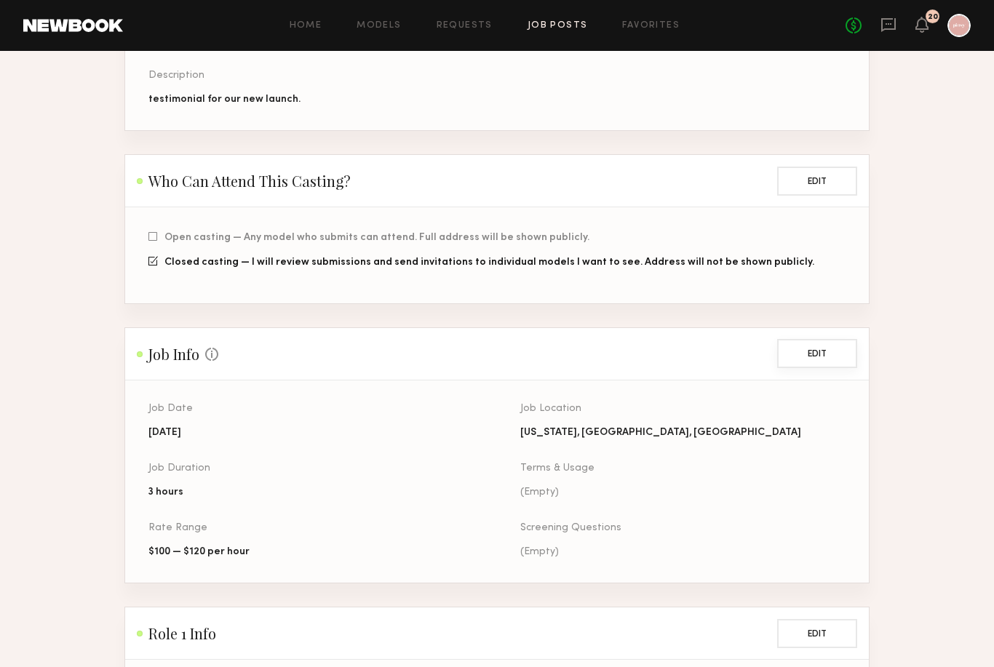
click at [841, 356] on button "Edit" at bounding box center [817, 353] width 80 height 29
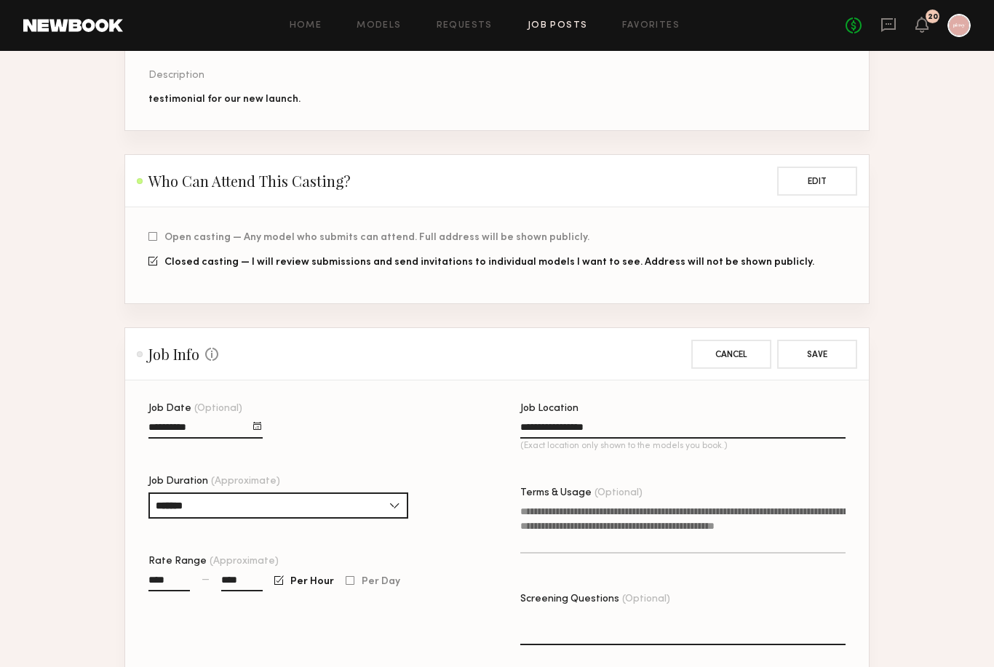
drag, startPoint x: 211, startPoint y: 436, endPoint x: 202, endPoint y: 435, distance: 9.5
click at [211, 436] on input "**********" at bounding box center [205, 430] width 114 height 17
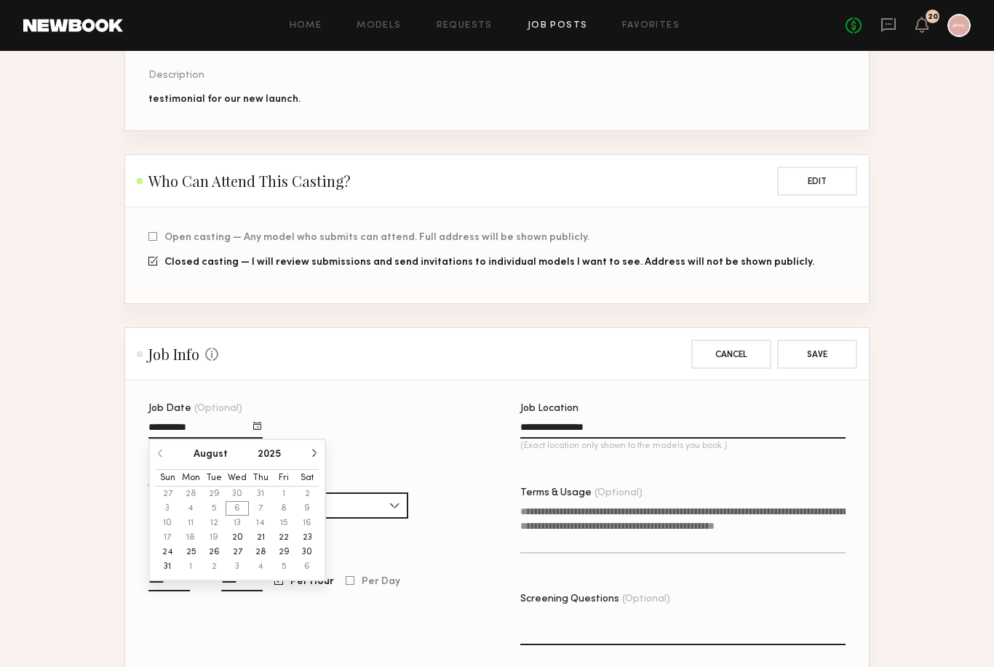
click at [175, 430] on div "**********" at bounding box center [205, 429] width 114 height 19
click at [284, 559] on button "29" at bounding box center [283, 552] width 23 height 15
type input "**********"
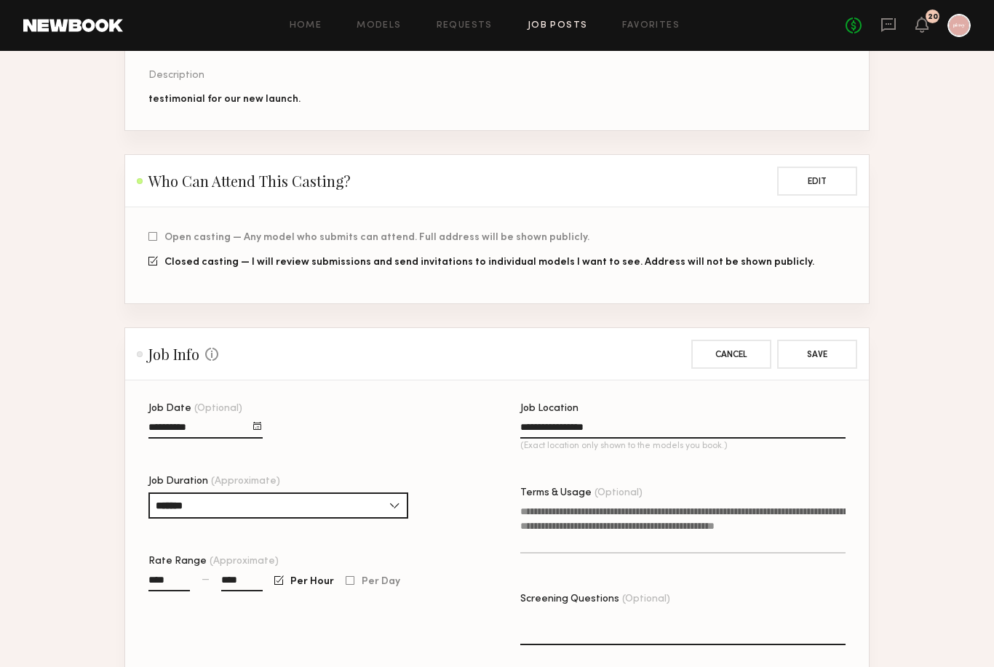
click at [303, 416] on div "**********" at bounding box center [310, 545] width 325 height 282
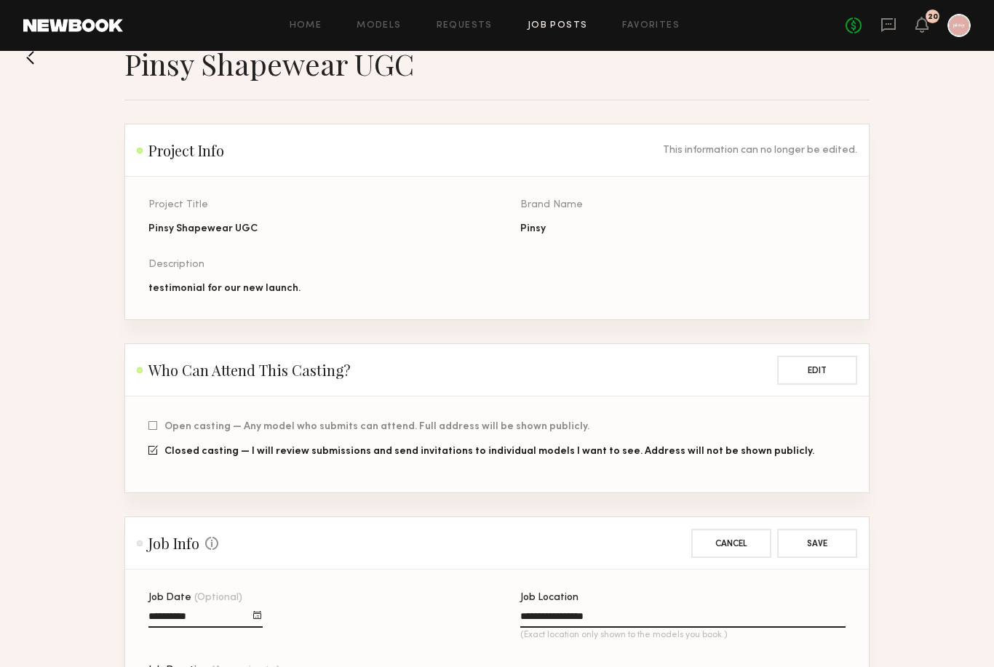
scroll to position [0, 0]
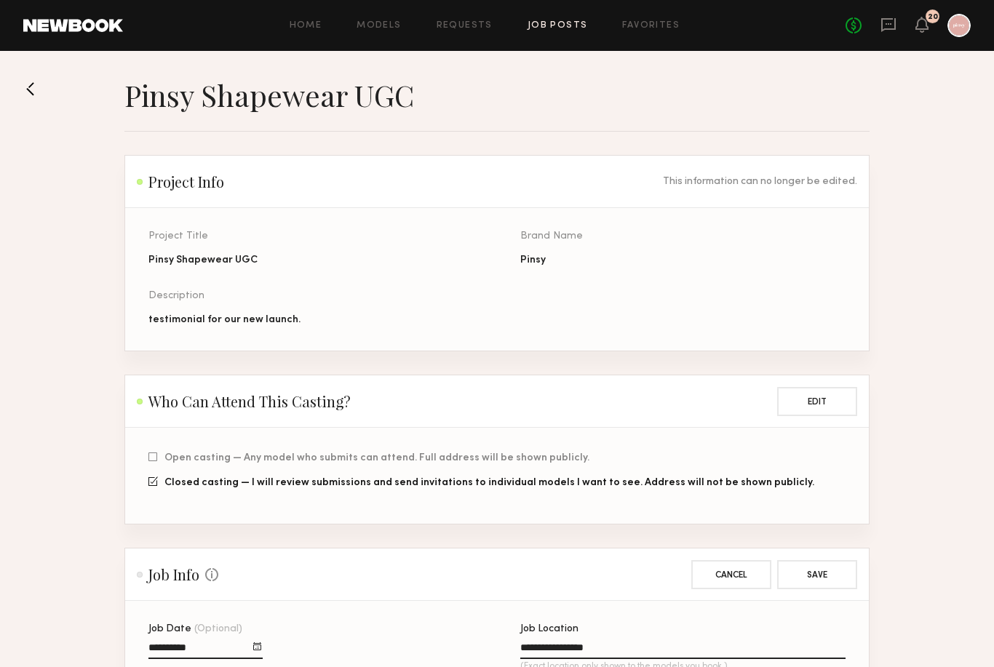
click at [230, 321] on div "testimonial for our new launch." at bounding box center [310, 320] width 325 height 15
click at [266, 309] on div "Description testimonial for our new launch." at bounding box center [310, 309] width 325 height 36
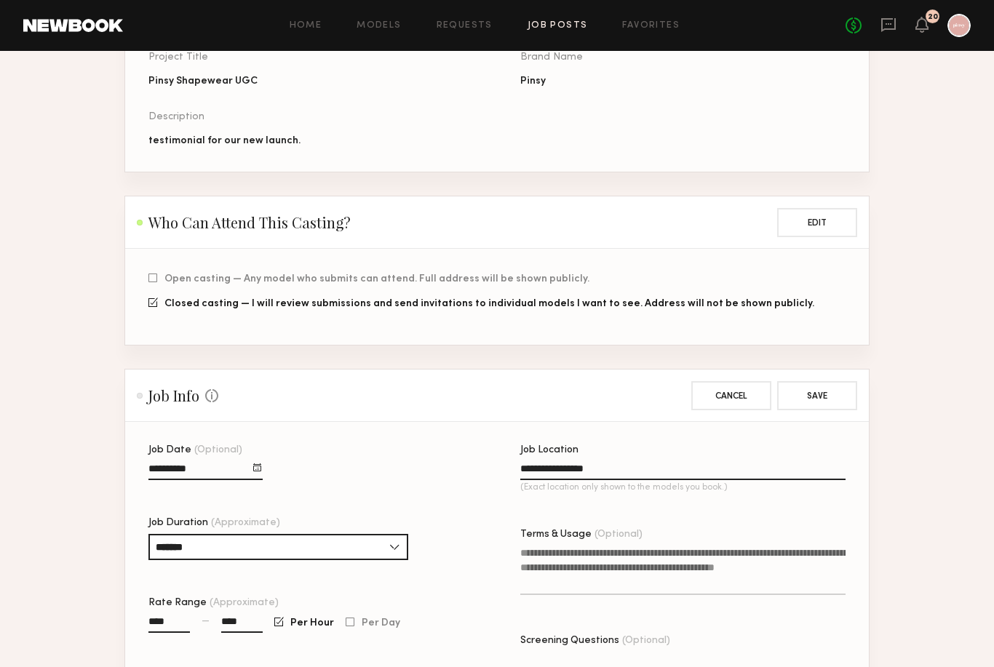
scroll to position [179, 0]
click at [823, 398] on button "Save" at bounding box center [817, 394] width 80 height 29
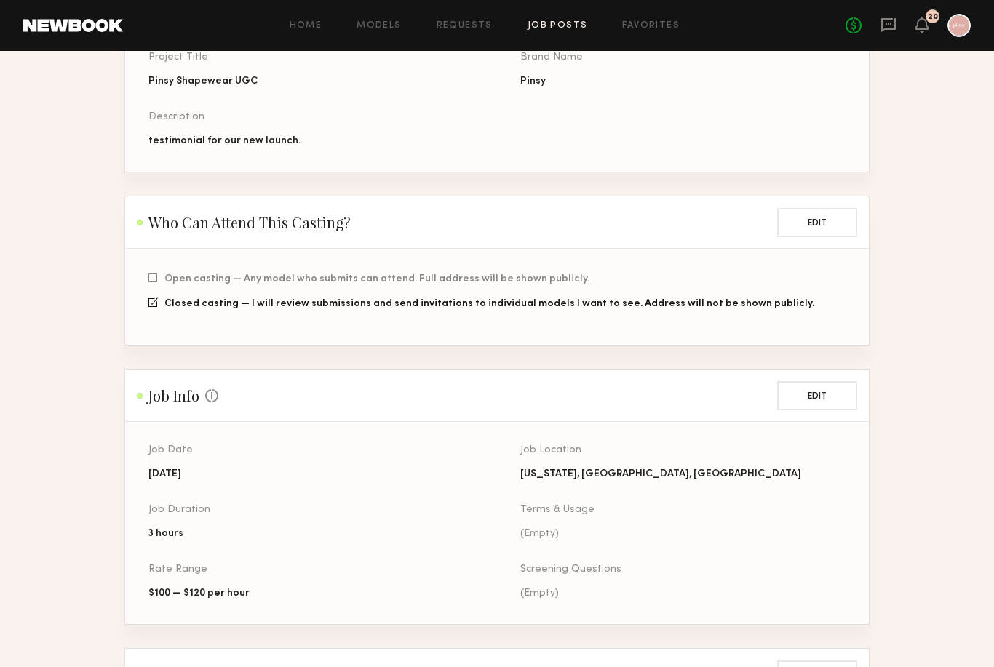
scroll to position [0, 0]
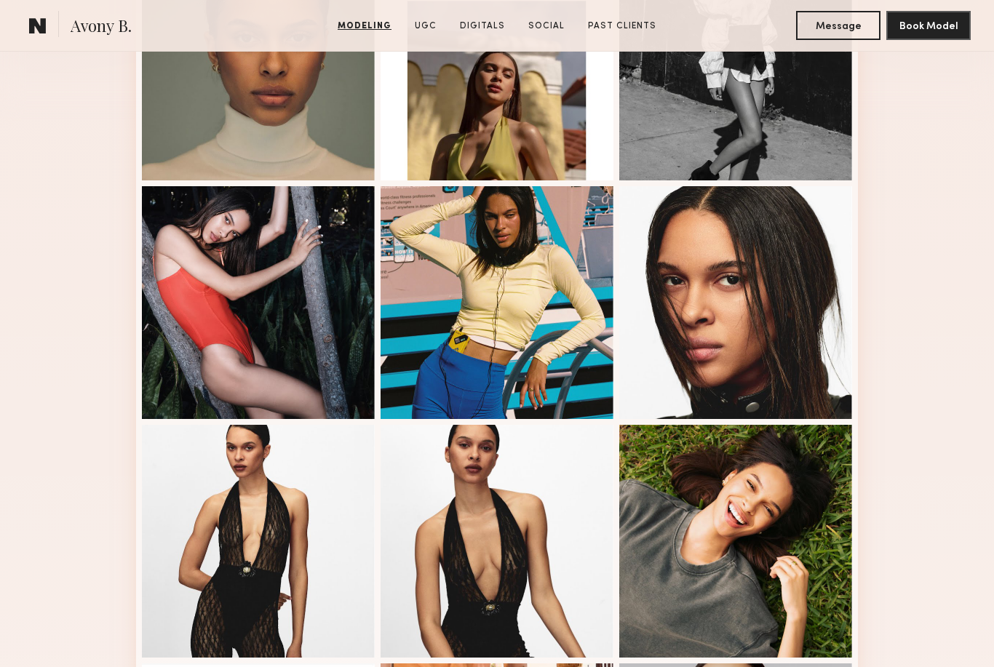
scroll to position [466, 0]
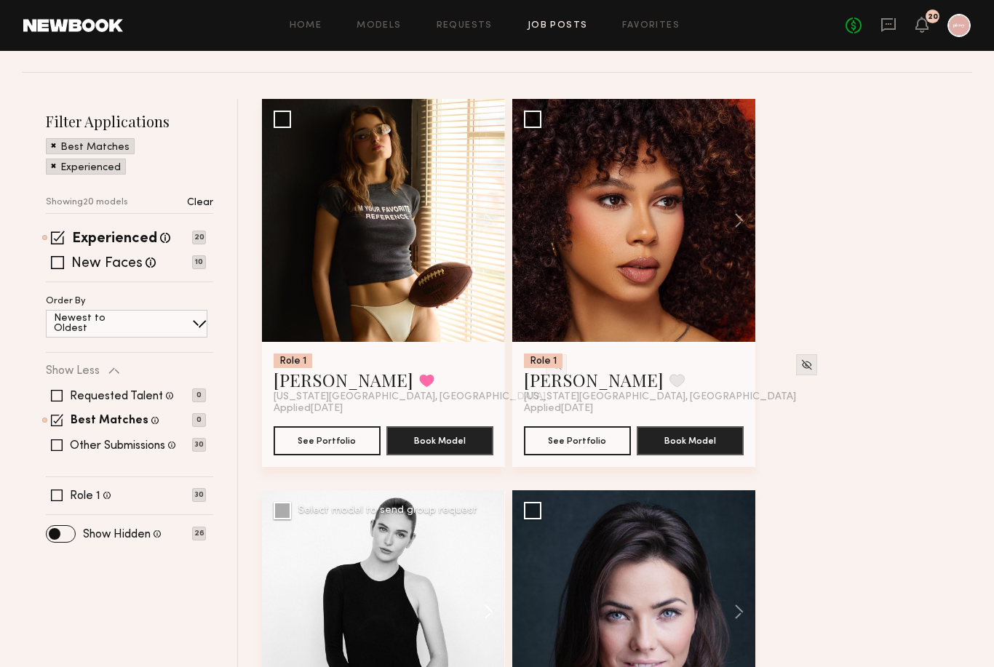
scroll to position [124, 0]
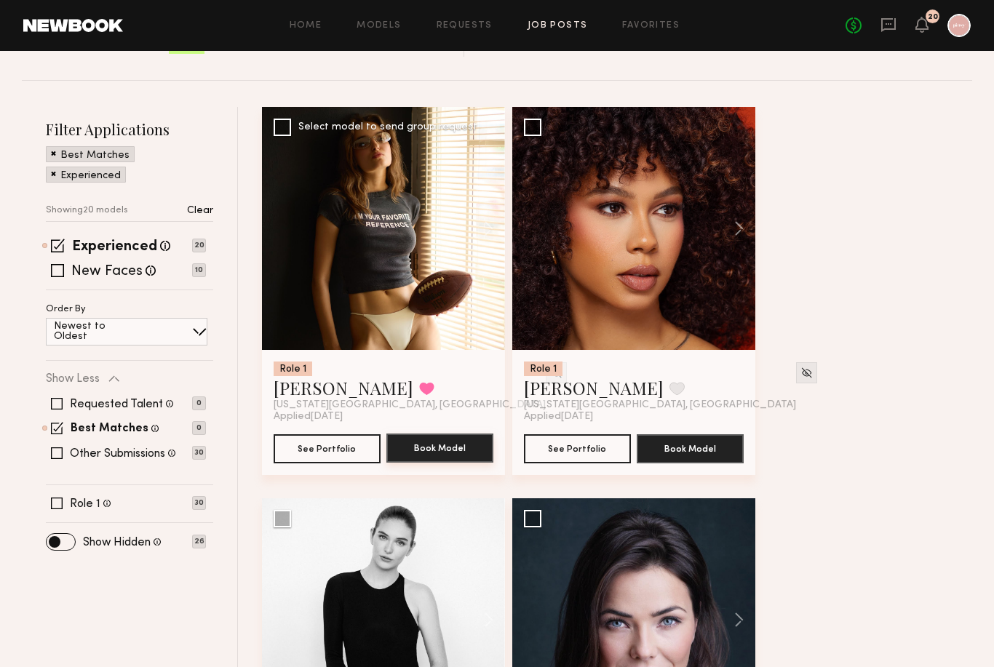
click at [427, 449] on button "Book Model" at bounding box center [439, 448] width 107 height 29
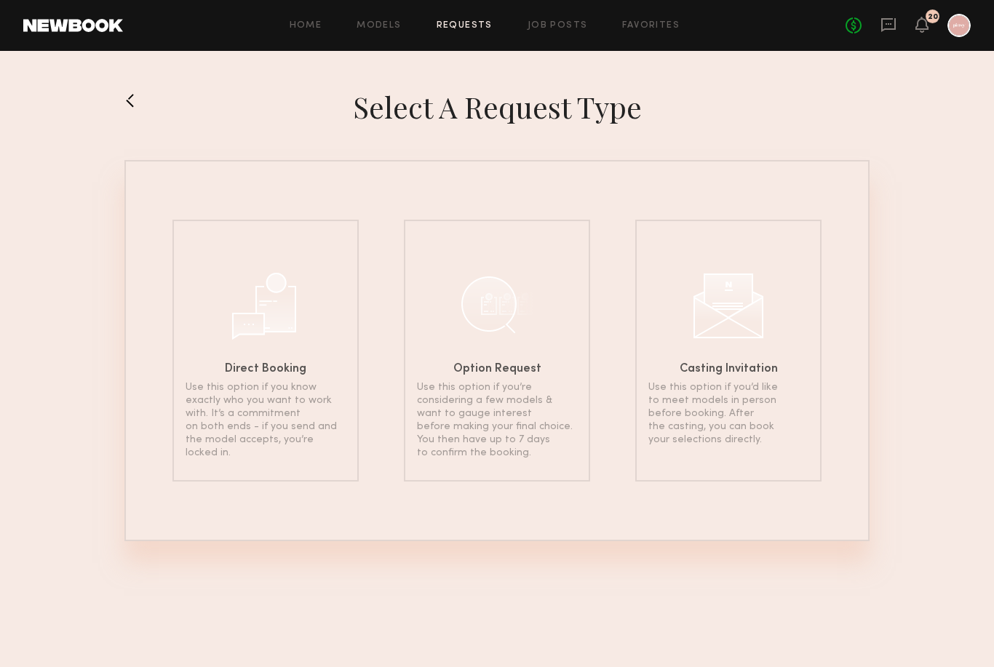
click at [137, 102] on button at bounding box center [135, 100] width 23 height 23
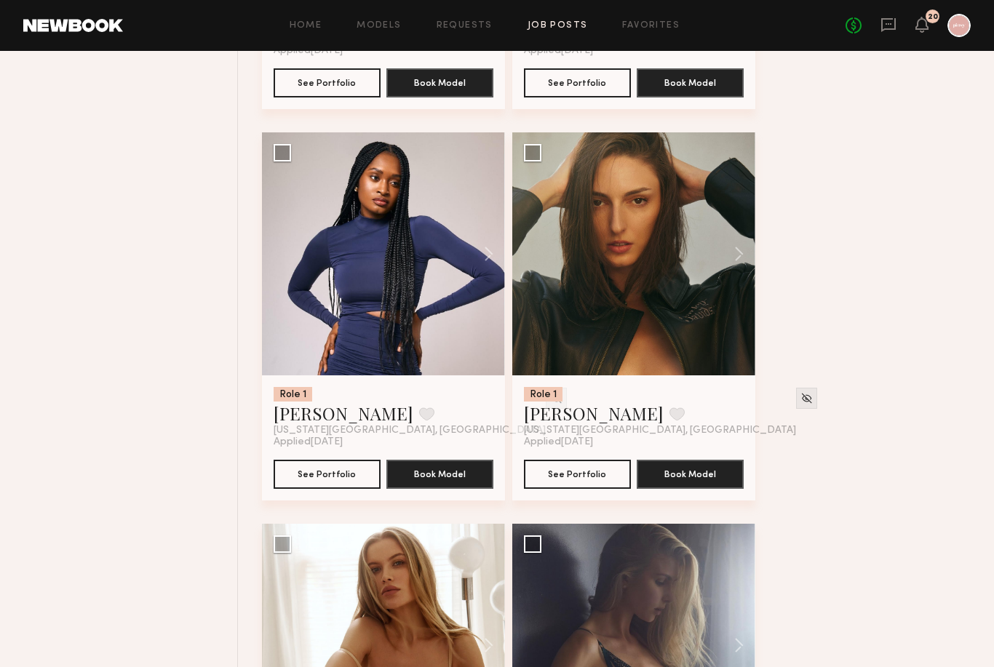
scroll to position [1661, 0]
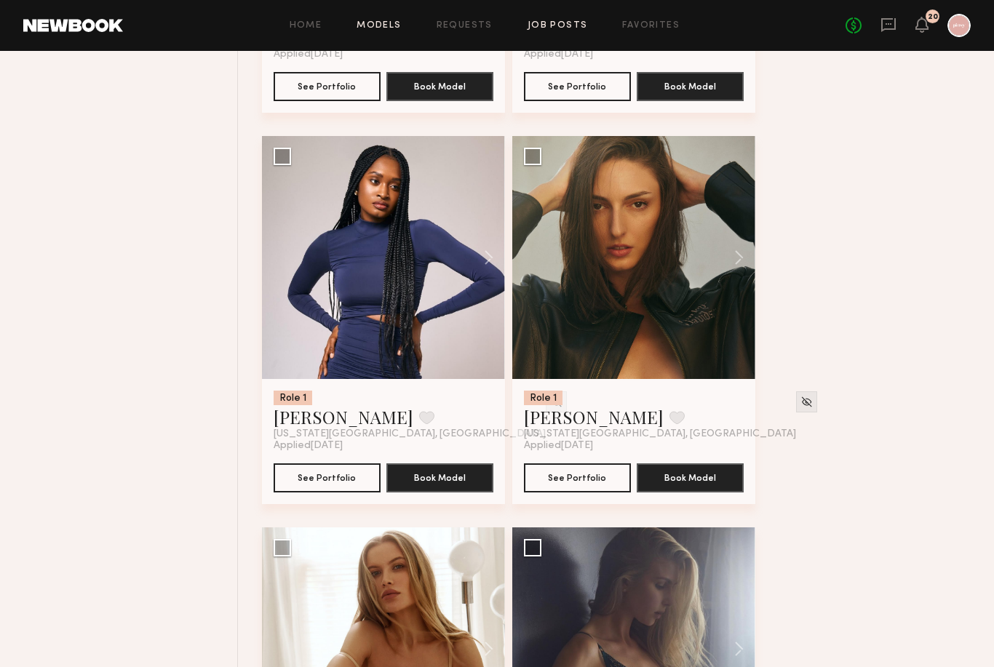
click at [380, 28] on link "Models" at bounding box center [378, 25] width 44 height 9
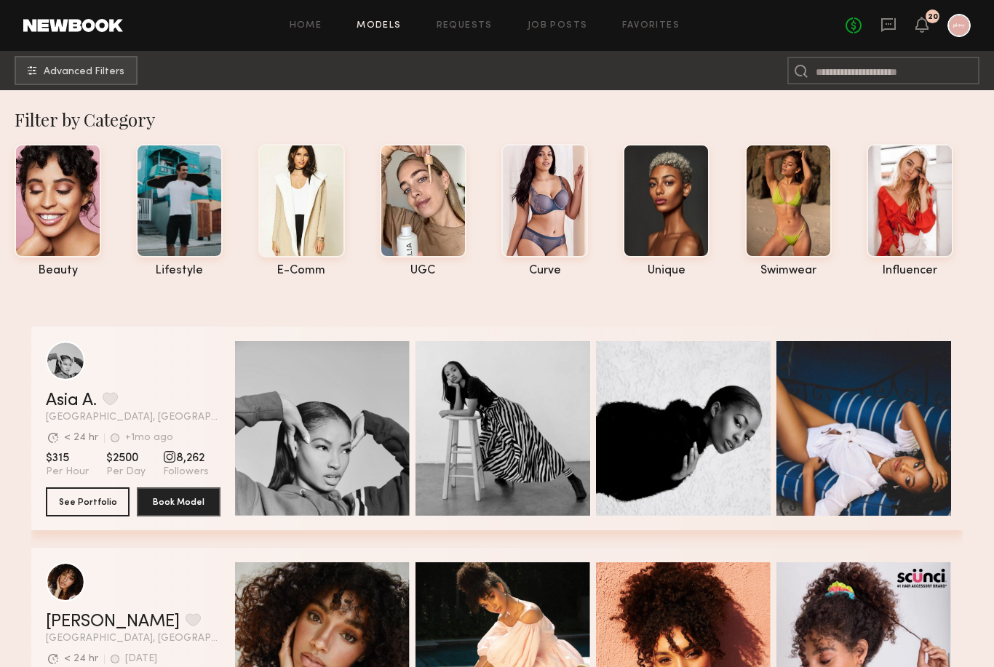
click at [292, 33] on div "Home Models Requests Job Posts Favorites Sign Out No fees up to $5,000 20" at bounding box center [546, 25] width 847 height 23
click at [300, 20] on div "Home Models Requests Job Posts Favorites Sign Out No fees up to $5,000 20" at bounding box center [546, 25] width 847 height 23
click at [316, 35] on div "Home Models Requests Job Posts Favorites Sign Out No fees up to $5,000 20" at bounding box center [546, 25] width 847 height 23
click at [316, 34] on div "Home Models Requests Job Posts Favorites Sign Out No fees up to $5,000 20" at bounding box center [546, 25] width 847 height 23
click at [313, 28] on link "Home" at bounding box center [306, 25] width 33 height 9
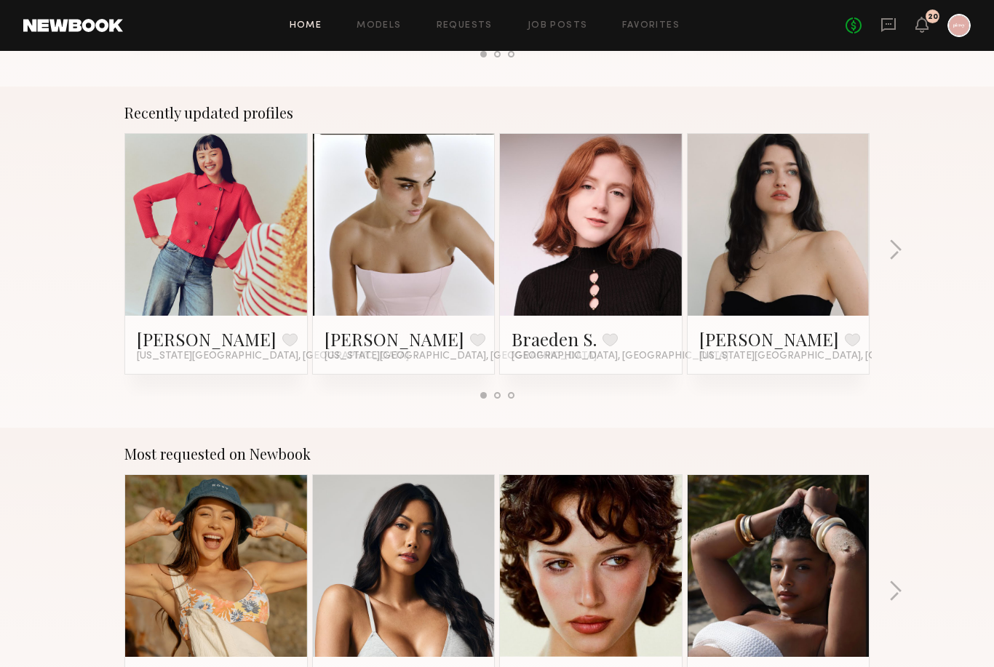
scroll to position [877, 0]
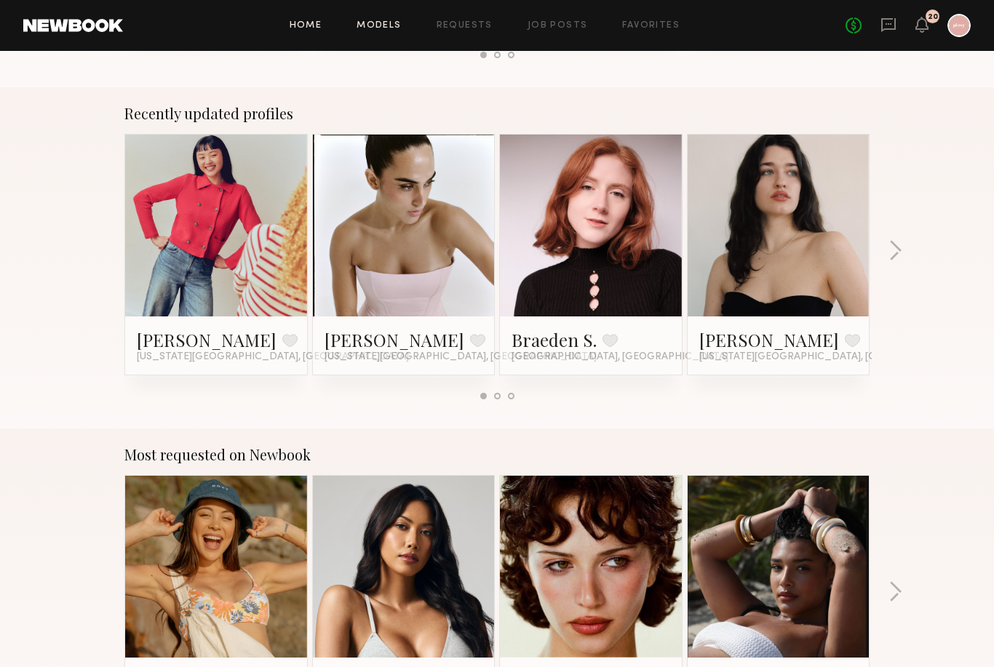
click at [380, 22] on link "Models" at bounding box center [378, 25] width 44 height 9
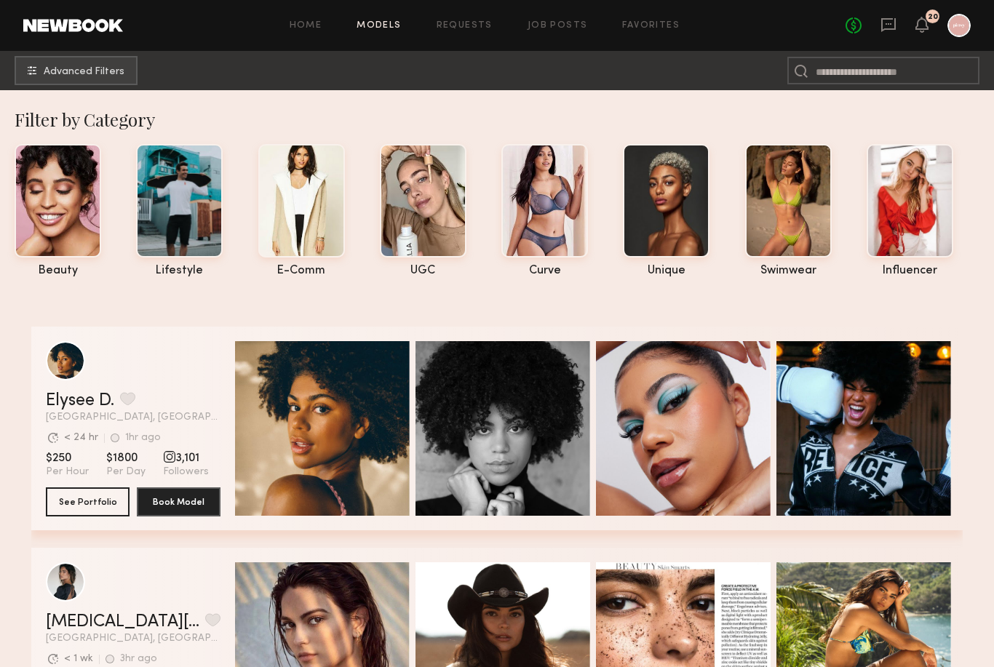
click at [26, 68] on button "Advanced Filters" at bounding box center [76, 69] width 123 height 29
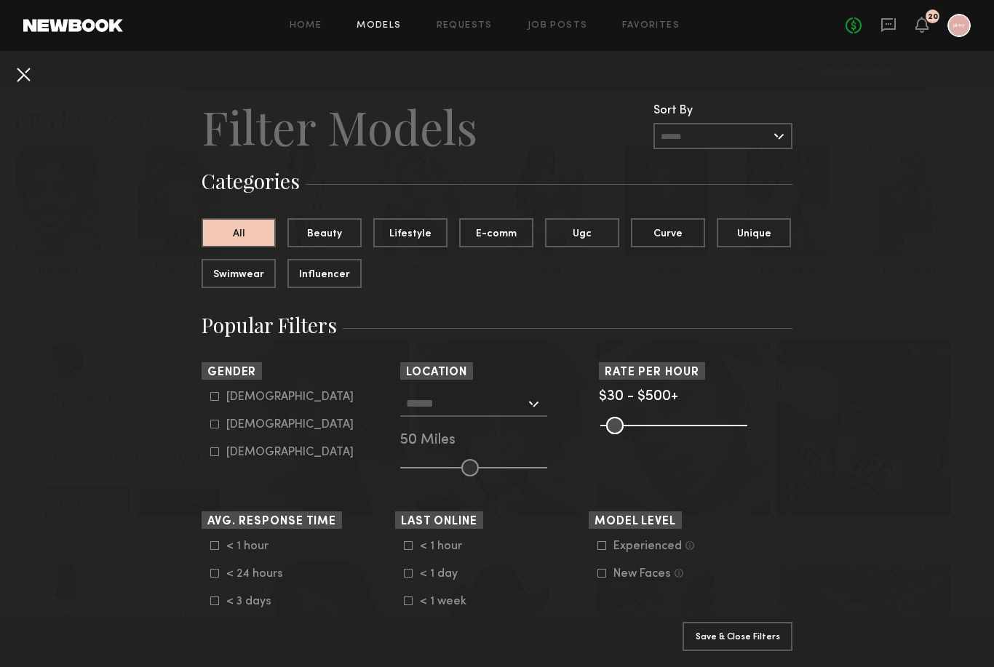
click at [23, 73] on button at bounding box center [23, 74] width 23 height 23
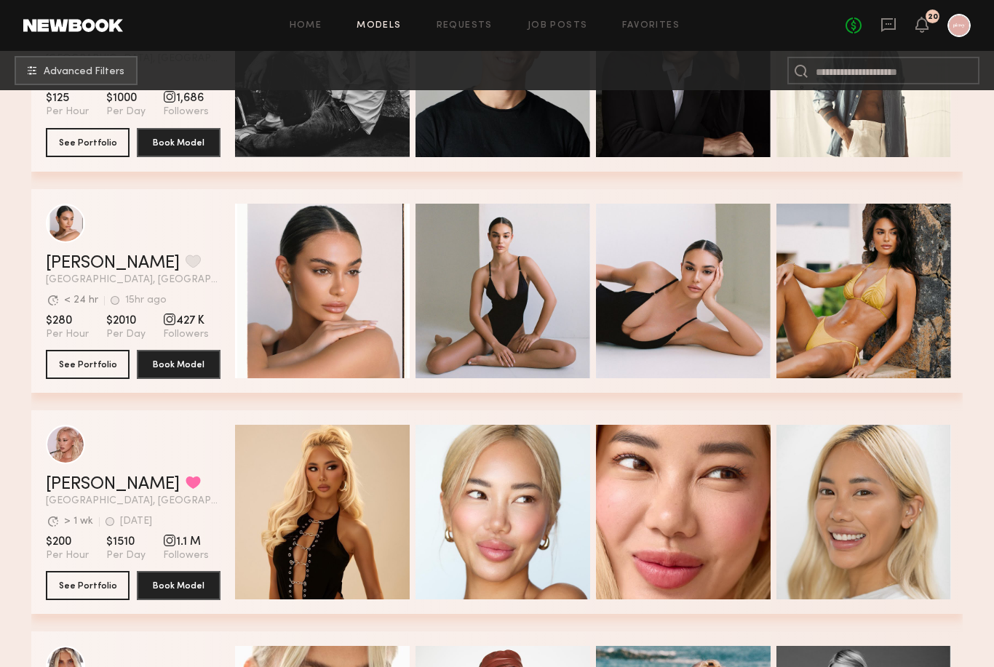
scroll to position [802, 0]
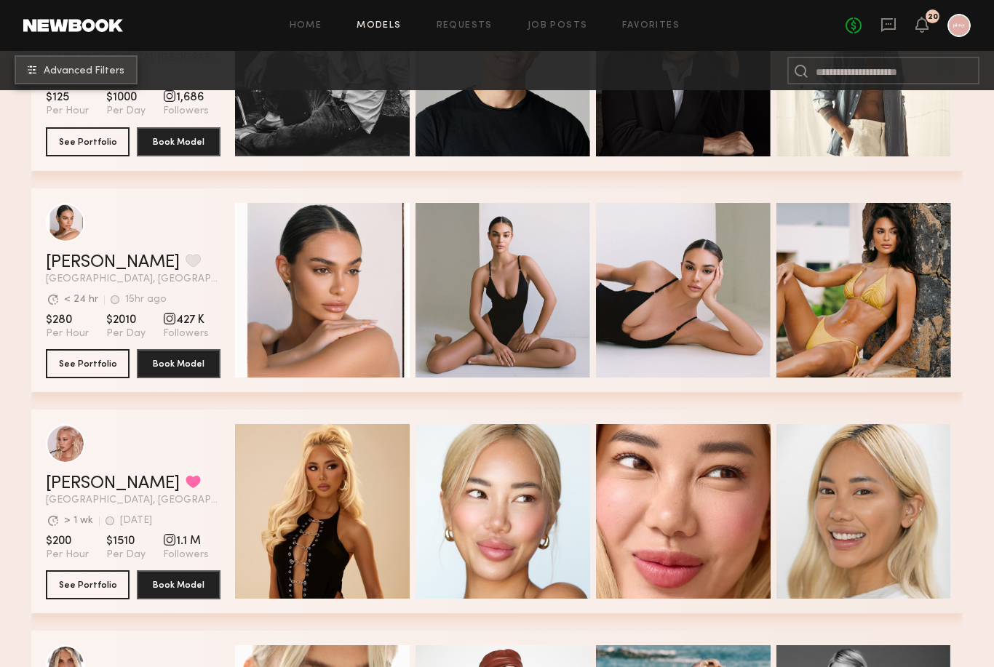
click at [100, 75] on span "Advanced Filters" at bounding box center [84, 71] width 81 height 10
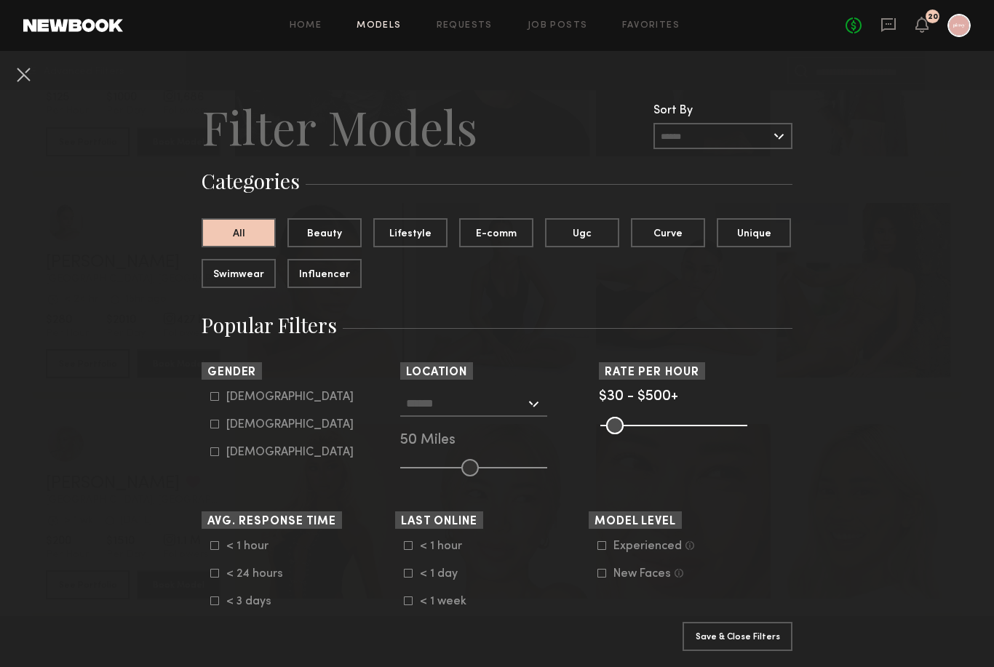
click at [692, 137] on input "text" at bounding box center [722, 136] width 139 height 26
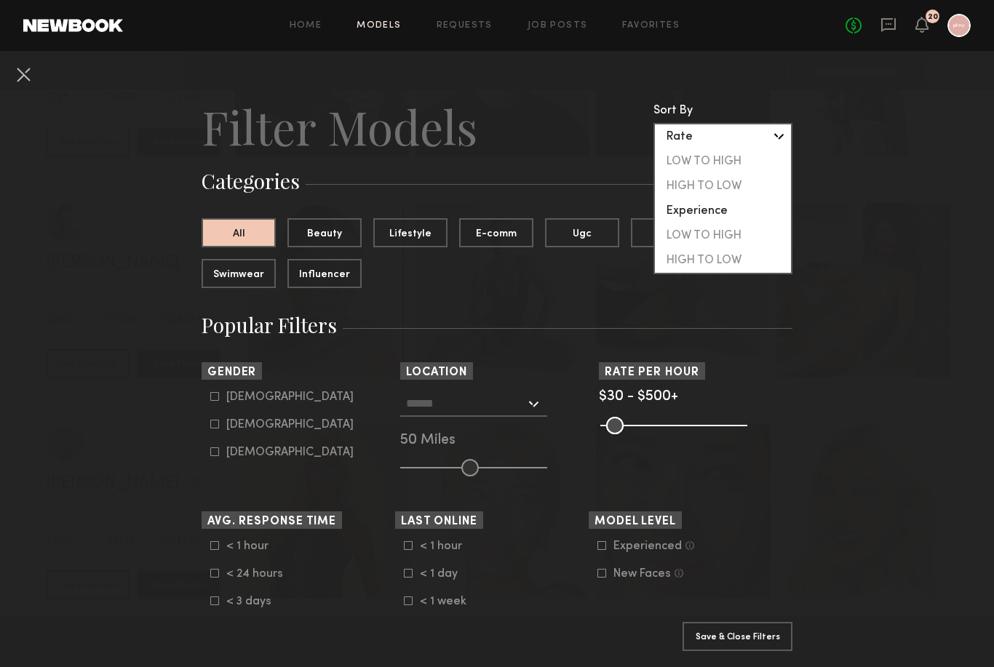
click at [548, 144] on header "Filter Models Sort By Clear Rate LOW TO HIGH HIGH TO LOW Experience LOW TO HIGH…" at bounding box center [497, 126] width 591 height 58
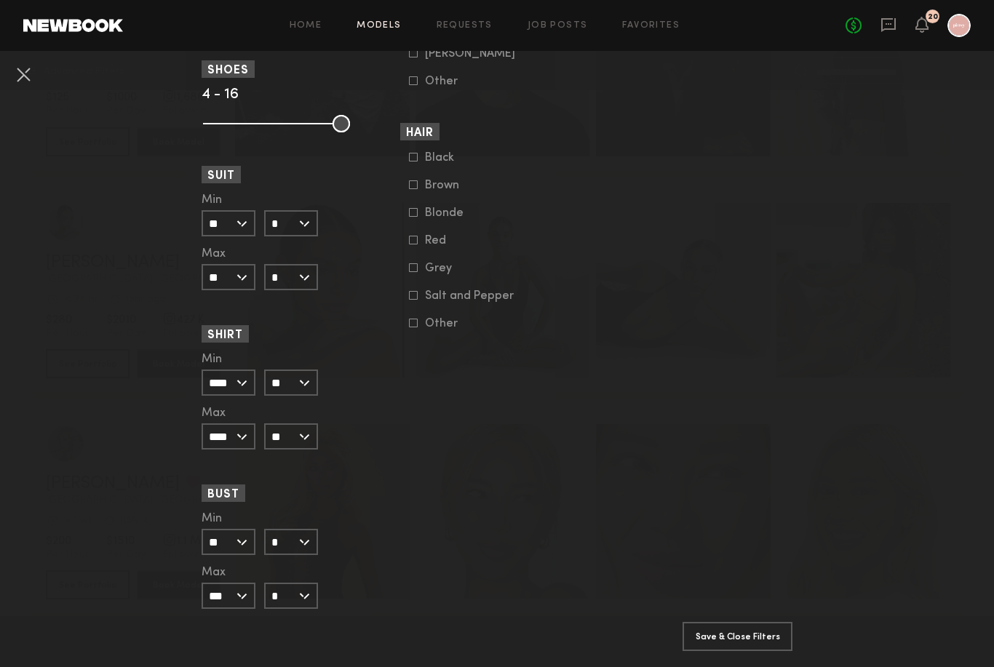
scroll to position [1217, 0]
click at [746, 650] on button "Save & Close Filters" at bounding box center [737, 635] width 110 height 29
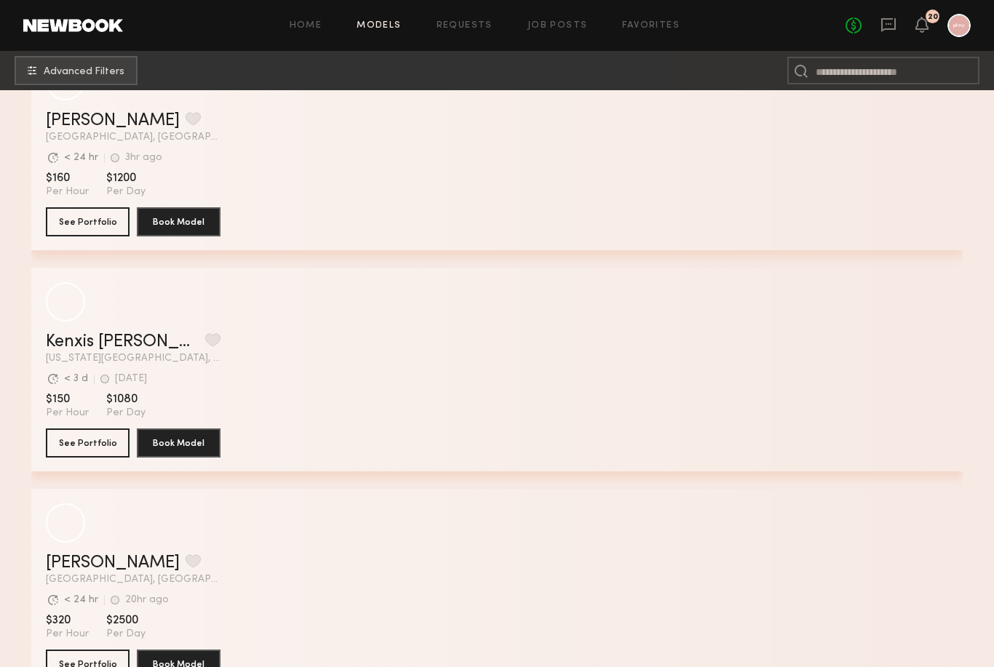
scroll to position [3599, 0]
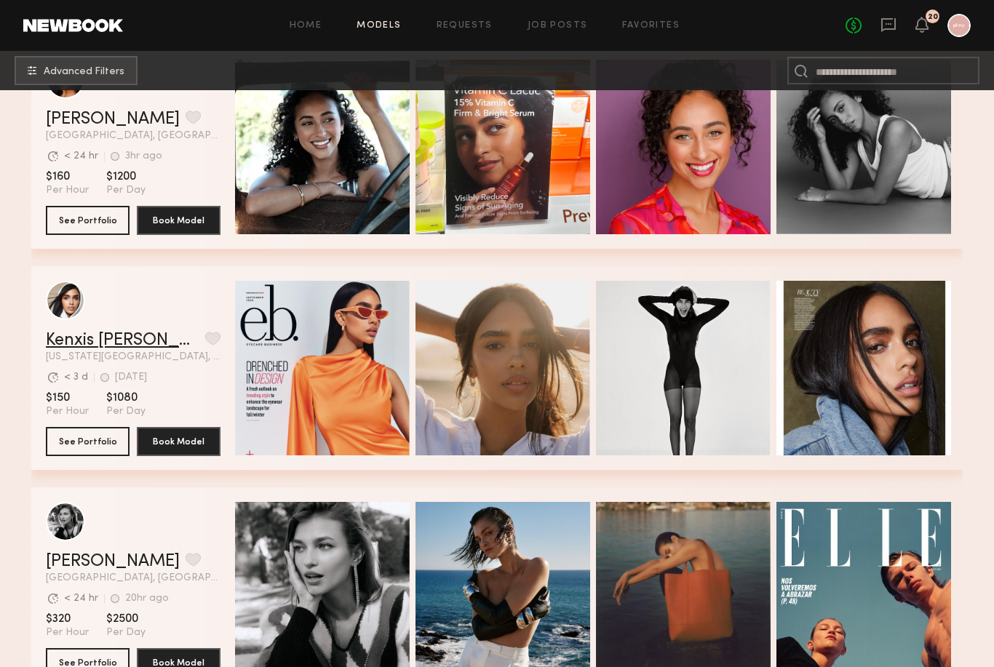
click at [84, 341] on link "Kenxis [PERSON_NAME]" at bounding box center [122, 340] width 153 height 17
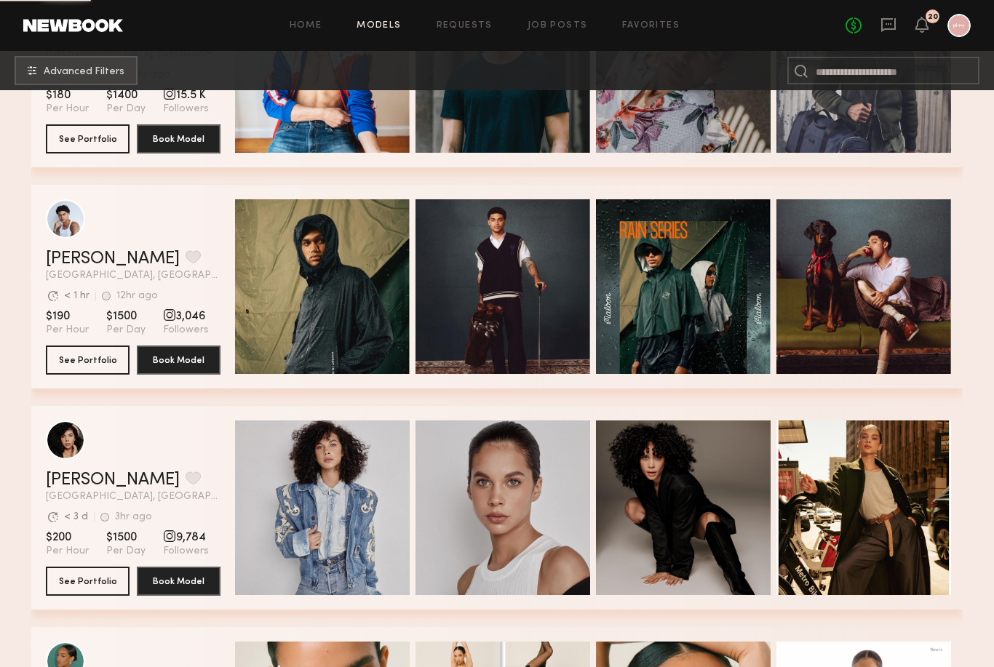
scroll to position [17833, 0]
